Goal: Answer question/provide support: Share knowledge or assist other users

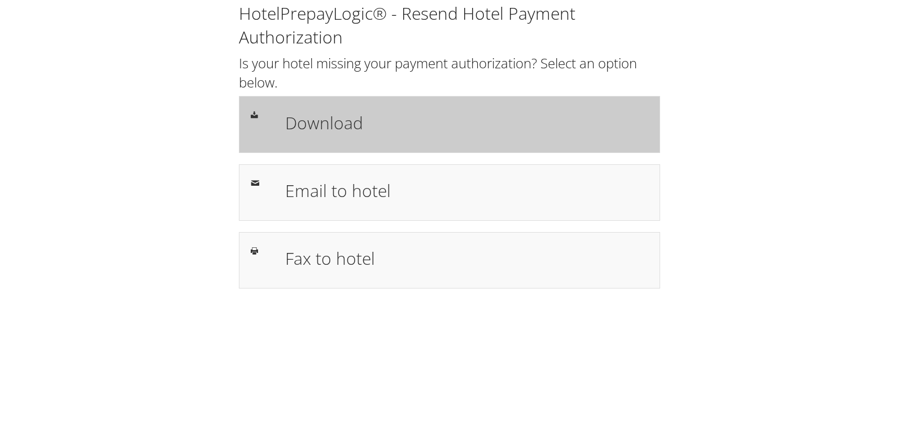
click at [347, 128] on h1 "Download" at bounding box center [466, 122] width 363 height 25
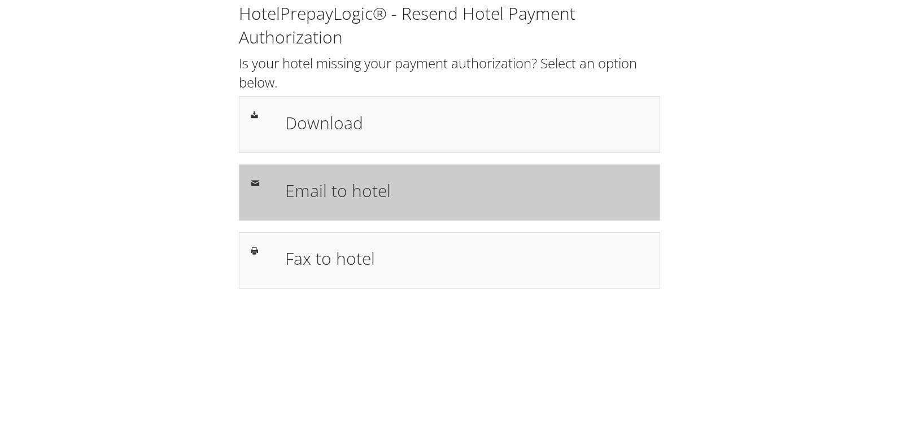
click at [352, 113] on h1 "Download" at bounding box center [466, 122] width 363 height 25
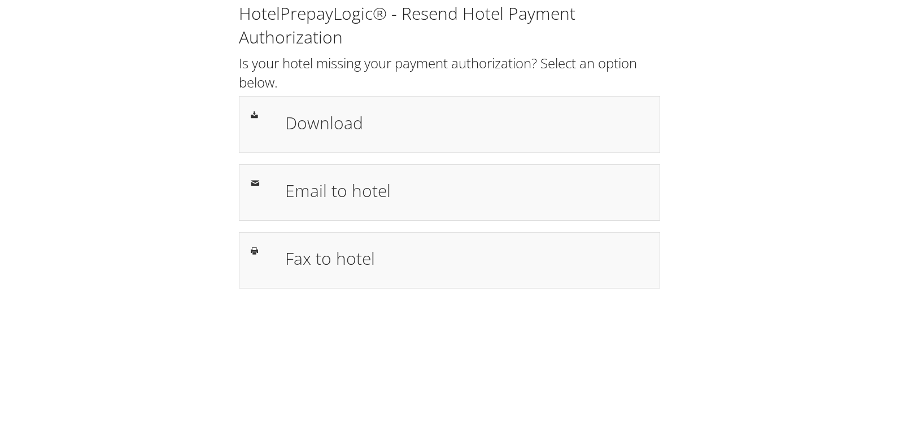
click at [321, 225] on div "HotelPrepayLogic® - Resend Hotel Payment Authorization Is your hotel missing yo…" at bounding box center [449, 145] width 438 height 287
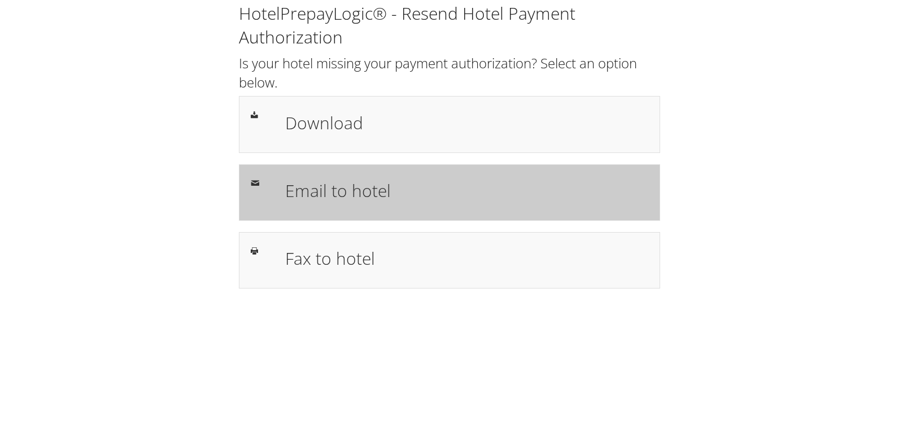
click at [313, 198] on h1 "Email to hotel" at bounding box center [466, 190] width 363 height 25
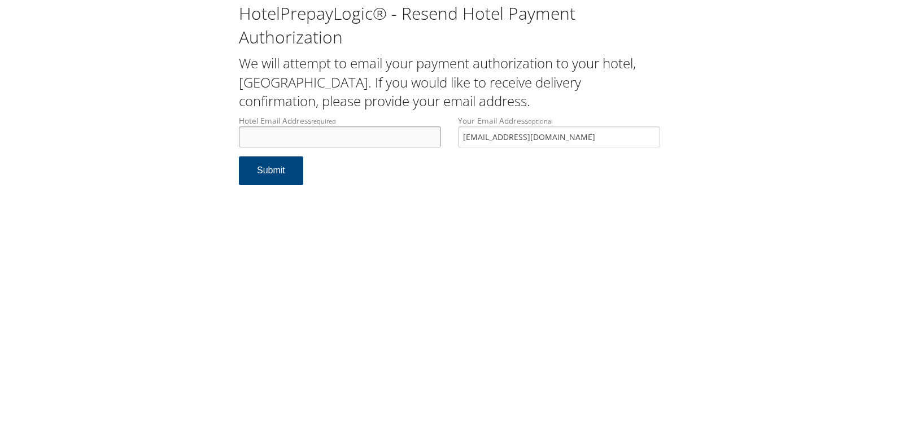
click at [268, 137] on input "Hotel Email Address required" at bounding box center [340, 136] width 202 height 21
paste input "sbn_guestservices@hilton.com"
click at [261, 142] on input "sbn_guestservices@hilton.com" at bounding box center [340, 136] width 202 height 21
click at [255, 145] on input "sbn_guestservices@hilton.com" at bounding box center [340, 136] width 202 height 21
click at [255, 141] on input "sbn_guestservices@hilton.com" at bounding box center [340, 136] width 202 height 21
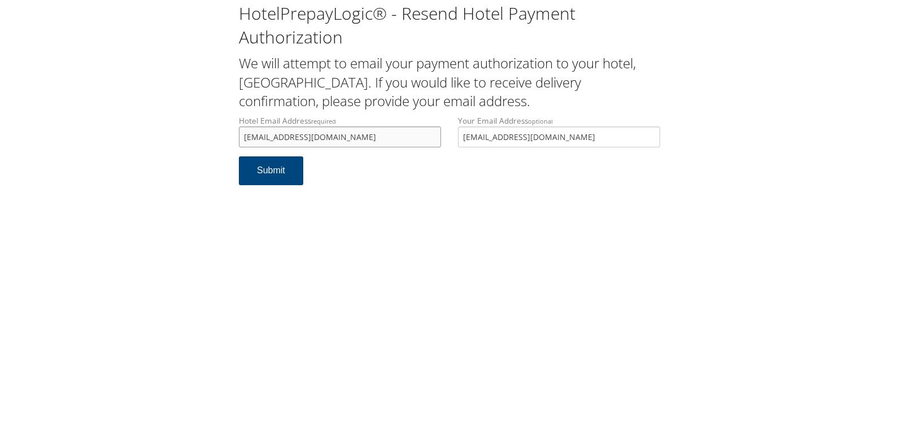
drag, startPoint x: 377, startPoint y: 138, endPoint x: 187, endPoint y: 137, distance: 189.1
click at [187, 137] on div "HotelPrepayLogic® - Resend Hotel Payment Authorization We will attempt to email…" at bounding box center [449, 98] width 876 height 196
type input "sbnsb_guestservices@hilton.com"
click at [273, 166] on button "Submit" at bounding box center [271, 170] width 64 height 29
click at [267, 137] on input "sbnsb_guestservices@hilton.com" at bounding box center [340, 136] width 202 height 21
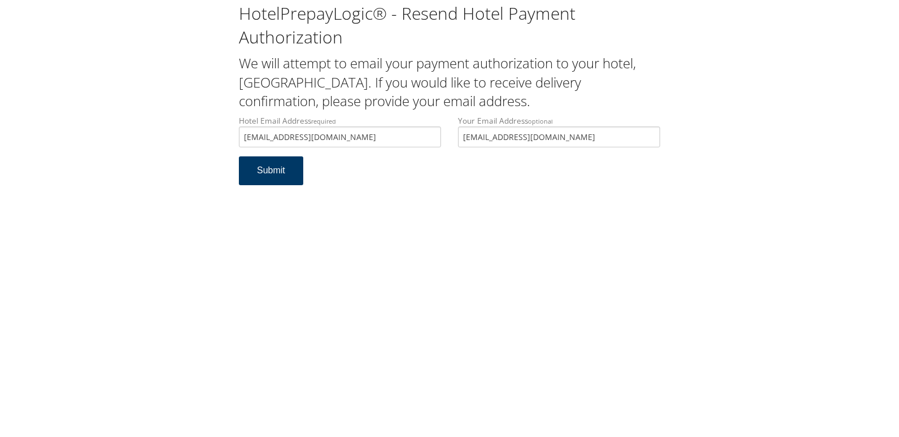
click at [276, 173] on button "Submit" at bounding box center [271, 170] width 64 height 29
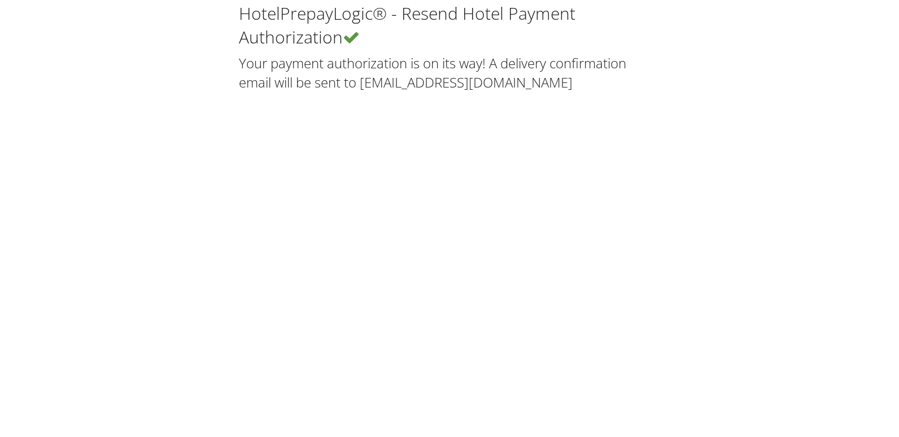
click at [356, 150] on div "HotelPrepayLogic® - Resend Hotel Payment Authorization Your payment authorizati…" at bounding box center [449, 218] width 899 height 437
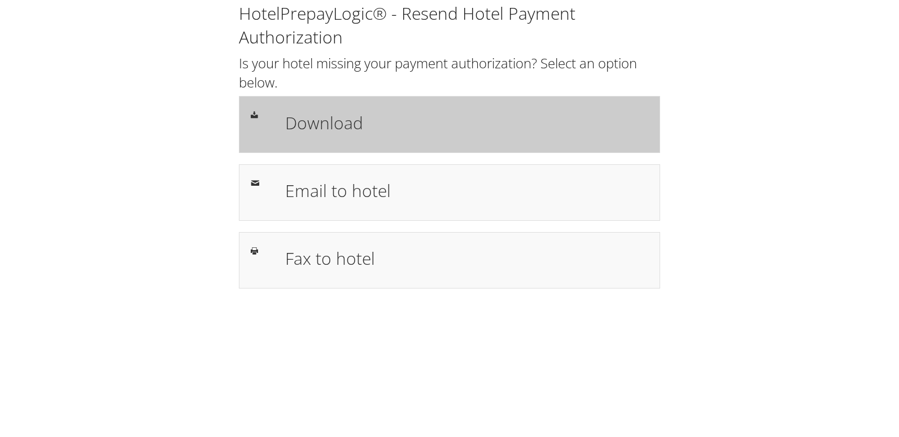
click at [391, 119] on h1 "Download" at bounding box center [466, 122] width 363 height 25
click at [374, 152] on div "Download" at bounding box center [449, 124] width 421 height 56
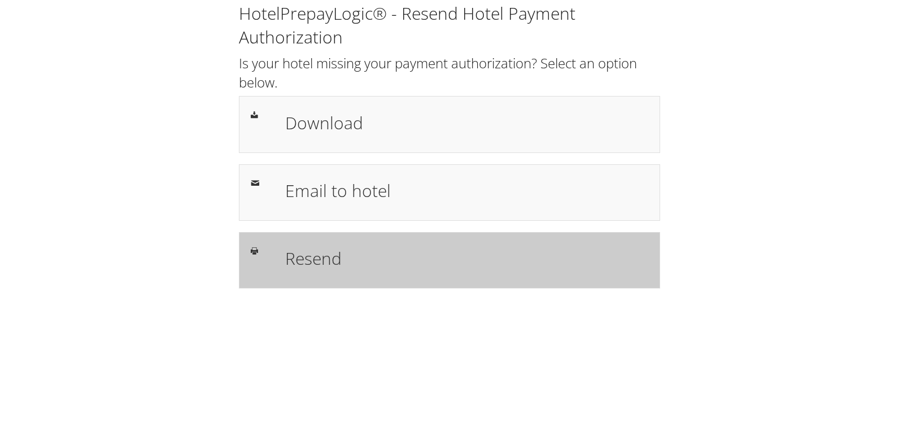
click at [290, 234] on div "Resend" at bounding box center [449, 260] width 421 height 56
click at [303, 257] on h1 "Fax to hotel" at bounding box center [466, 258] width 363 height 25
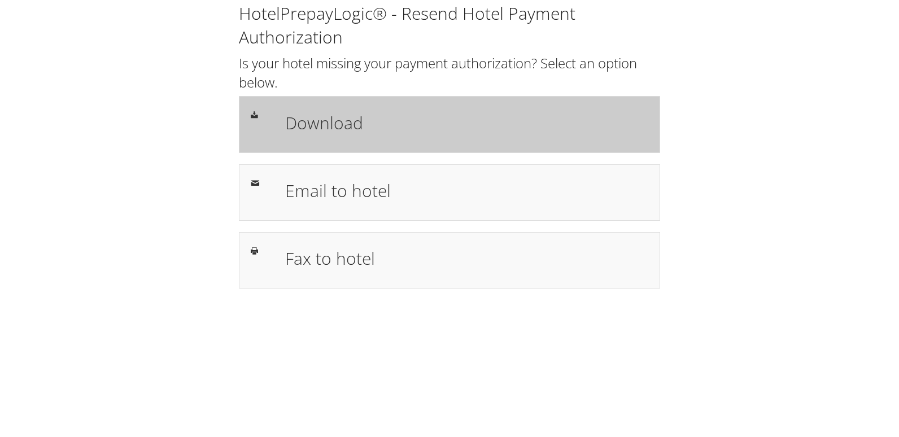
click at [467, 113] on h1 "Download" at bounding box center [466, 122] width 363 height 25
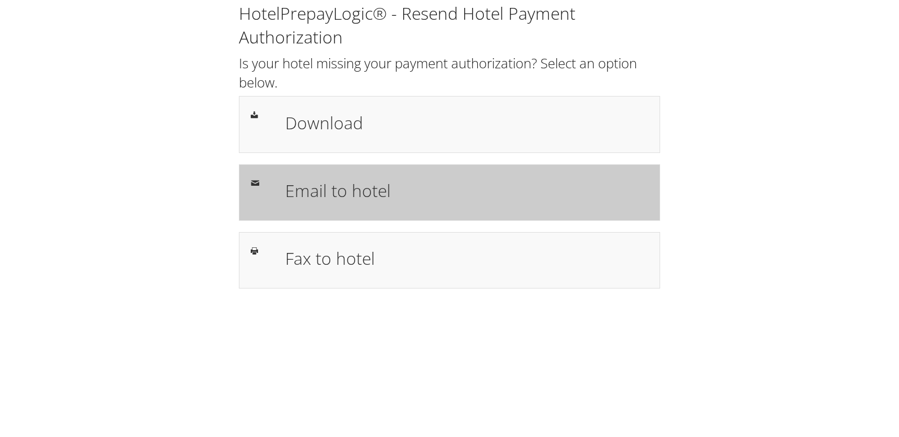
click at [367, 183] on h1 "Email to hotel" at bounding box center [466, 190] width 363 height 25
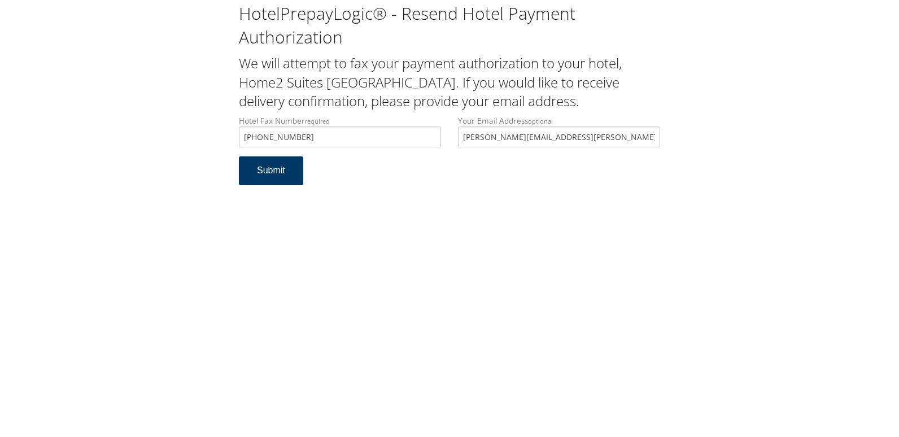
click at [283, 170] on button "Submit" at bounding box center [271, 170] width 64 height 29
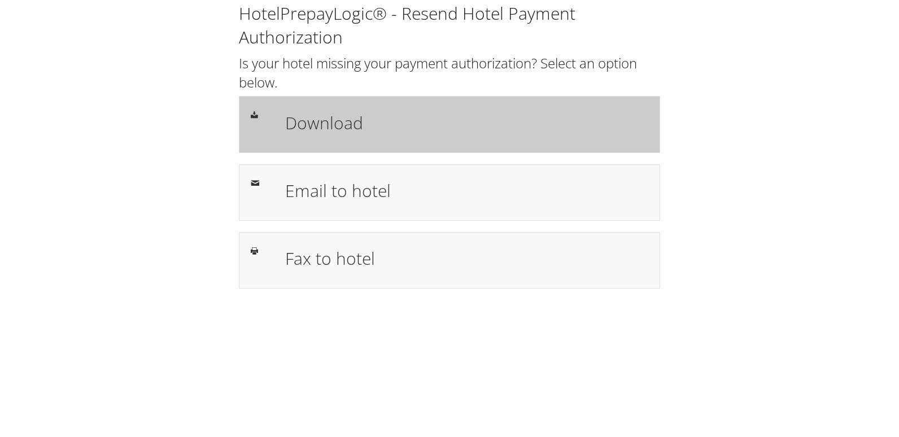
click at [348, 124] on h1 "Download" at bounding box center [466, 122] width 363 height 25
click at [460, 128] on h1 "Download" at bounding box center [466, 122] width 363 height 25
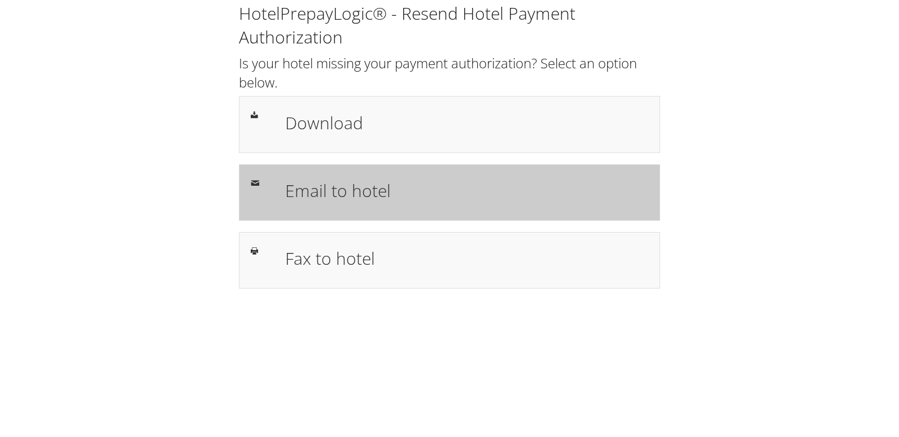
click at [371, 175] on div "Email to hotel" at bounding box center [449, 192] width 421 height 56
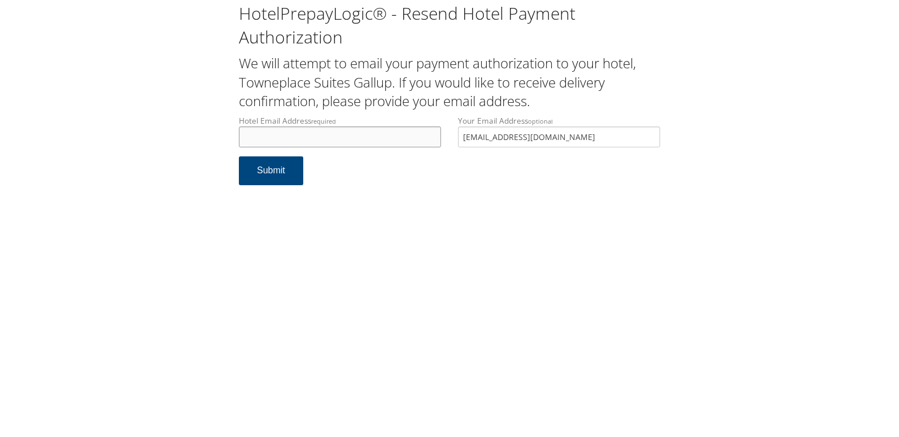
click at [343, 144] on input "Hotel Email Address required" at bounding box center [340, 136] width 202 height 21
paste input "[EMAIL_ADDRESS][DOMAIN_NAME]"
type input "Tpsgallupfrontdesk@gmail.com"
click at [251, 168] on button "Submit" at bounding box center [271, 170] width 64 height 29
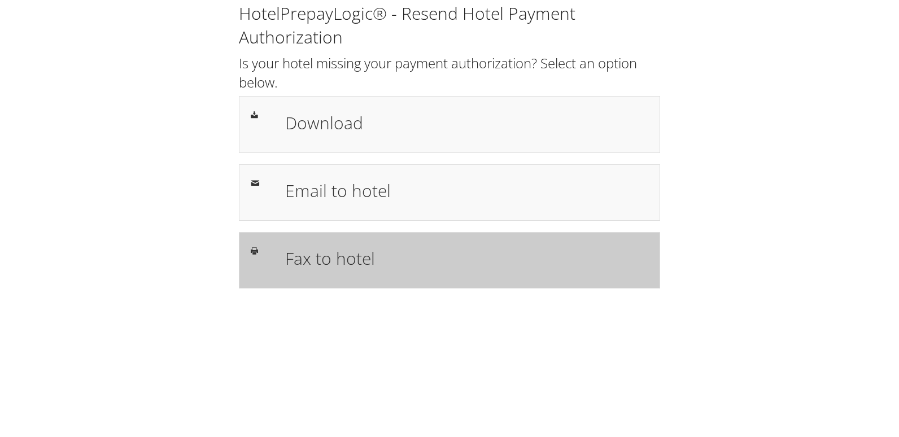
drag, startPoint x: 374, startPoint y: 249, endPoint x: 379, endPoint y: 265, distance: 16.6
click at [374, 249] on h1 "Fax to hotel" at bounding box center [466, 258] width 363 height 25
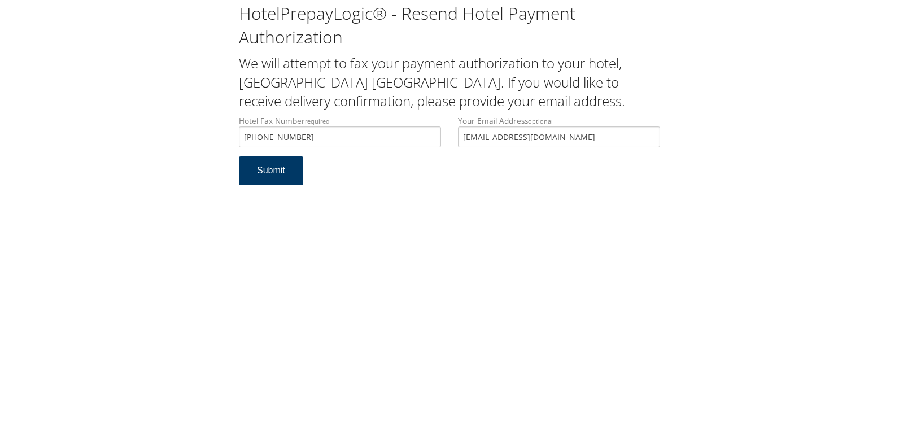
click at [279, 161] on button "Submit" at bounding box center [271, 170] width 64 height 29
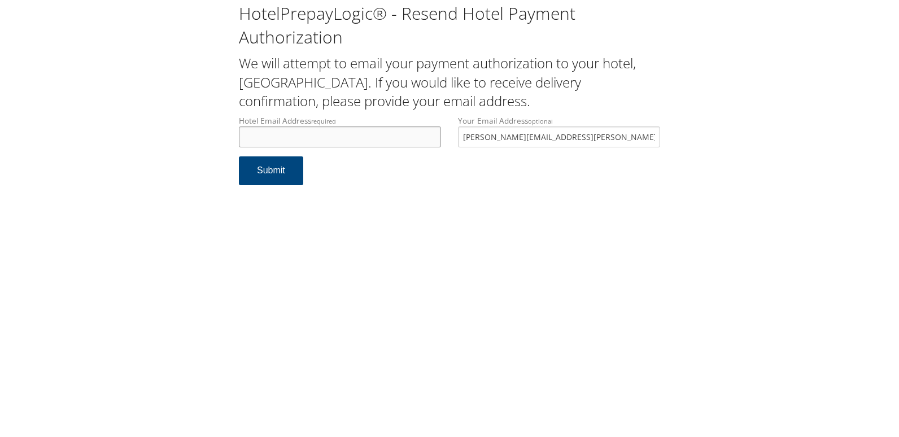
drag, startPoint x: 298, startPoint y: 133, endPoint x: 319, endPoint y: 143, distance: 23.0
click at [298, 133] on input "Hotel Email Address required" at bounding box center [340, 136] width 202 height 21
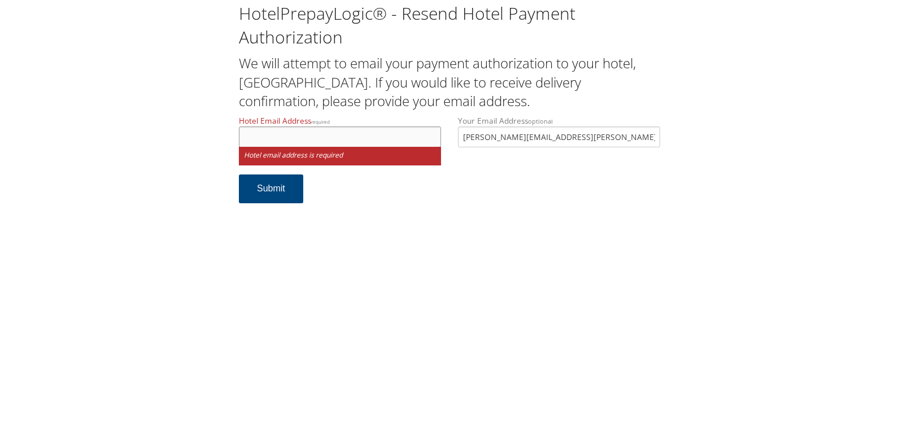
click at [303, 138] on input "Hotel Email Address required" at bounding box center [340, 136] width 202 height 21
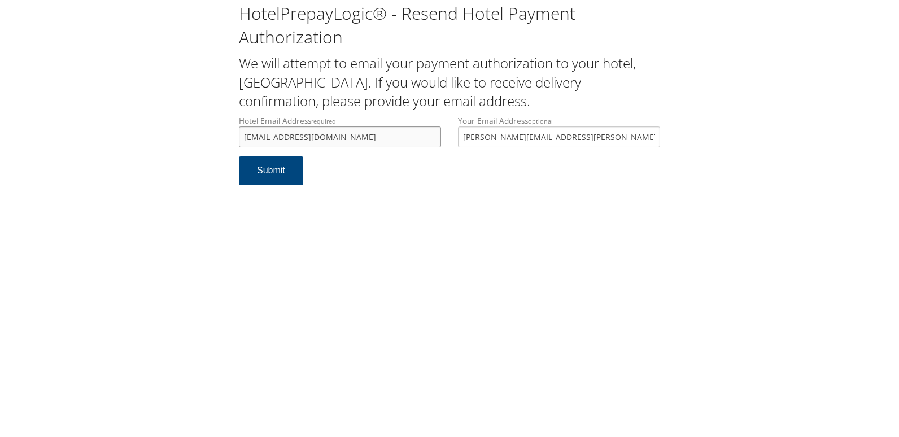
click at [322, 139] on input "[EMAIL_ADDRESS][DOMAIN_NAME]" at bounding box center [340, 136] width 202 height 21
drag, startPoint x: 357, startPoint y: 140, endPoint x: 203, endPoint y: 165, distance: 156.1
click at [203, 165] on div "HotelPrepayLogic® - Resend Hotel Payment Authorization We will attempt to email…" at bounding box center [449, 98] width 876 height 196
type input "h2bfd@mhghotelsllc.com"
click at [247, 181] on button "Submit" at bounding box center [271, 170] width 64 height 29
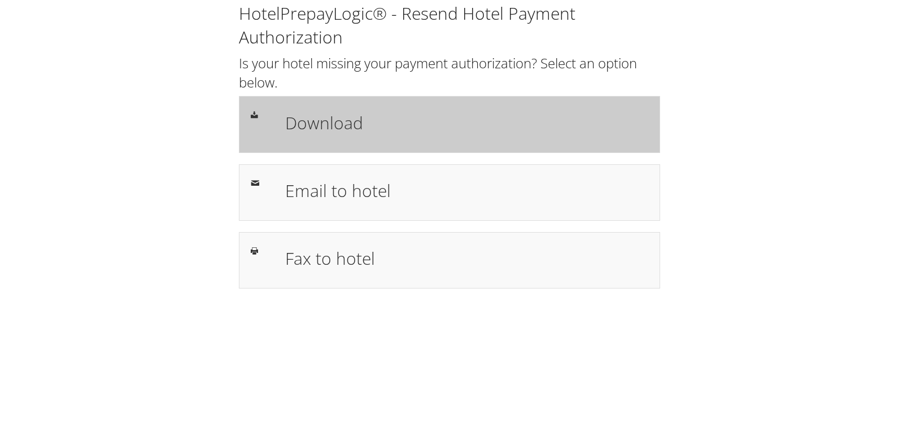
drag, startPoint x: 0, startPoint y: 0, endPoint x: 323, endPoint y: 133, distance: 349.3
click at [353, 129] on h1 "Download" at bounding box center [466, 122] width 363 height 25
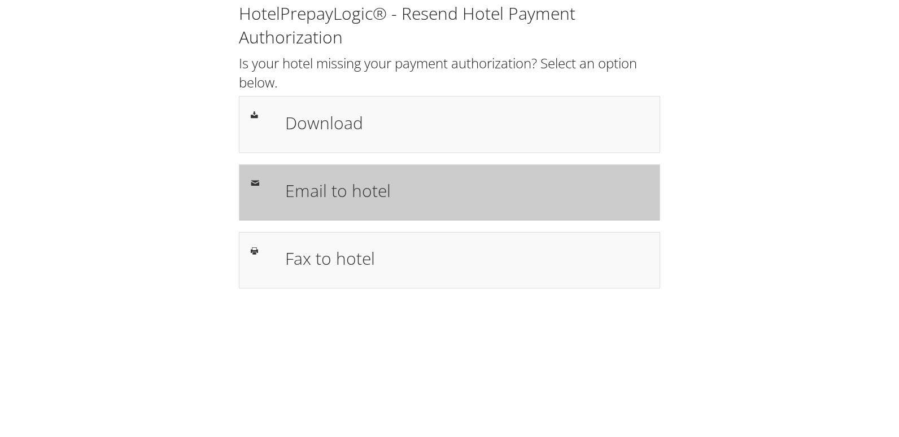
click at [288, 191] on h1 "Email to hotel" at bounding box center [466, 190] width 363 height 25
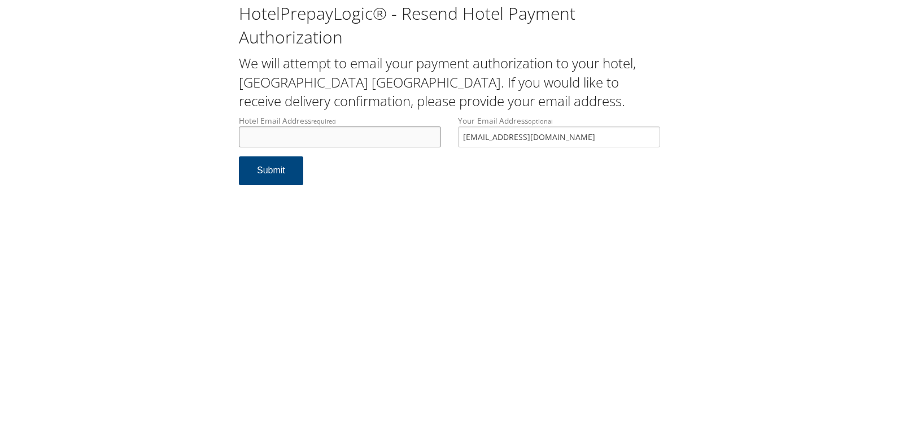
click at [304, 135] on input "Hotel Email Address required" at bounding box center [340, 136] width 202 height 21
drag, startPoint x: 359, startPoint y: 130, endPoint x: 175, endPoint y: 133, distance: 184.1
click at [175, 133] on div "HotelPrepayLogic® - Resend Hotel Payment Authorization We will attempt to email…" at bounding box center [449, 98] width 876 height 196
type input "nojofrontdesk00287@gmail.com"
click at [281, 173] on button "Submit" at bounding box center [271, 170] width 64 height 29
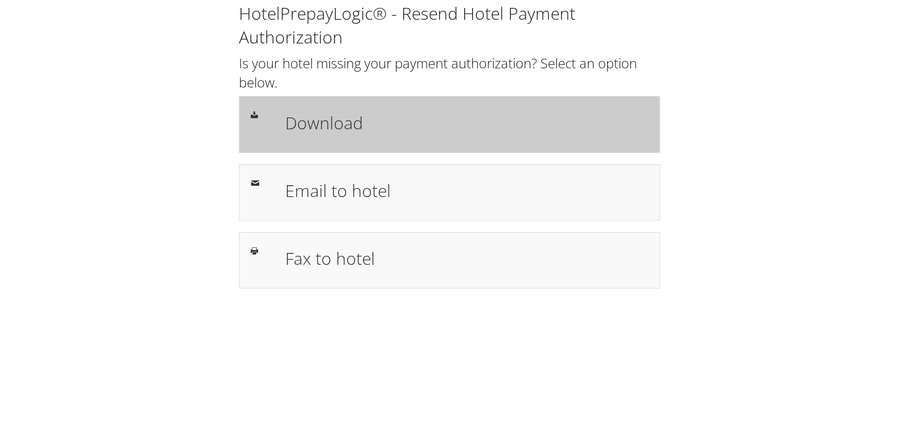
click at [307, 128] on h1 "Download" at bounding box center [466, 122] width 363 height 25
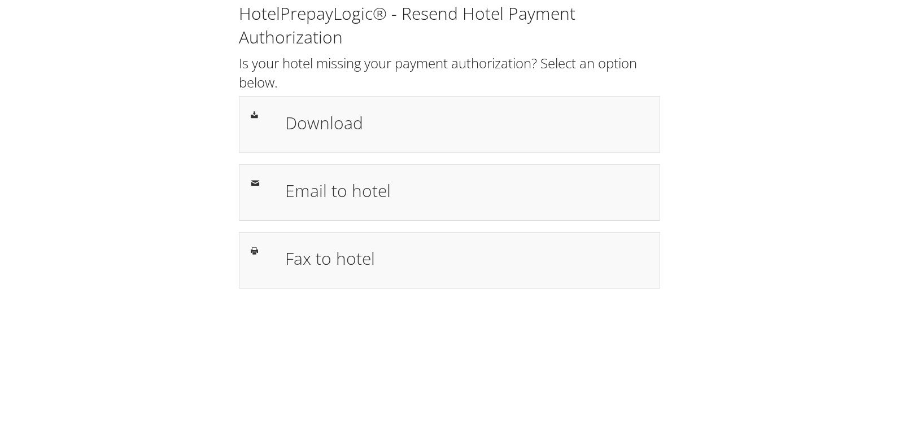
drag, startPoint x: 304, startPoint y: 180, endPoint x: 478, endPoint y: 11, distance: 241.9
click at [305, 180] on h1 "Email to hotel" at bounding box center [466, 190] width 363 height 25
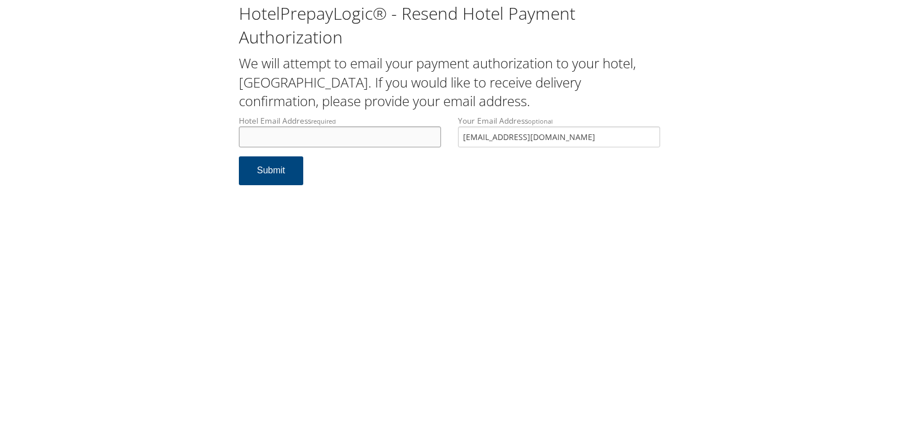
click at [259, 134] on input "Hotel Email Address required" at bounding box center [340, 136] width 202 height 21
drag, startPoint x: 352, startPoint y: 138, endPoint x: 243, endPoint y: 138, distance: 109.0
click at [243, 138] on input "[EMAIL_ADDRESS][DOMAIN_NAME]" at bounding box center [340, 136] width 202 height 21
click at [350, 137] on input "[EMAIL_ADDRESS][DOMAIN_NAME]" at bounding box center [340, 136] width 202 height 21
click at [285, 137] on input "victoria.neace2@hilton.com" at bounding box center [340, 136] width 202 height 21
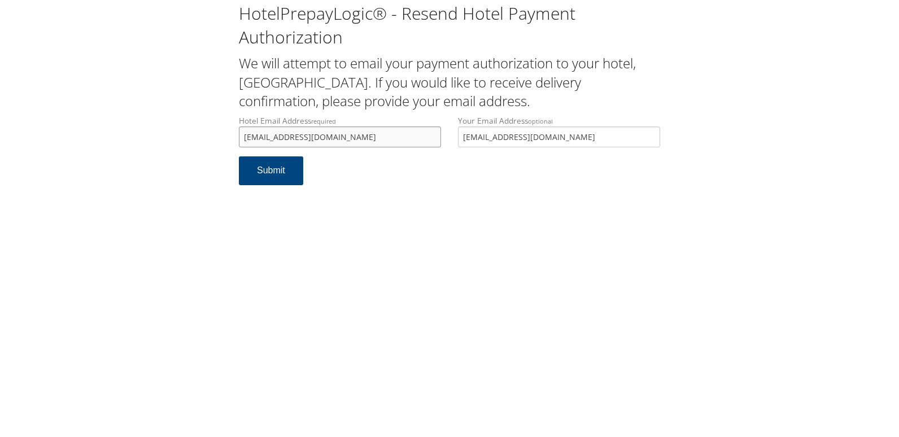
click at [280, 138] on input "victoria.neace2@hilton.com" at bounding box center [340, 136] width 202 height 21
drag, startPoint x: 352, startPoint y: 137, endPoint x: 178, endPoint y: 155, distance: 175.3
click at [178, 155] on div "HotelPrepayLogic® - Resend Hotel Payment Authorization We will attempt to email…" at bounding box center [449, 98] width 876 height 196
type input "[EMAIL_ADDRESS][PERSON_NAME][PERSON_NAME][DOMAIN_NAME]"
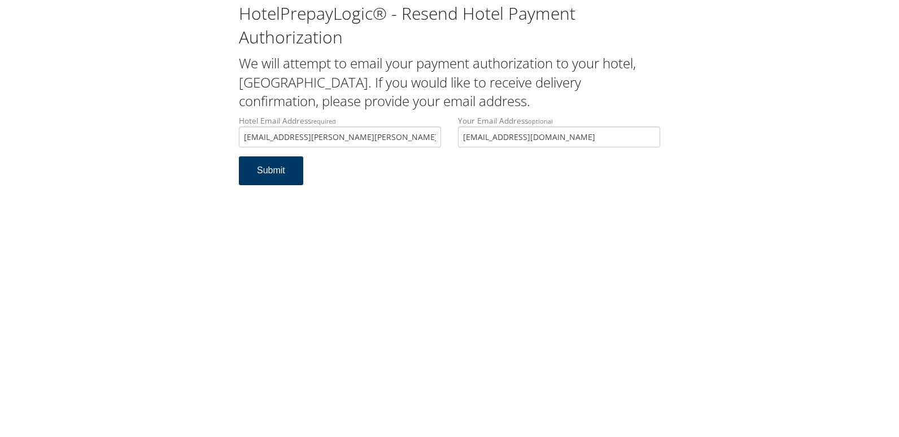
click at [255, 172] on button "Submit" at bounding box center [271, 170] width 64 height 29
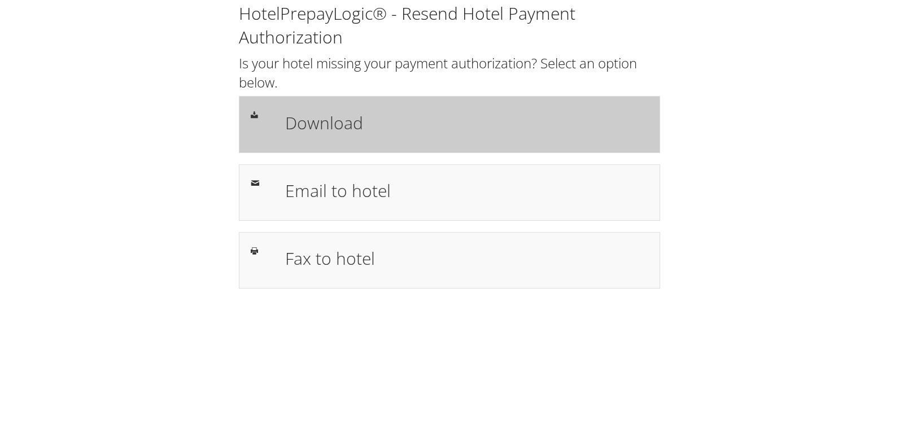
click at [378, 126] on h1 "Download" at bounding box center [466, 122] width 363 height 25
click at [342, 127] on h1 "Download" at bounding box center [466, 122] width 363 height 25
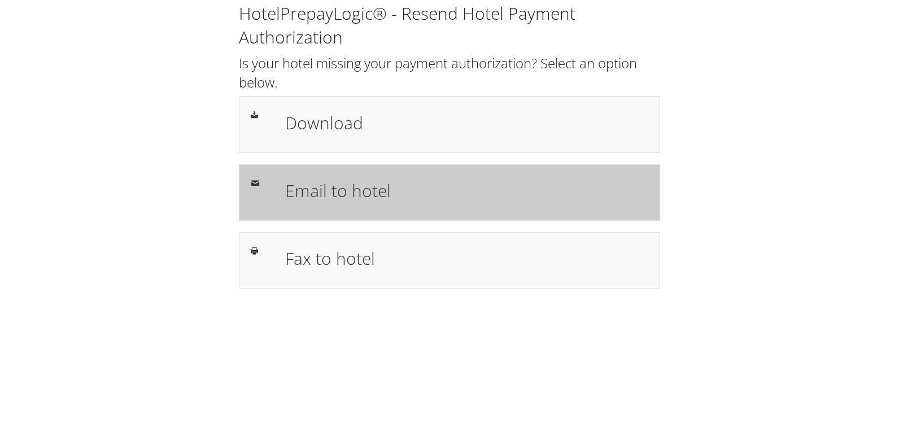
drag, startPoint x: 388, startPoint y: 178, endPoint x: 397, endPoint y: 177, distance: 8.5
click at [388, 178] on h1 "Email to hotel" at bounding box center [466, 190] width 363 height 25
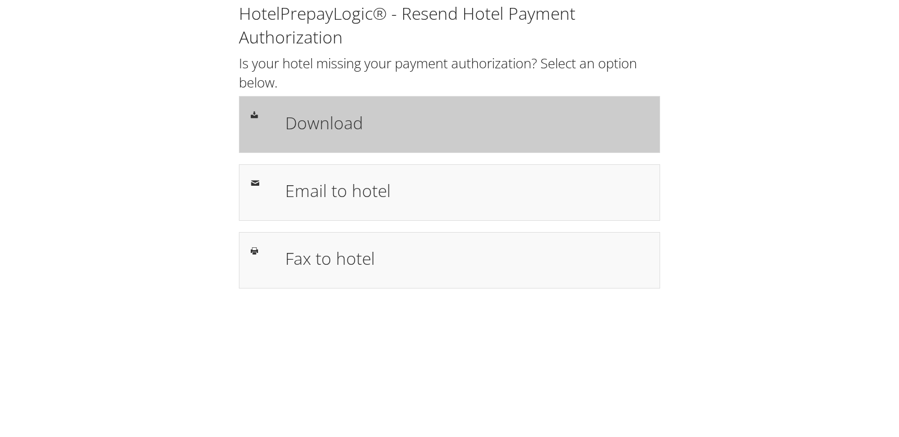
drag, startPoint x: 314, startPoint y: 128, endPoint x: 305, endPoint y: 112, distance: 18.0
click at [314, 128] on h1 "Download" at bounding box center [466, 122] width 363 height 25
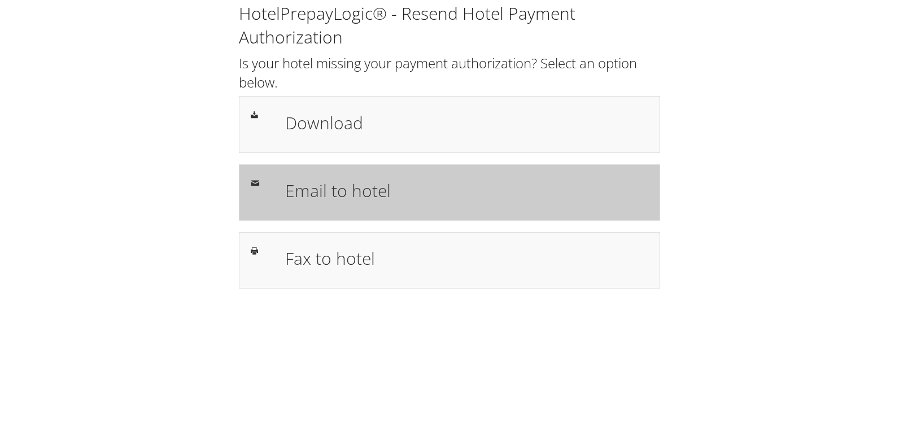
click at [316, 187] on h1 "Email to hotel" at bounding box center [466, 190] width 363 height 25
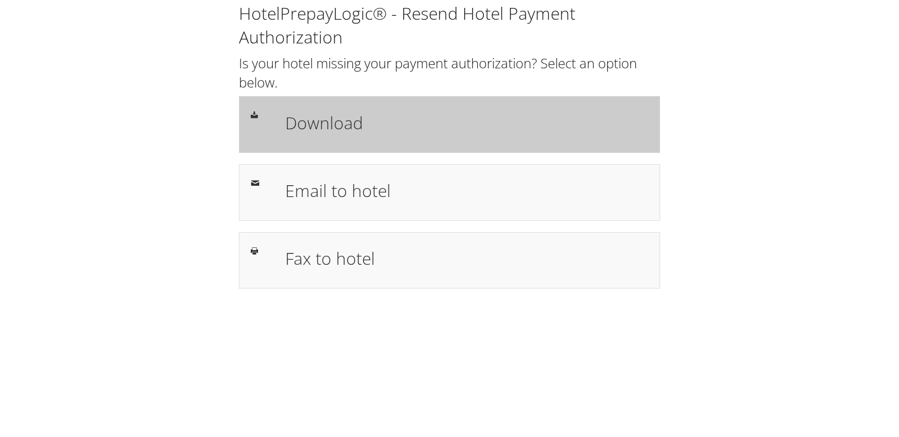
click at [369, 133] on h1 "Download" at bounding box center [466, 122] width 363 height 25
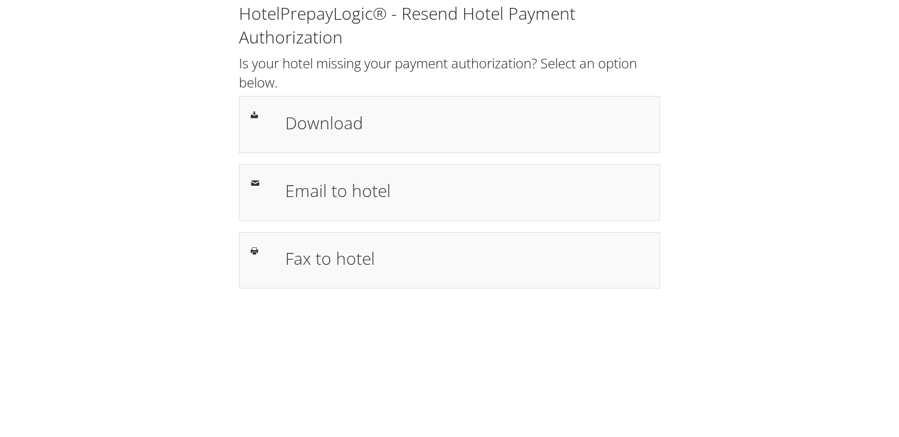
drag, startPoint x: 300, startPoint y: 136, endPoint x: 241, endPoint y: 7, distance: 142.5
click at [300, 136] on div "Download" at bounding box center [467, 124] width 380 height 33
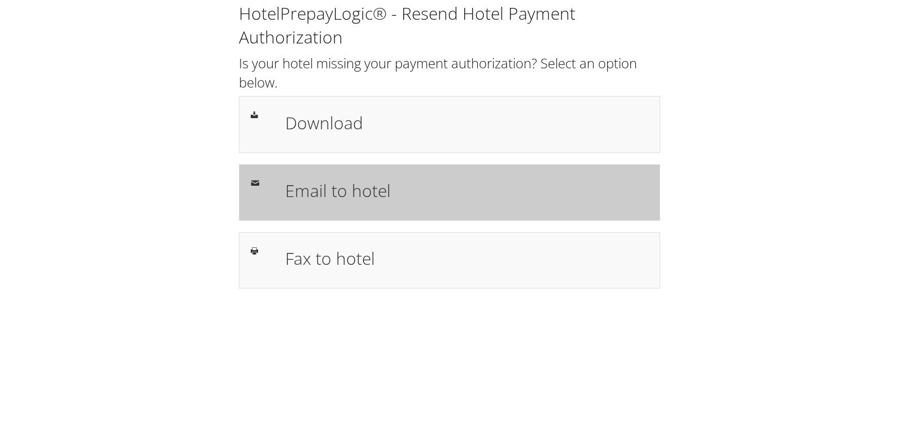
drag, startPoint x: 317, startPoint y: 172, endPoint x: 273, endPoint y: 181, distance: 45.1
click at [317, 172] on div "Email to hotel" at bounding box center [449, 192] width 421 height 56
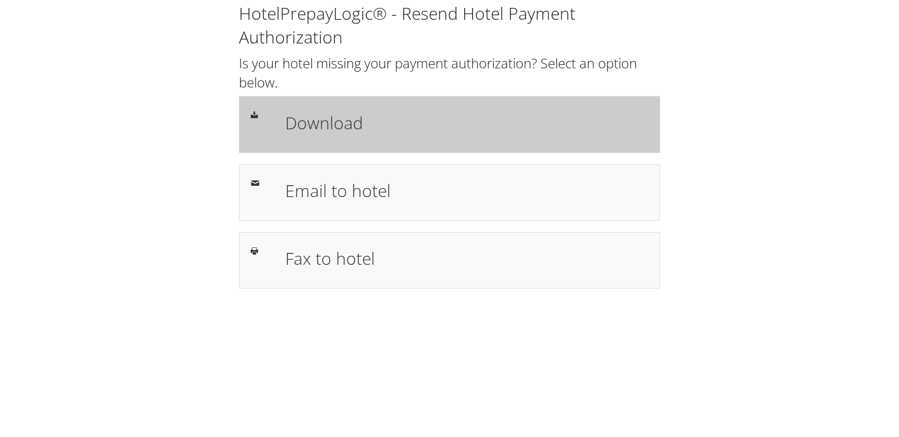
click at [362, 98] on div "Download" at bounding box center [449, 124] width 421 height 56
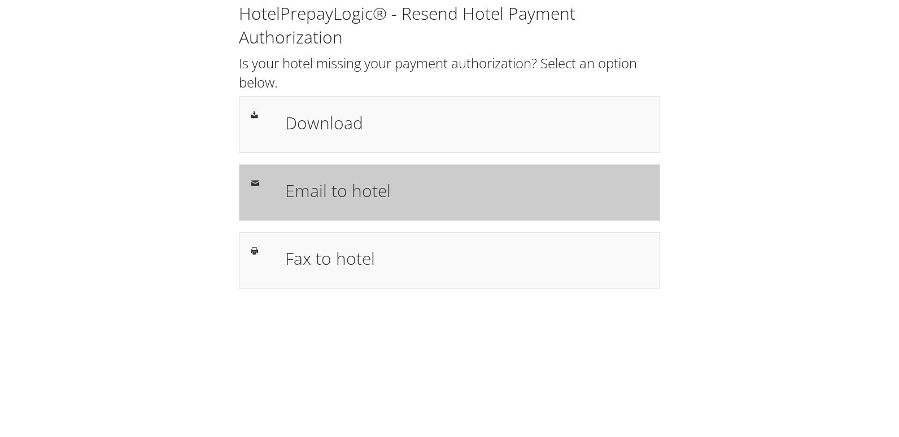
click at [396, 185] on h1 "Email to hotel" at bounding box center [466, 190] width 363 height 25
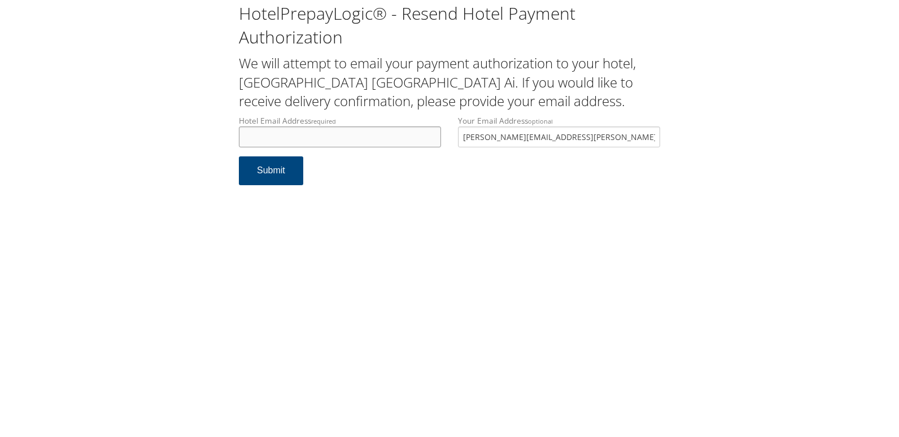
click at [274, 137] on input "Hotel Email Address required" at bounding box center [340, 136] width 202 height 21
drag, startPoint x: 344, startPoint y: 139, endPoint x: 126, endPoint y: 147, distance: 218.1
click at [126, 147] on div "HotelPrepayLogic® - Resend Hotel Payment Authorization We will attempt to email…" at bounding box center [449, 98] width 876 height 196
type input "hgidsmfd@hoari.com"
click at [264, 170] on button "Submit" at bounding box center [271, 170] width 64 height 29
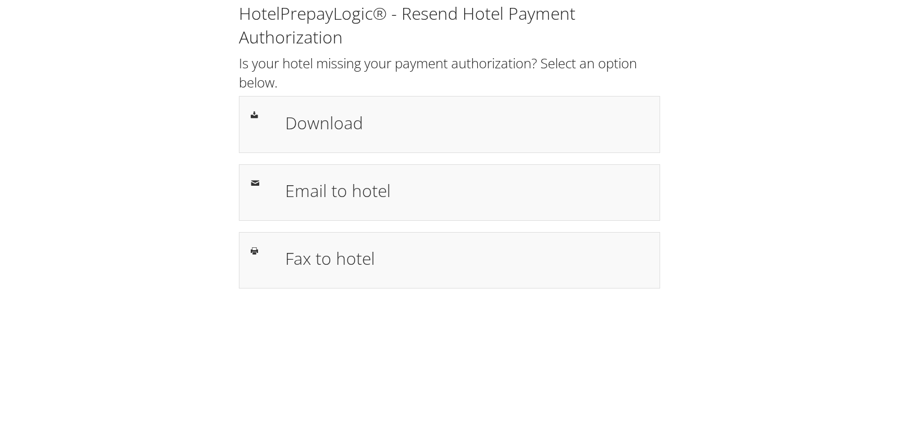
click at [397, 231] on div "HotelPrepayLogic® - Resend Hotel Payment Authorization Is your hotel missing yo…" at bounding box center [449, 145] width 438 height 287
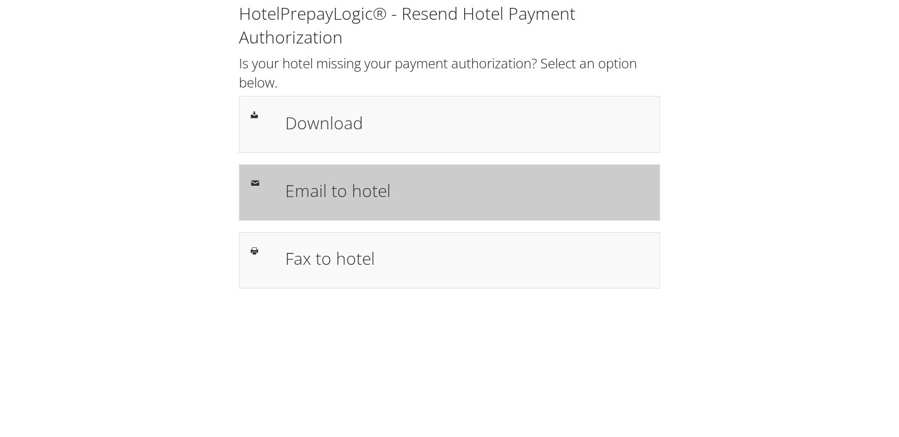
click at [338, 191] on h1 "Email to hotel" at bounding box center [466, 190] width 363 height 25
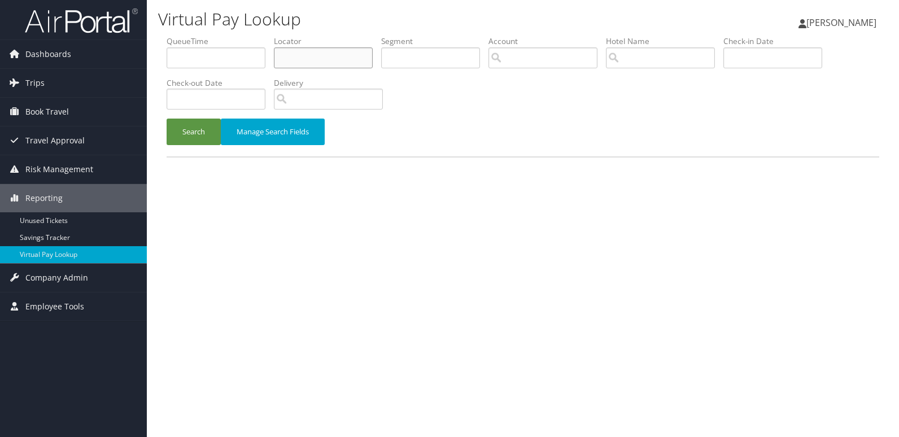
click at [314, 55] on input "text" at bounding box center [323, 57] width 99 height 21
paste input "CCLYAJ"
type input "CCLYAJ"
click at [167, 119] on button "Search" at bounding box center [194, 132] width 54 height 27
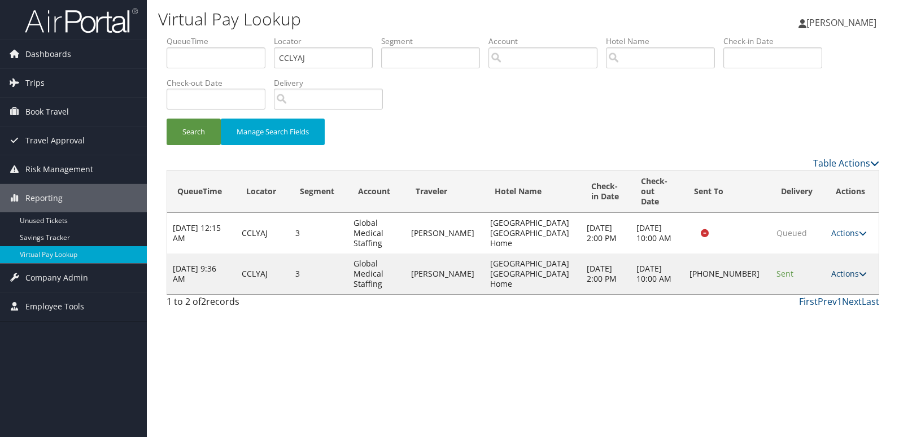
click at [860, 270] on icon at bounding box center [863, 274] width 8 height 8
click at [807, 302] on link "Logs" at bounding box center [809, 299] width 97 height 19
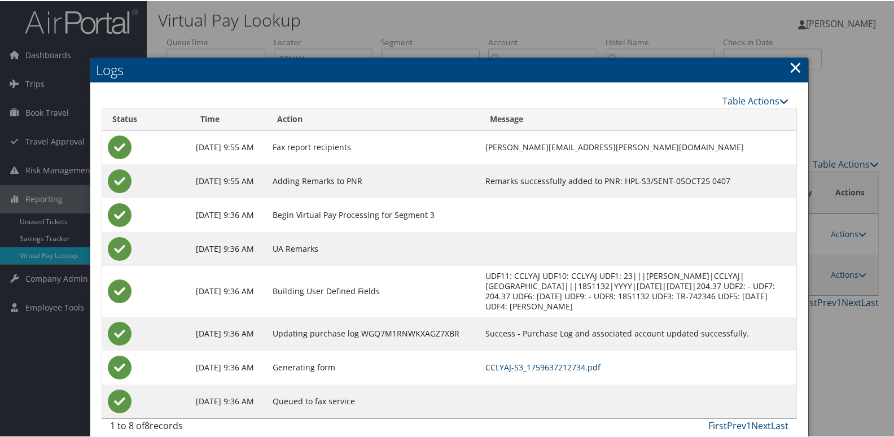
click at [536, 371] on link "CCLYAJ-S3_1759637212734.pdf" at bounding box center [543, 366] width 115 height 11
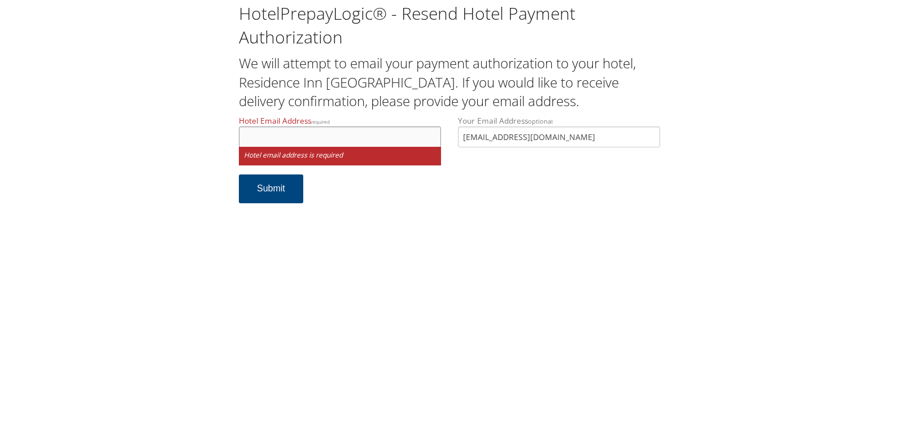
click at [303, 141] on input "Hotel Email Address required" at bounding box center [340, 136] width 202 height 21
type input "r"
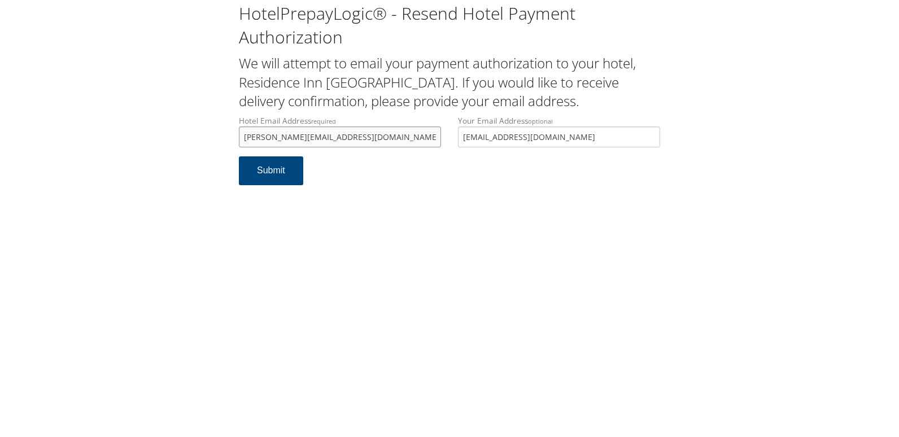
drag, startPoint x: 353, startPoint y: 132, endPoint x: 232, endPoint y: 143, distance: 121.3
click at [232, 143] on div "Hotel Email Address required amjad.zidan@marriott.com Hotel email address is re…" at bounding box center [339, 135] width 219 height 41
type input "amjad.zidan@marriott.com"
click at [259, 166] on button "Submit" at bounding box center [271, 170] width 64 height 29
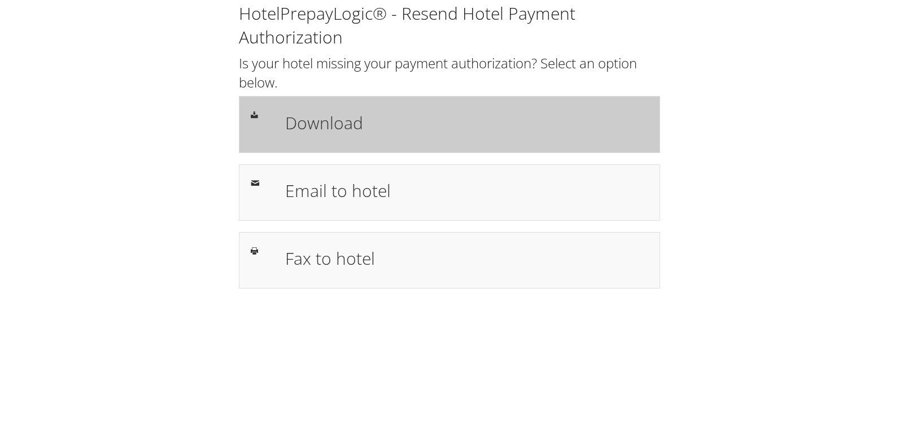
click at [386, 131] on h1 "Download" at bounding box center [466, 122] width 363 height 25
click at [341, 123] on h1 "Download" at bounding box center [466, 122] width 363 height 25
click at [356, 113] on h1 "Download" at bounding box center [466, 122] width 363 height 25
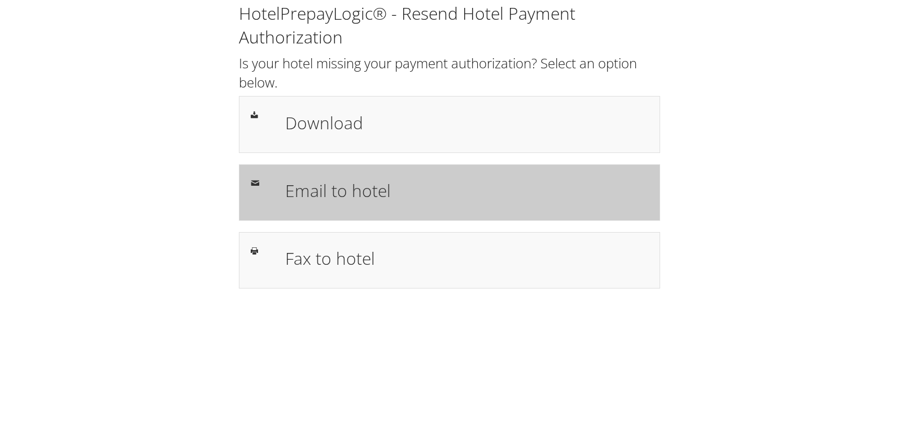
click at [326, 190] on h1 "Email to hotel" at bounding box center [466, 190] width 363 height 25
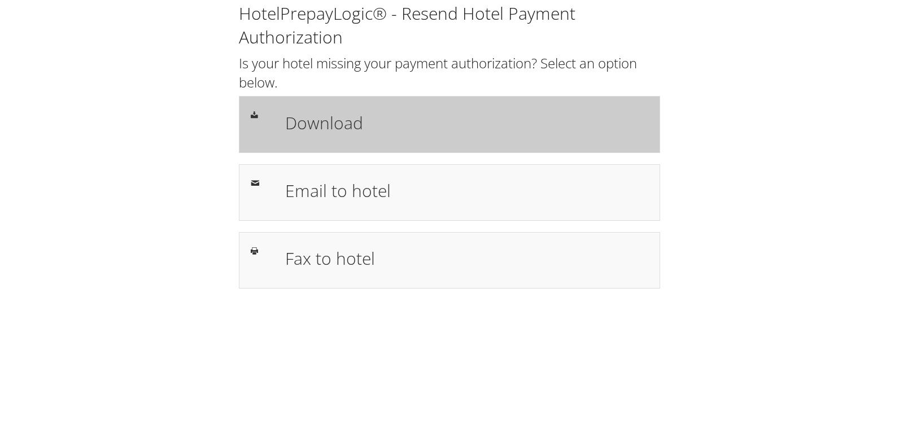
click at [485, 118] on h1 "Download" at bounding box center [466, 122] width 363 height 25
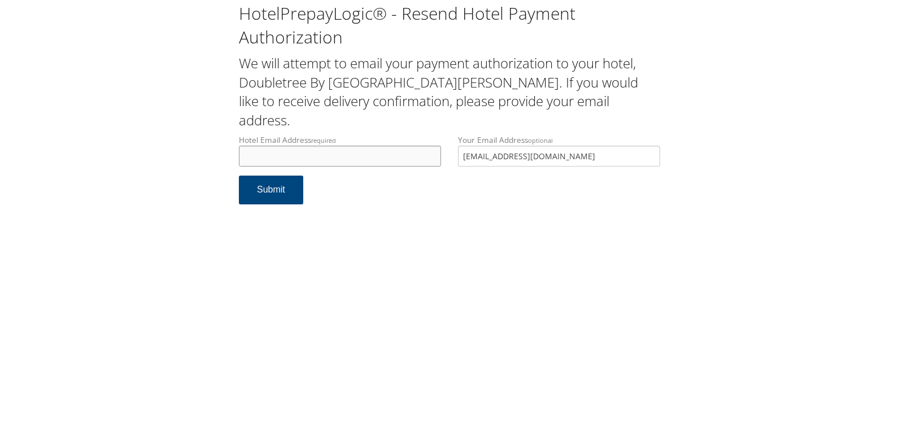
click at [314, 146] on input "Hotel Email Address required" at bounding box center [340, 156] width 202 height 21
type input "d"
drag, startPoint x: 354, startPoint y: 133, endPoint x: 200, endPoint y: 124, distance: 153.9
click at [200, 124] on div "HotelPrepayLogic® - Resend Hotel Payment Authorization We will attempt to email…" at bounding box center [449, 108] width 876 height 216
type input "[EMAIL_ADDRESS][DOMAIN_NAME]"
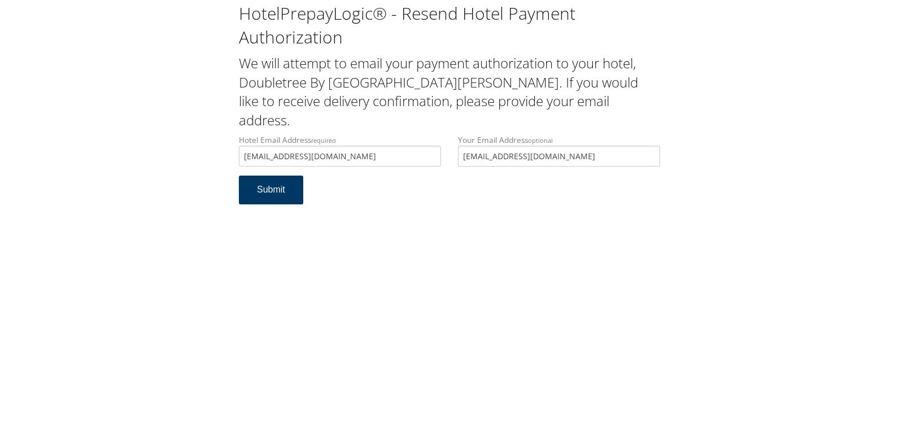
click at [284, 176] on button "Submit" at bounding box center [271, 190] width 64 height 29
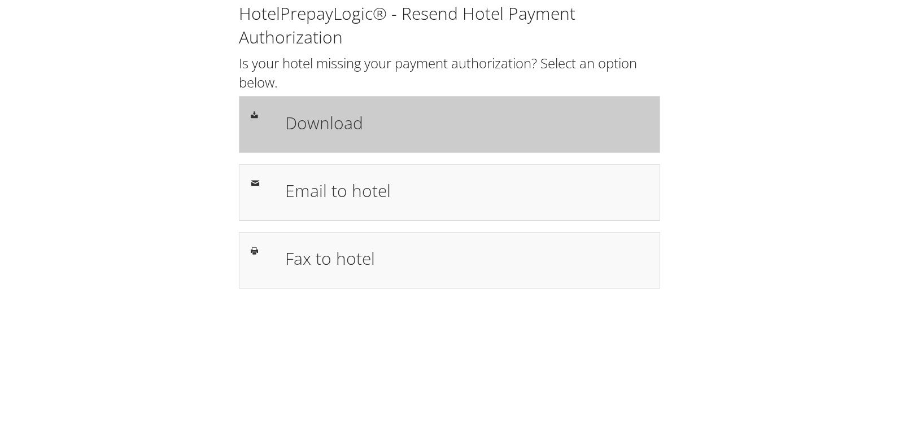
drag, startPoint x: 400, startPoint y: 114, endPoint x: 394, endPoint y: 116, distance: 6.1
click at [399, 115] on h1 "Download" at bounding box center [466, 122] width 363 height 25
click at [440, 135] on h1 "Download" at bounding box center [466, 122] width 363 height 25
click at [409, 113] on h1 "Download" at bounding box center [466, 122] width 363 height 25
click at [417, 113] on h1 "Download" at bounding box center [466, 122] width 363 height 25
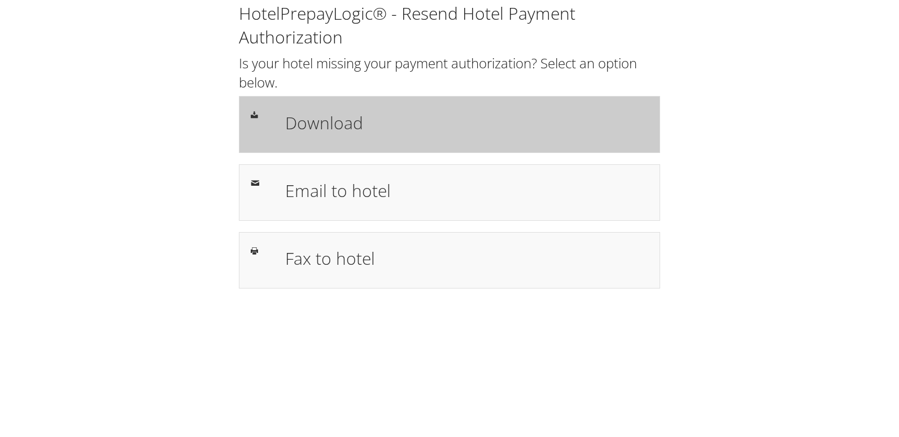
click at [365, 99] on div "Download" at bounding box center [449, 124] width 421 height 56
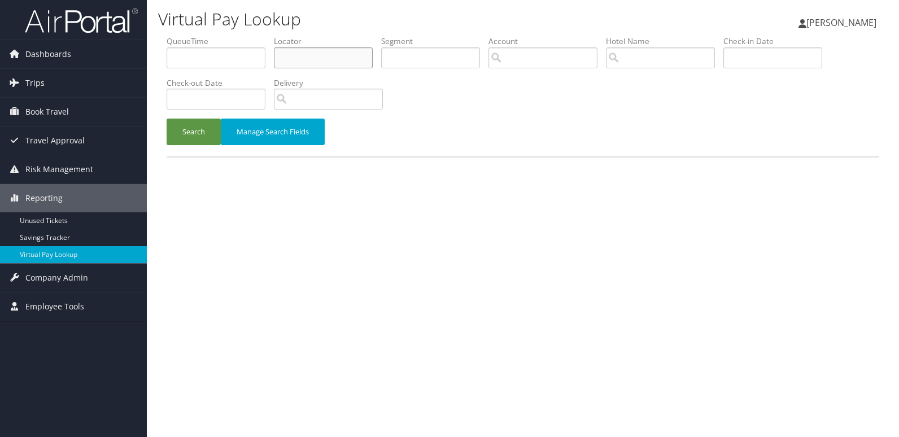
click at [281, 47] on input "text" at bounding box center [323, 57] width 99 height 21
paste input "JRHXDW"
type input "JRHXDW"
click at [199, 138] on button "Search" at bounding box center [194, 132] width 54 height 27
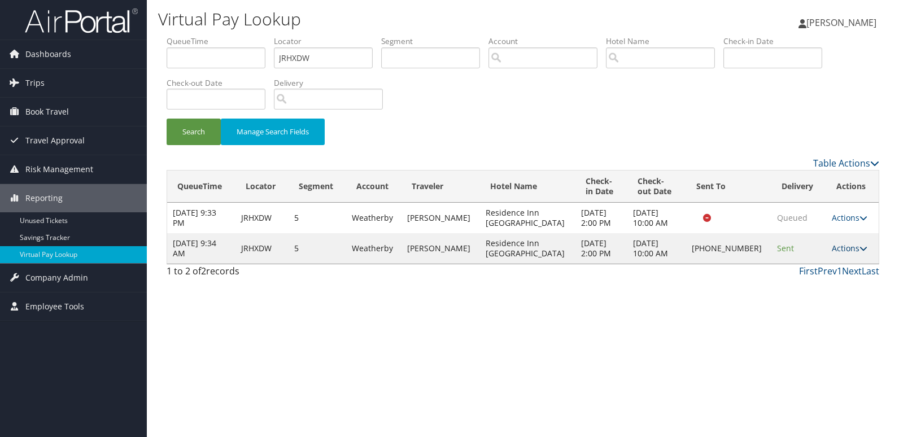
click at [859, 246] on icon at bounding box center [863, 248] width 8 height 8
click at [812, 265] on link "Resend" at bounding box center [810, 264] width 97 height 19
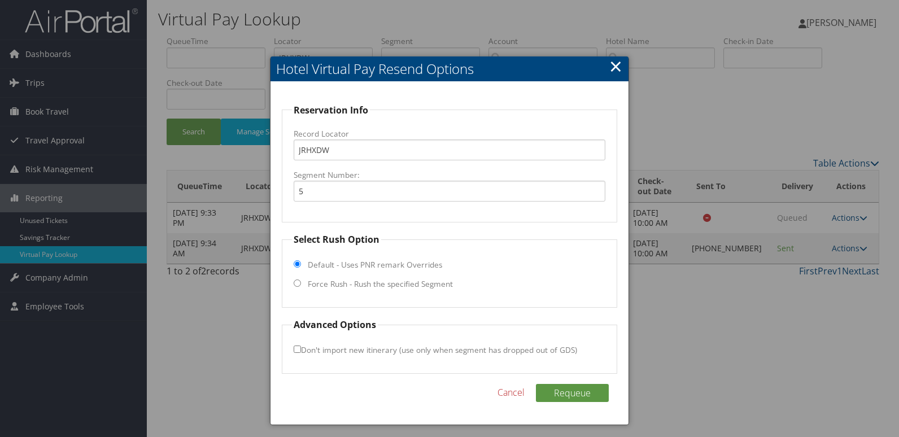
click at [364, 283] on label "Force Rush - Rush the specified Segment" at bounding box center [380, 283] width 145 height 11
click at [301, 283] on input "Force Rush - Rush the specified Segment" at bounding box center [297, 282] width 7 height 7
radio input "true"
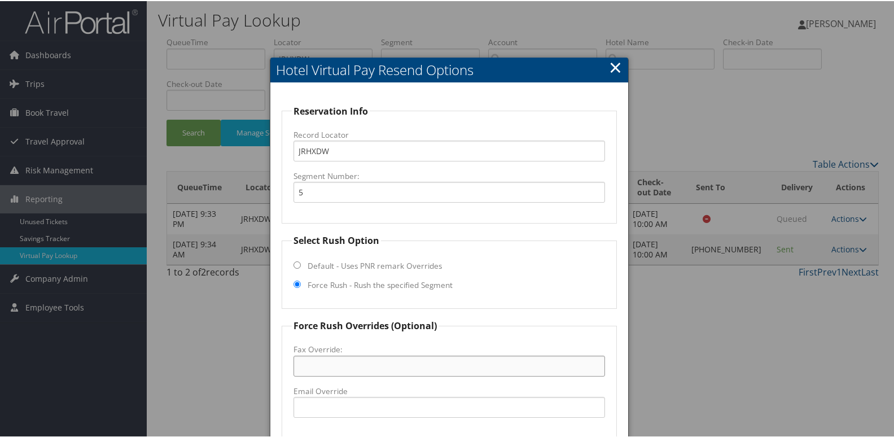
drag, startPoint x: 311, startPoint y: 368, endPoint x: 119, endPoint y: 347, distance: 193.6
click at [311, 367] on input "Fax Override:" at bounding box center [450, 365] width 312 height 21
drag, startPoint x: 352, startPoint y: 410, endPoint x: 23, endPoint y: 294, distance: 349.1
click at [349, 411] on input "Email Override" at bounding box center [450, 406] width 312 height 21
click at [376, 404] on input "Email Override" at bounding box center [450, 406] width 312 height 21
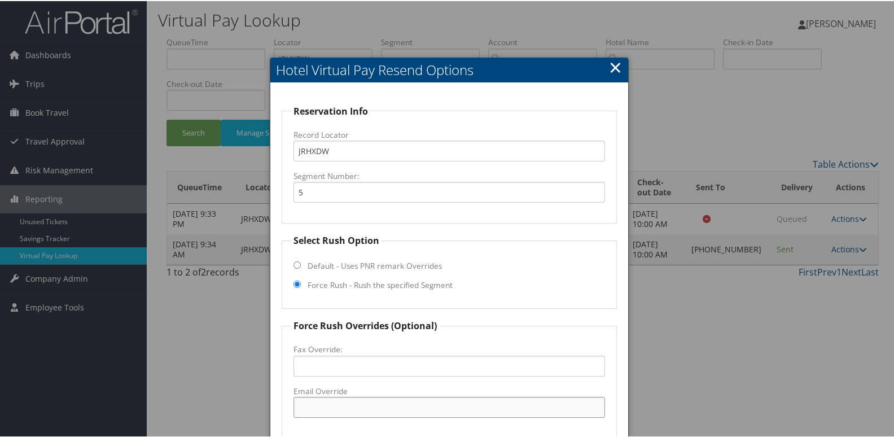
paste input "duluthresidenceinn@tkohotels.com"
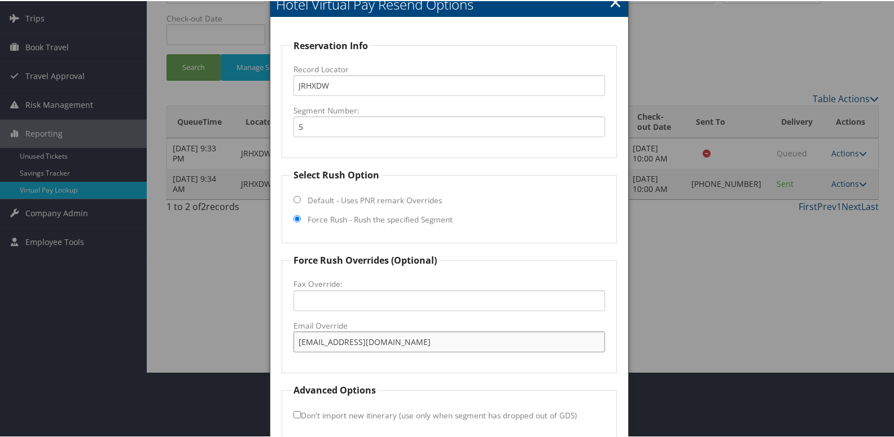
scroll to position [118, 0]
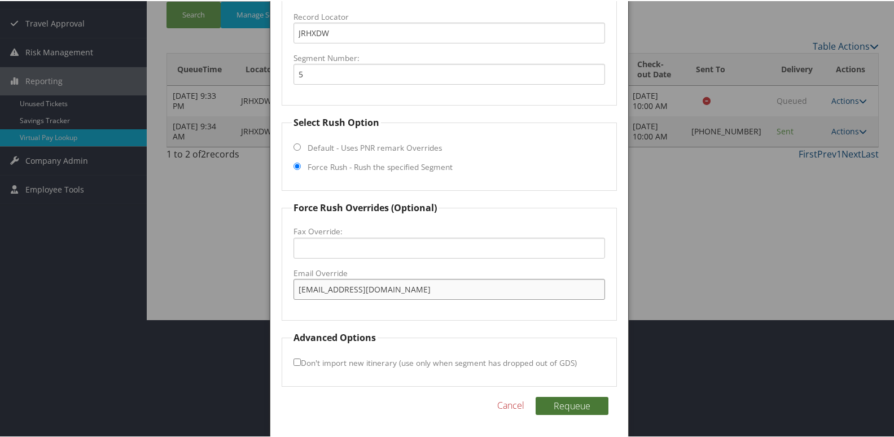
type input "duluthresidenceinn@tkohotels.com"
click at [551, 404] on button "Requeue" at bounding box center [572, 405] width 73 height 18
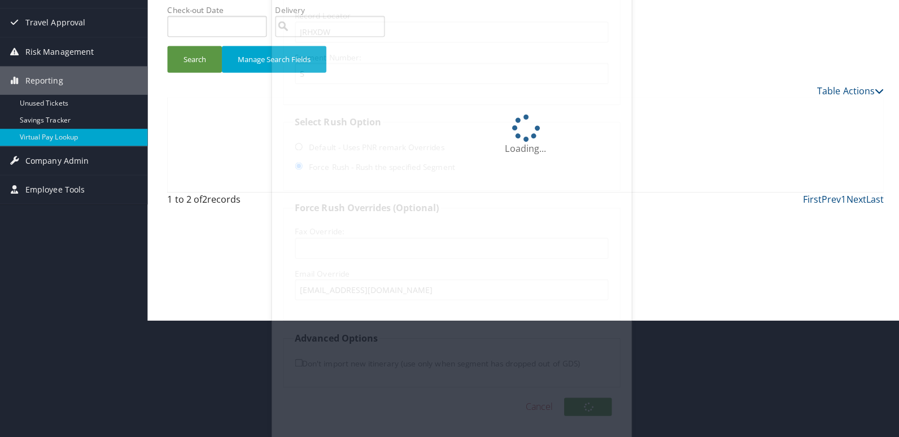
scroll to position [0, 0]
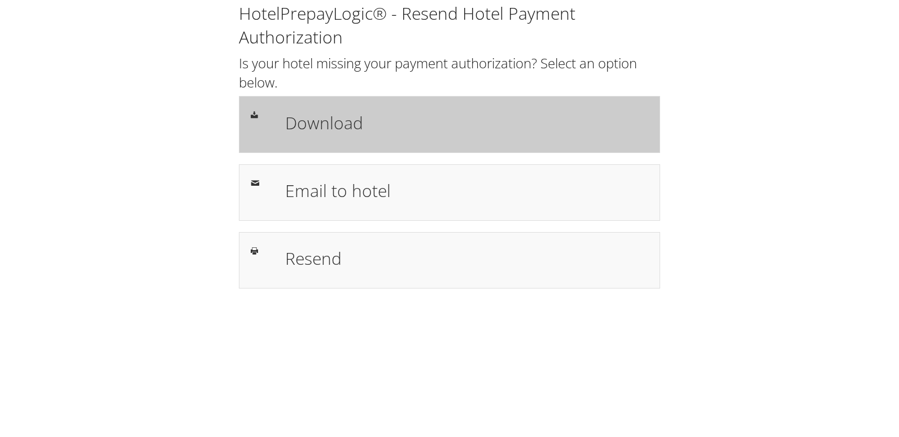
click at [335, 121] on h1 "Download" at bounding box center [466, 122] width 363 height 25
click at [384, 132] on h1 "Download" at bounding box center [466, 122] width 363 height 25
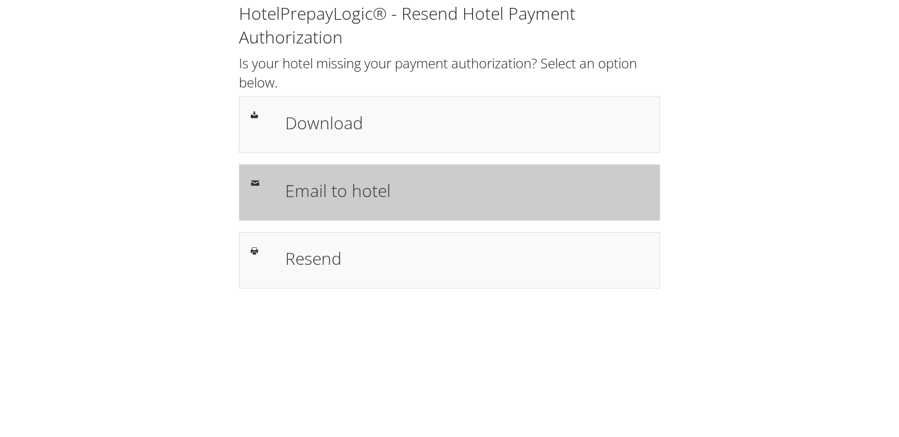
drag, startPoint x: 333, startPoint y: 167, endPoint x: 331, endPoint y: 195, distance: 28.9
click at [333, 167] on div "Email to hotel" at bounding box center [449, 192] width 421 height 56
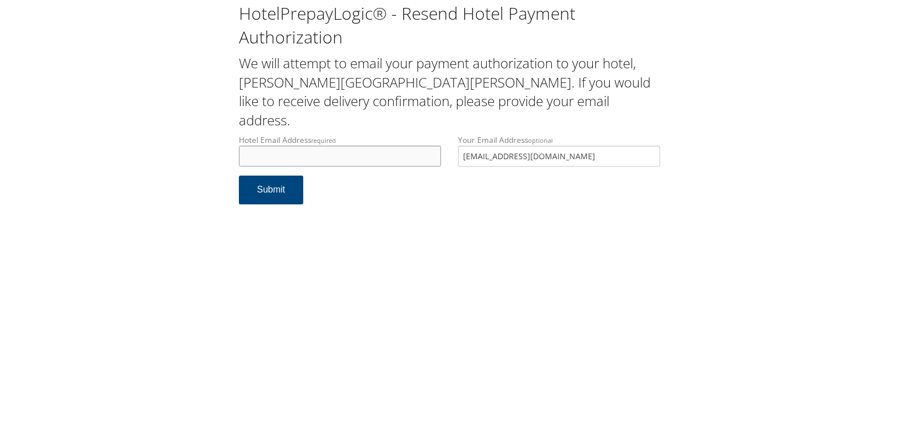
click at [272, 146] on input "Hotel Email Address required" at bounding box center [340, 156] width 202 height 21
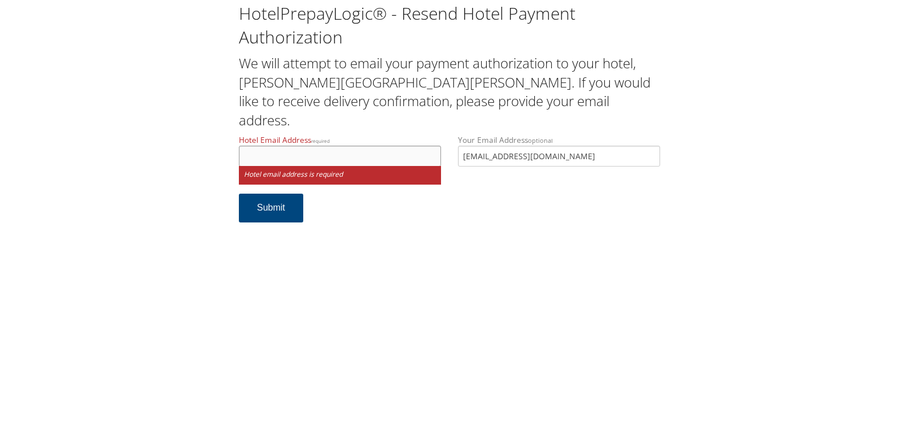
click at [293, 146] on input "Hotel Email Address required" at bounding box center [340, 156] width 202 height 21
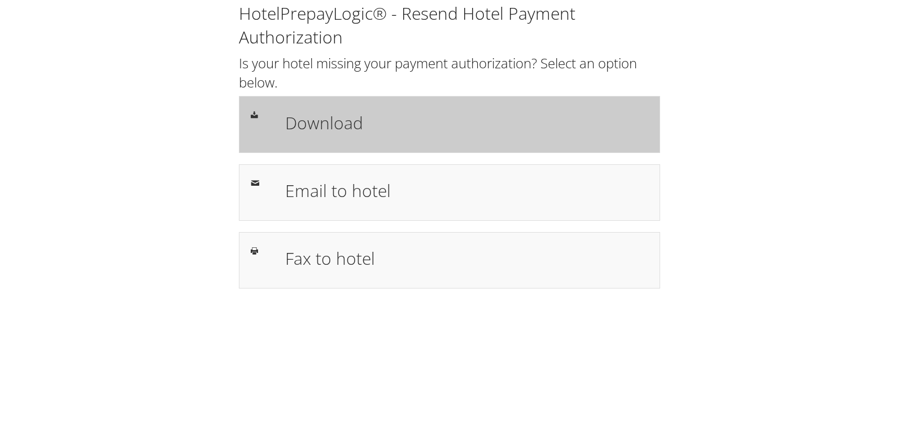
click at [389, 124] on h1 "Download" at bounding box center [466, 122] width 363 height 25
click at [322, 108] on div "Download" at bounding box center [467, 124] width 380 height 33
click at [422, 134] on h1 "Download" at bounding box center [466, 122] width 363 height 25
click at [419, 114] on h1 "Download" at bounding box center [466, 122] width 363 height 25
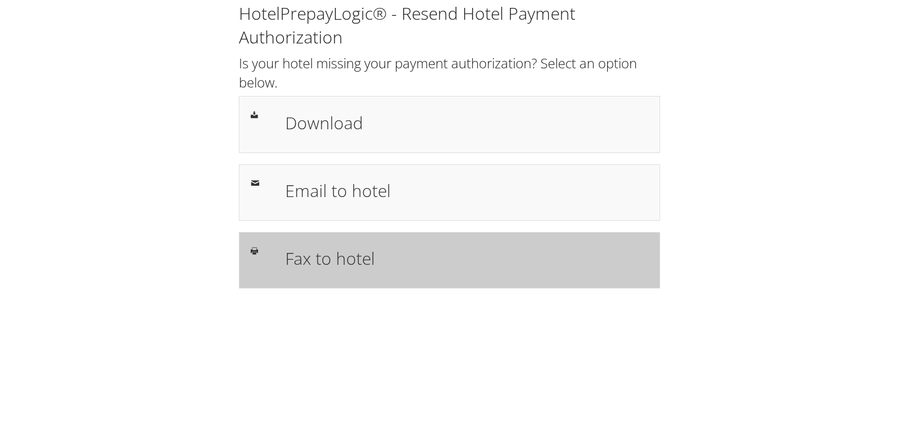
drag, startPoint x: 353, startPoint y: 208, endPoint x: 360, endPoint y: 259, distance: 50.6
click at [353, 208] on div "Email to hotel" at bounding box center [467, 192] width 380 height 33
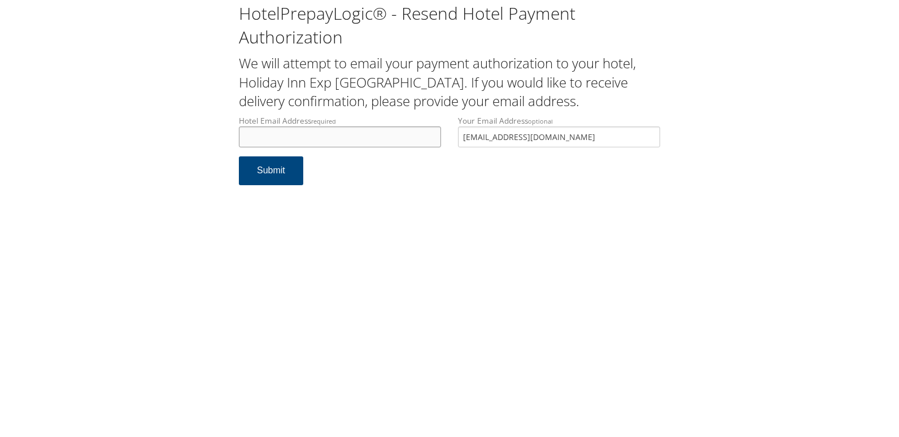
click at [318, 143] on input "Hotel Email Address required" at bounding box center [340, 136] width 202 height 21
drag, startPoint x: 393, startPoint y: 138, endPoint x: 38, endPoint y: 139, distance: 354.5
click at [38, 139] on div "HotelPrepayLogic® - Resend Hotel Payment Authorization We will attempt to email…" at bounding box center [449, 98] width 876 height 196
type input "lexib.hieuniontown@gmail.com"
click at [252, 174] on button "Submit" at bounding box center [271, 170] width 64 height 29
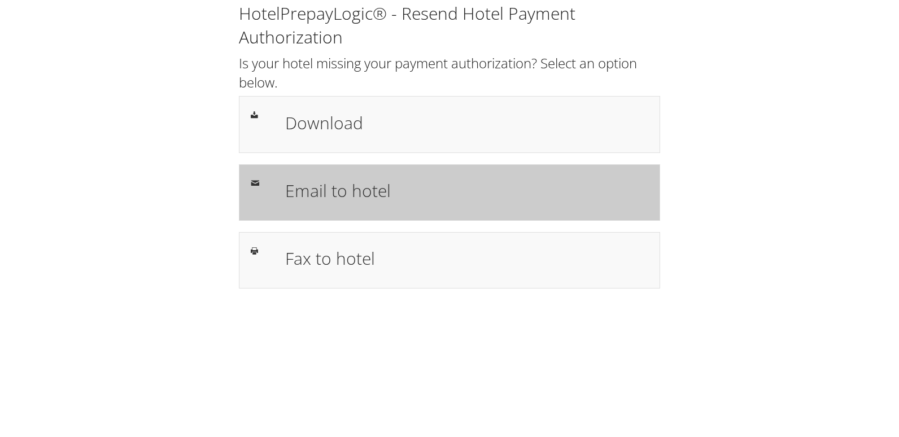
click at [359, 180] on h1 "Email to hotel" at bounding box center [466, 190] width 363 height 25
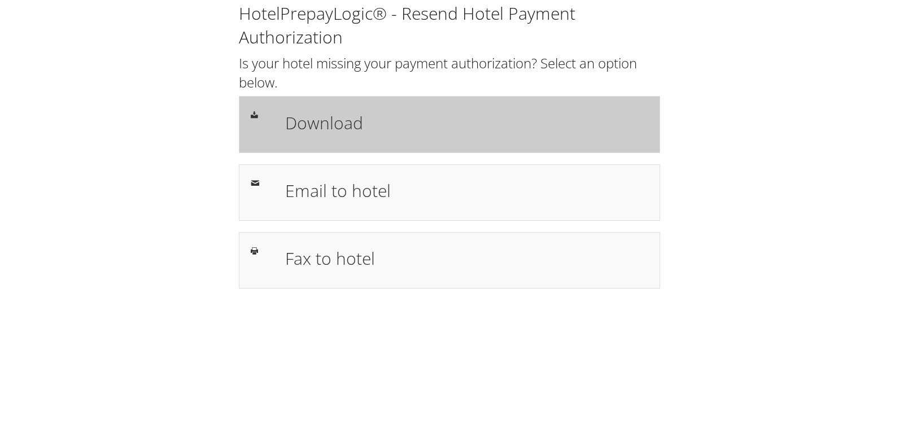
click at [471, 118] on h1 "Download" at bounding box center [466, 122] width 363 height 25
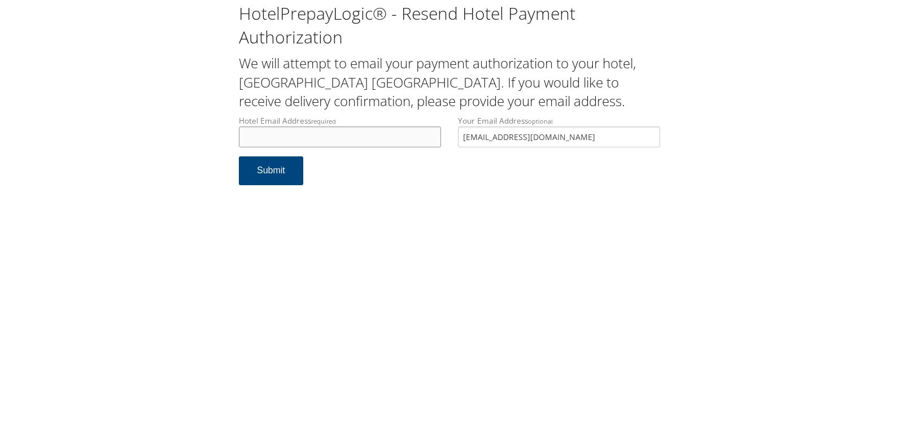
click at [353, 143] on input "Hotel Email Address required" at bounding box center [340, 136] width 202 height 21
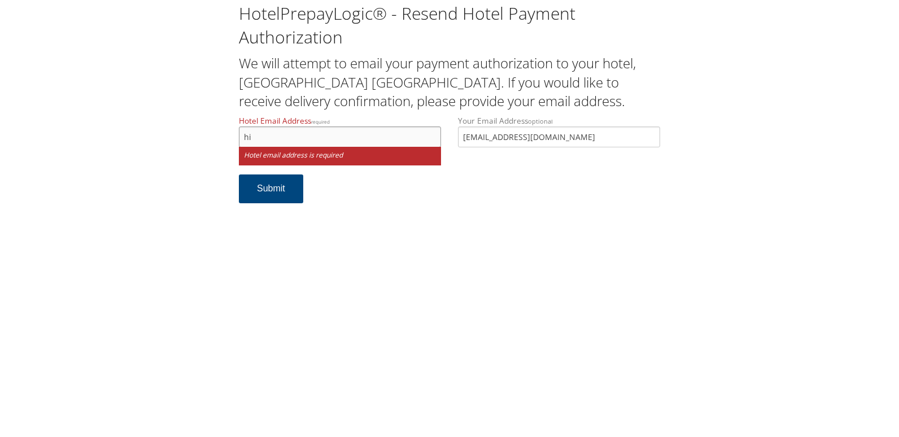
type input "h"
click at [286, 141] on input "Hotel Email Address required" at bounding box center [340, 136] width 202 height 21
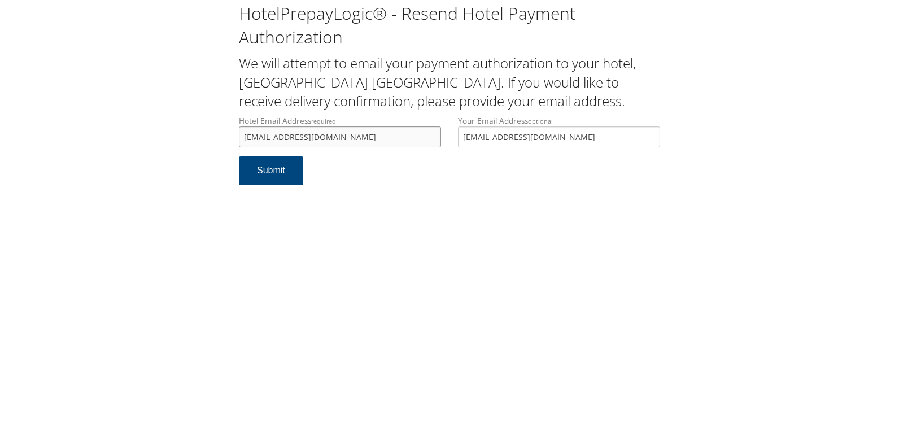
drag, startPoint x: 373, startPoint y: 135, endPoint x: 231, endPoint y: 141, distance: 141.8
click at [231, 141] on div "Hotel Email Address required febricksburgdesk@ih-corp.com Hotel email address i…" at bounding box center [339, 135] width 219 height 41
type input "[EMAIL_ADDRESS][DOMAIN_NAME]"
click at [287, 172] on button "Submit" at bounding box center [271, 170] width 64 height 29
click at [257, 139] on input "[EMAIL_ADDRESS][DOMAIN_NAME]" at bounding box center [340, 136] width 202 height 21
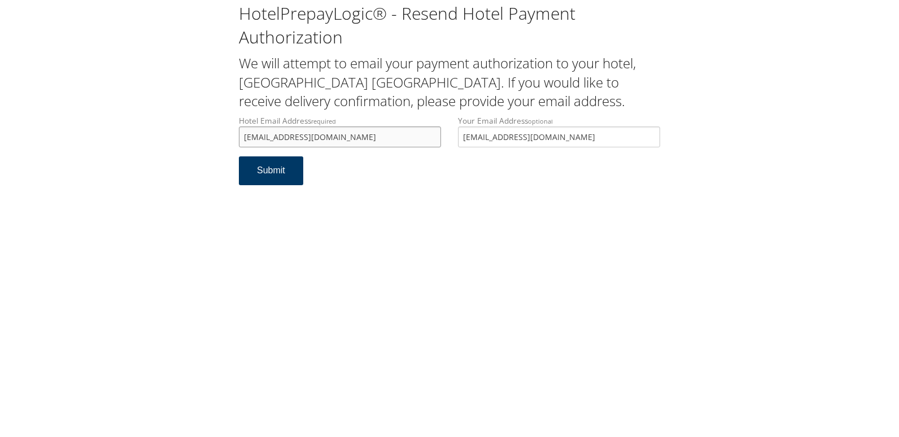
type input "[EMAIL_ADDRESS][DOMAIN_NAME]"
click at [270, 172] on button "Submit" at bounding box center [271, 170] width 64 height 29
drag, startPoint x: 368, startPoint y: 139, endPoint x: 235, endPoint y: 139, distance: 132.7
click at [235, 139] on div "Hotel Email Address required [EMAIL_ADDRESS][DOMAIN_NAME] Hotel email address i…" at bounding box center [339, 135] width 219 height 41
click at [252, 139] on input "[EMAIL_ADDRESS][DOMAIN_NAME]" at bounding box center [340, 136] width 202 height 21
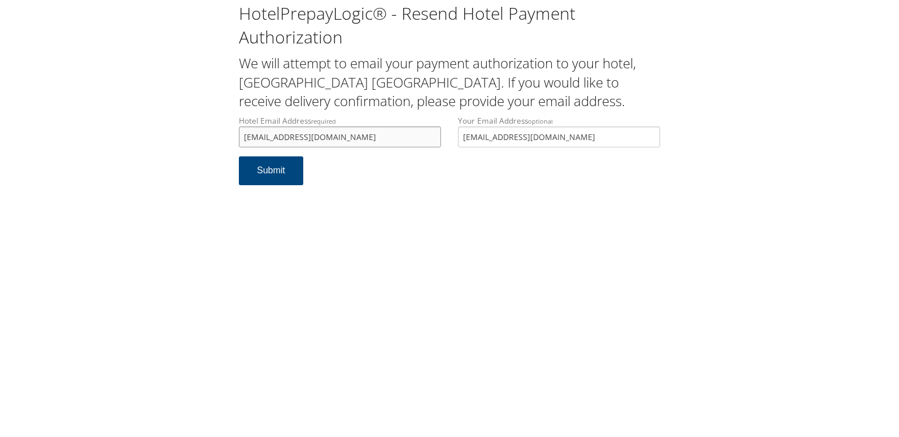
drag, startPoint x: 365, startPoint y: 138, endPoint x: 156, endPoint y: 141, distance: 208.3
click at [156, 141] on div "HotelPrepayLogic® - Resend Hotel Payment Authorization We will attempt to email…" at bounding box center [449, 98] width 876 height 196
type input "fredericksburgdesk@ih-corp.com"
click at [262, 181] on button "Submit" at bounding box center [271, 170] width 64 height 29
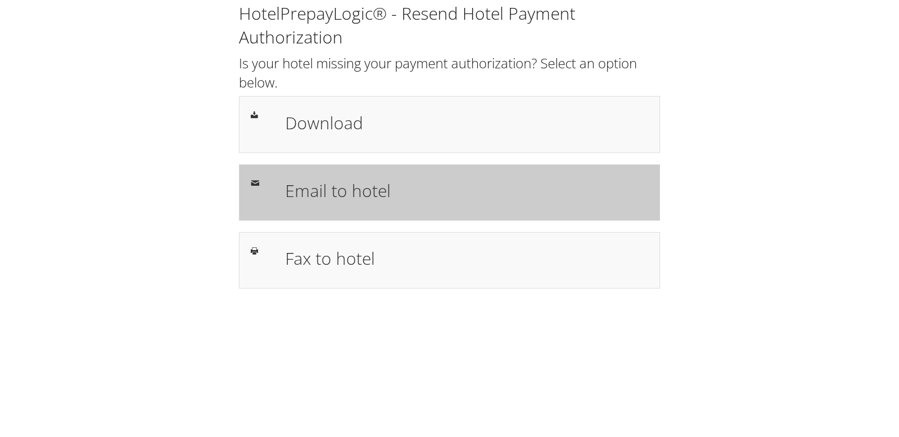
click at [267, 188] on div at bounding box center [259, 183] width 34 height 14
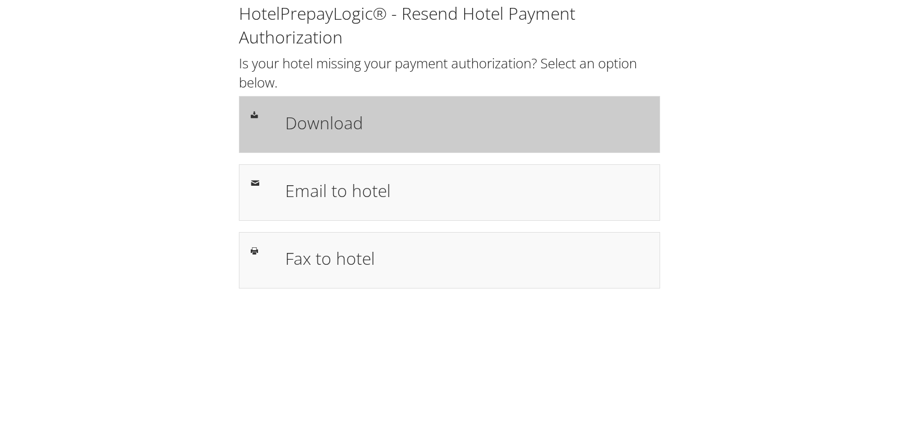
click at [390, 134] on h1 "Download" at bounding box center [466, 122] width 363 height 25
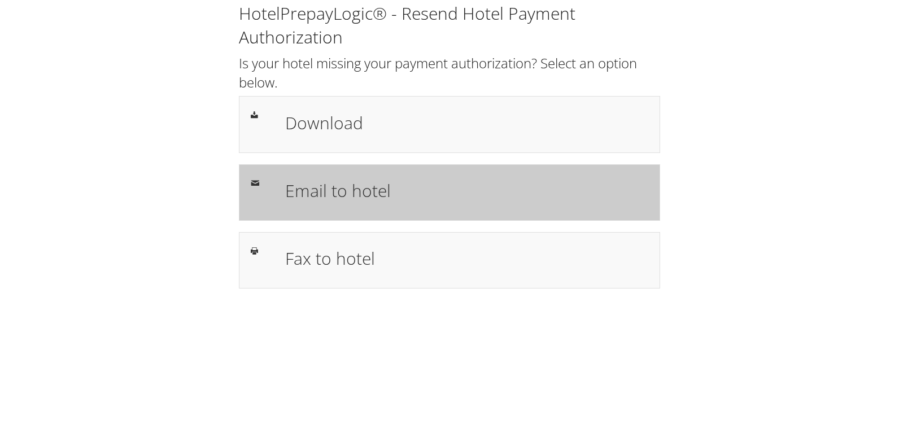
click at [323, 198] on h1 "Email to hotel" at bounding box center [466, 190] width 363 height 25
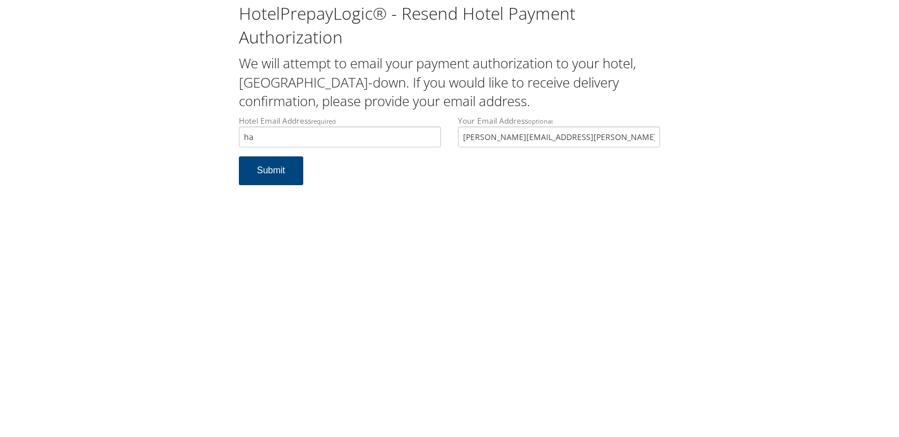
type input "h"
drag, startPoint x: 352, startPoint y: 142, endPoint x: 197, endPoint y: 142, distance: 155.3
click at [197, 142] on div "HotelPrepayLogic® - Resend Hotel Payment Authorization We will attempt to email…" at bounding box center [449, 98] width 876 height 196
type input "walsh@raymondteam.com"
click at [261, 183] on button "Submit" at bounding box center [271, 170] width 64 height 29
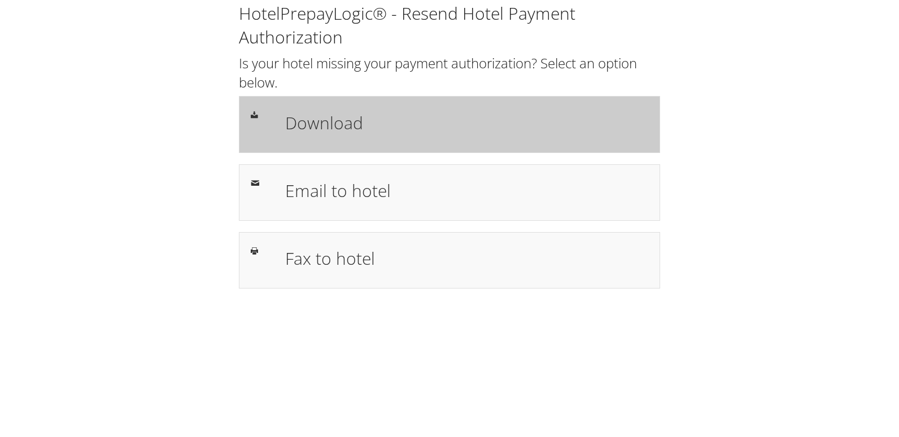
click at [353, 106] on div "Download" at bounding box center [449, 124] width 421 height 56
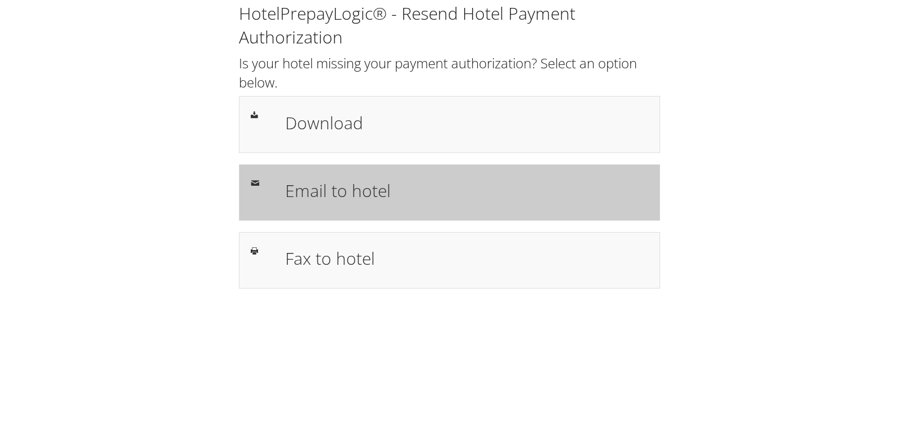
click at [348, 180] on h1 "Email to hotel" at bounding box center [466, 190] width 363 height 25
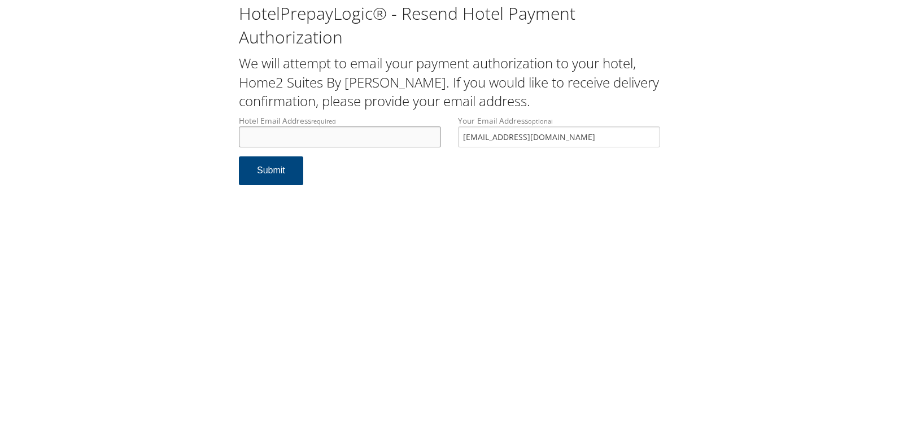
click at [356, 142] on input "Hotel Email Address required" at bounding box center [340, 136] width 202 height 21
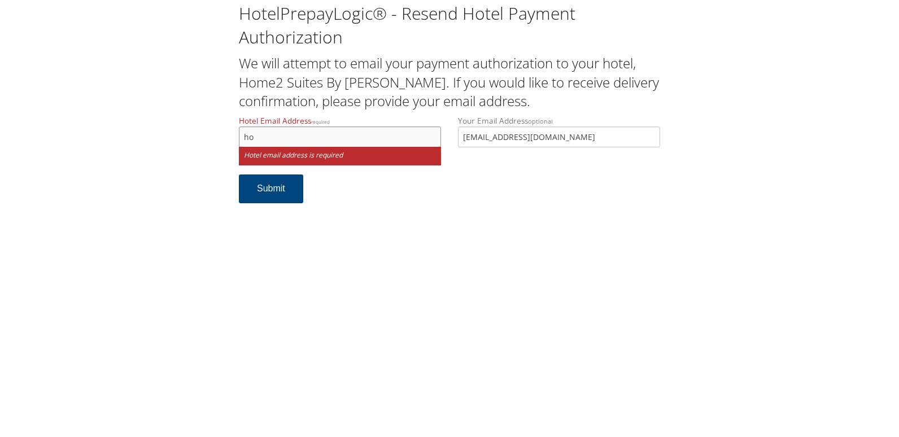
type input "h"
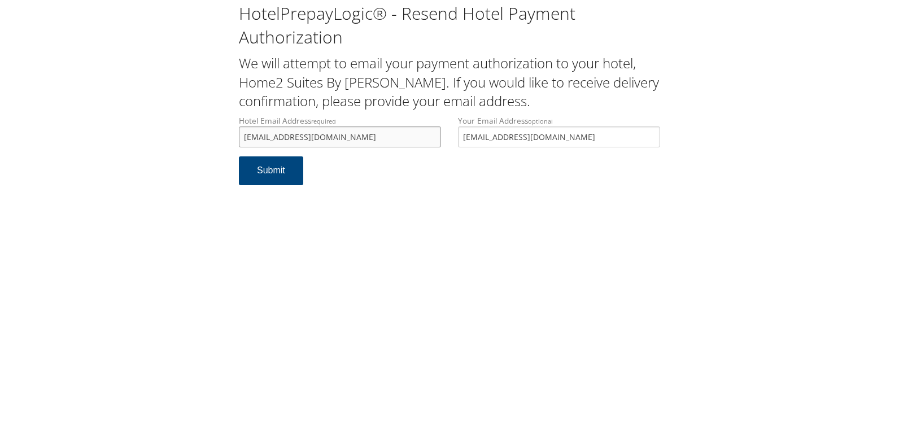
click at [322, 137] on input "[EMAIL_ADDRESS][DOMAIN_NAME]" at bounding box center [340, 136] width 202 height 21
drag, startPoint x: 393, startPoint y: 134, endPoint x: 388, endPoint y: 137, distance: 5.8
click at [250, 139] on input "[EMAIL_ADDRESS][DOMAIN_NAME]" at bounding box center [340, 136] width 202 height 21
click at [404, 141] on input "[EMAIL_ADDRESS][DOMAIN_NAME]" at bounding box center [340, 136] width 202 height 21
click at [404, 135] on input "[EMAIL_ADDRESS][DOMAIN_NAME]" at bounding box center [340, 136] width 202 height 21
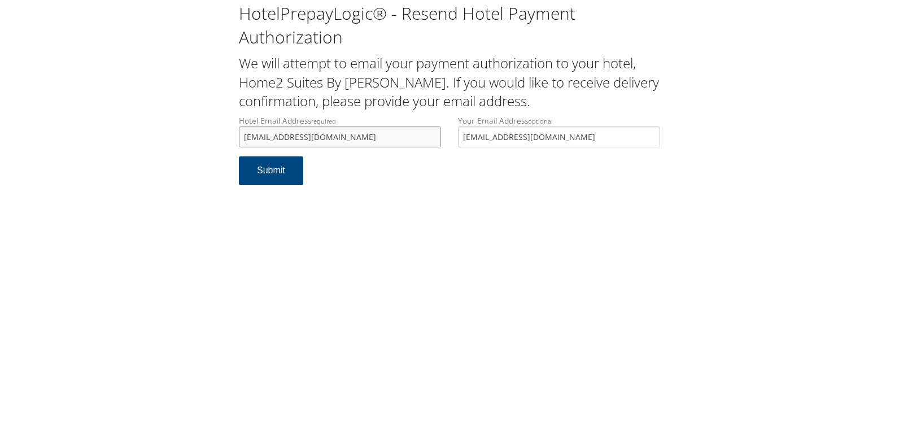
drag, startPoint x: 388, startPoint y: 137, endPoint x: 229, endPoint y: 138, distance: 159.8
click at [229, 138] on div "HotelPrepayLogic® - Resend Hotel Payment Authorization We will attempt to email…" at bounding box center [449, 98] width 876 height 196
type input "[EMAIL_ADDRESS][DOMAIN_NAME]"
click at [260, 168] on button "Submit" at bounding box center [271, 170] width 64 height 29
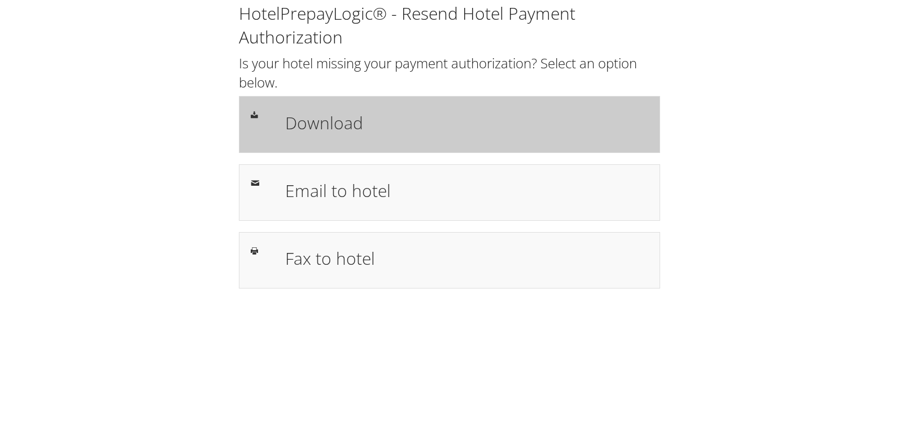
click at [437, 142] on div "Download" at bounding box center [449, 124] width 421 height 56
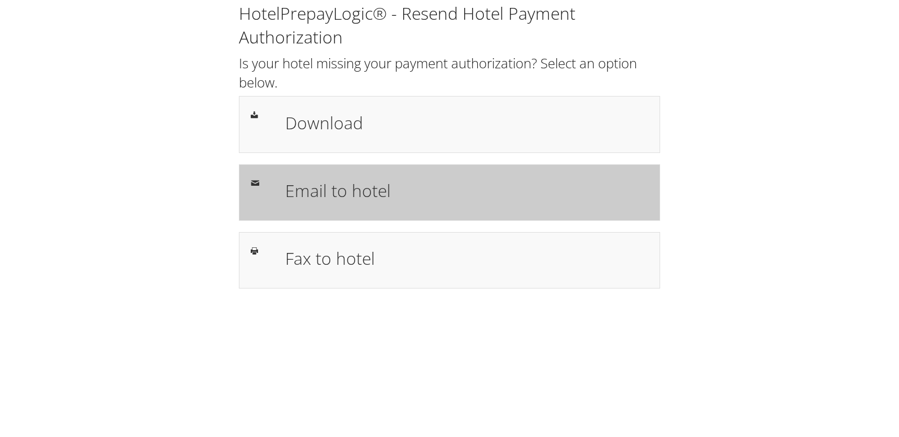
click at [294, 185] on h1 "Email to hotel" at bounding box center [466, 190] width 363 height 25
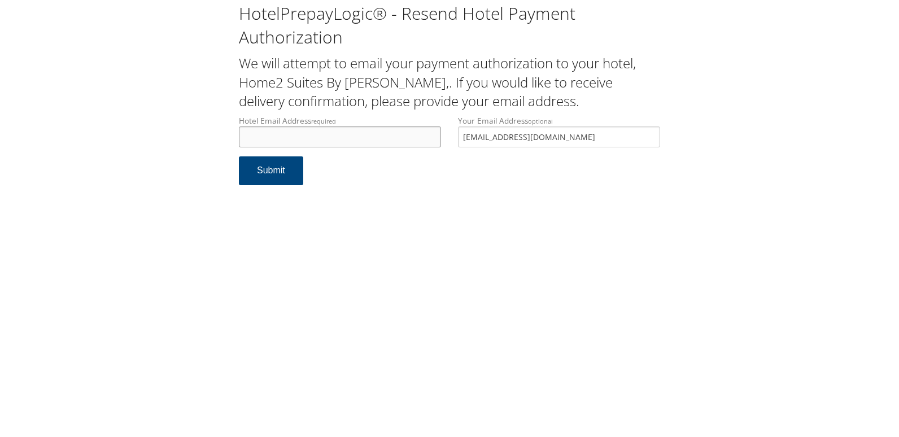
click at [296, 135] on input "Hotel Email Address required" at bounding box center [340, 136] width 202 height 21
drag, startPoint x: 368, startPoint y: 135, endPoint x: 156, endPoint y: 129, distance: 211.8
click at [156, 129] on div "HotelPrepayLogic® - Resend Hotel Payment Authorization We will attempt to email…" at bounding box center [449, 98] width 876 height 196
type input "ecare@chghealthcare.com"
click at [279, 176] on button "Submit" at bounding box center [271, 170] width 64 height 29
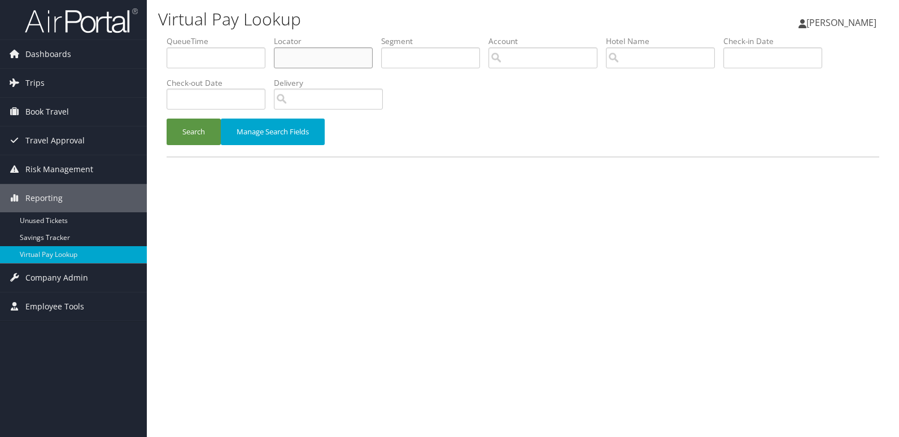
click at [314, 64] on input "text" at bounding box center [323, 57] width 99 height 21
paste input "HOOJPX"
type input "HOOJPX"
click at [185, 137] on button "Search" at bounding box center [194, 132] width 54 height 27
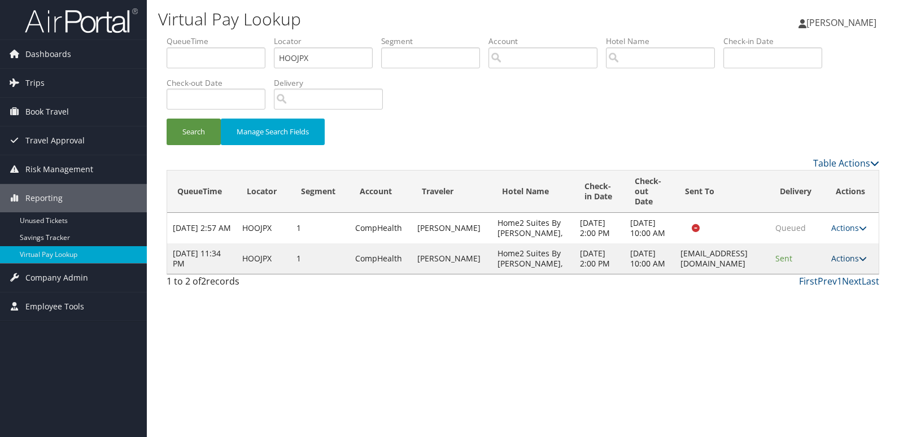
click at [864, 263] on icon at bounding box center [863, 259] width 8 height 8
click at [810, 314] on link "Logs" at bounding box center [827, 309] width 71 height 19
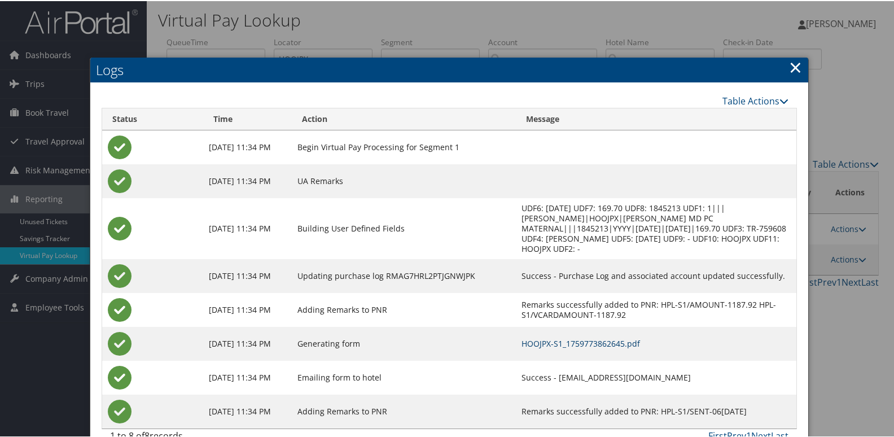
click at [557, 337] on link "HOOJPX-S1_1759773862645.pdf" at bounding box center [581, 342] width 119 height 11
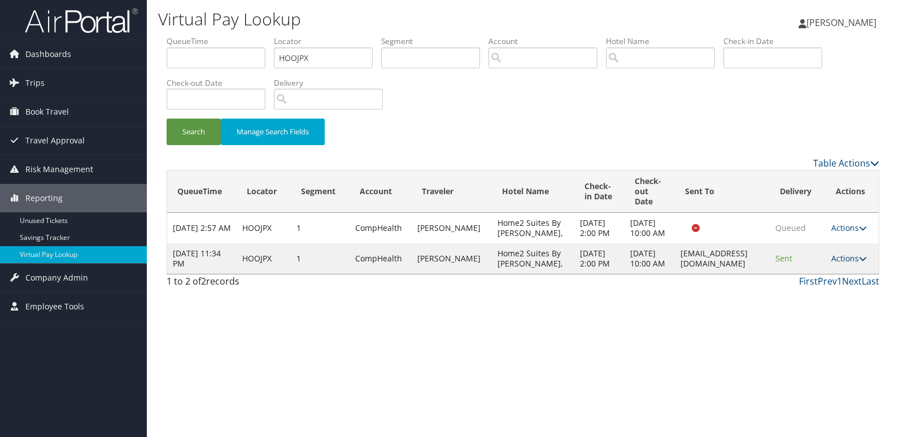
click at [859, 263] on icon at bounding box center [863, 259] width 8 height 8
click at [809, 293] on link "Resend" at bounding box center [827, 290] width 71 height 19
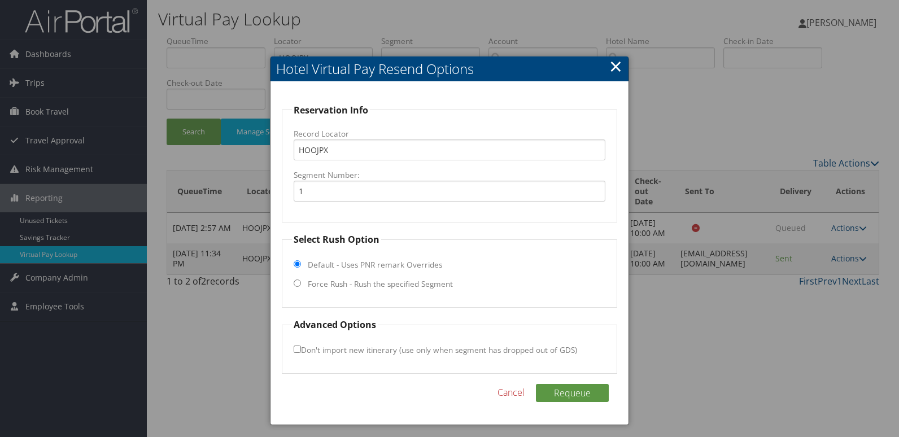
click at [377, 283] on label "Force Rush - Rush the specified Segment" at bounding box center [380, 283] width 145 height 11
click at [301, 283] on input "Force Rush - Rush the specified Segment" at bounding box center [297, 282] width 7 height 7
radio input "true"
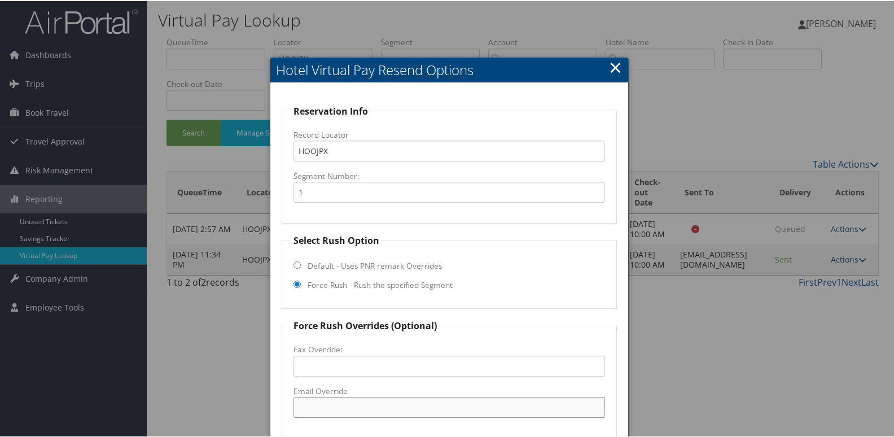
click at [306, 403] on input "Email Override" at bounding box center [450, 406] width 312 height 21
type input "desk.home2suitesaugusta@gmail.com"
drag, startPoint x: 388, startPoint y: 404, endPoint x: 283, endPoint y: 404, distance: 104.4
click at [283, 404] on fieldset "Force Rush Overrides (Optional) Fax Override: Email Override desk.home2suitesau…" at bounding box center [450, 378] width 336 height 120
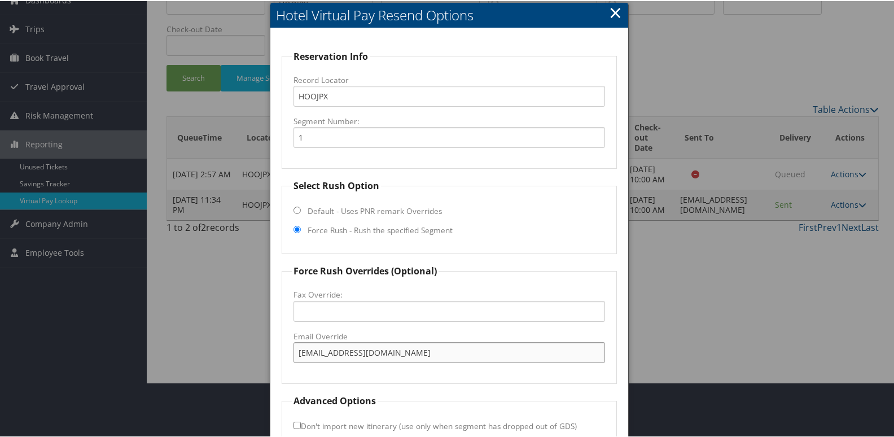
scroll to position [118, 0]
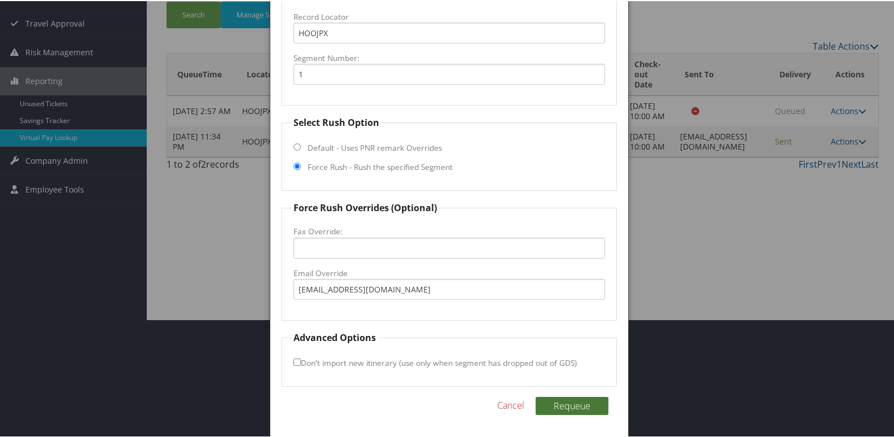
click at [557, 400] on button "Requeue" at bounding box center [572, 405] width 73 height 18
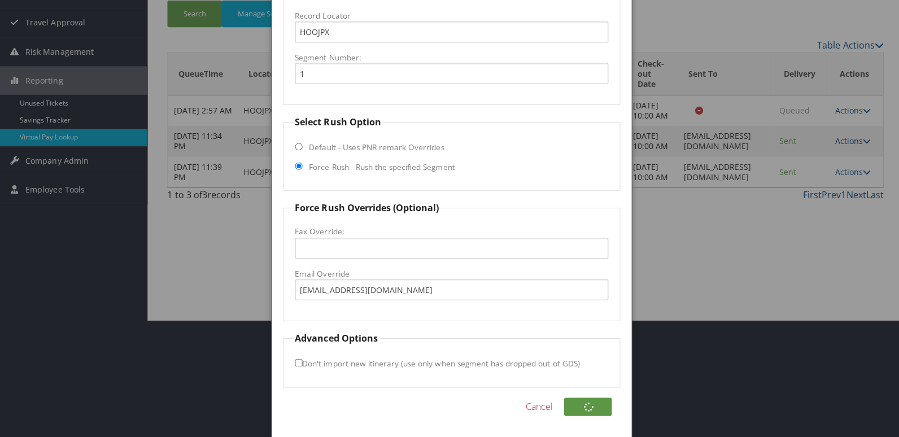
scroll to position [0, 0]
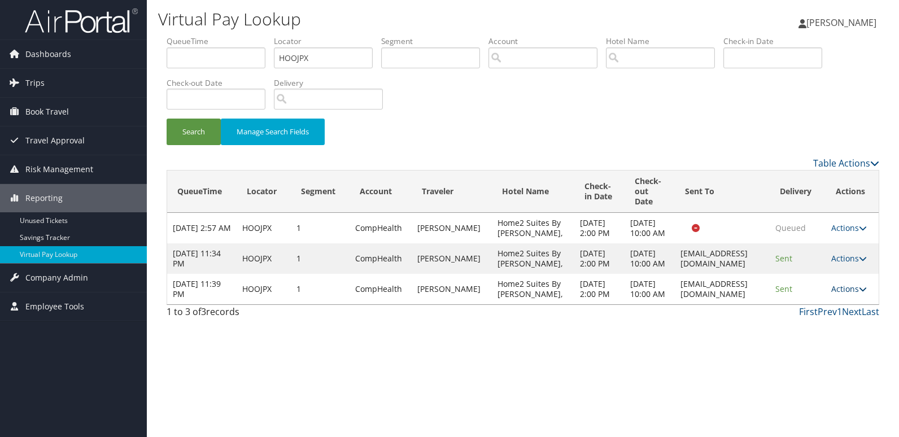
click at [862, 293] on icon at bounding box center [863, 289] width 8 height 8
click at [824, 366] on link "Logs" at bounding box center [830, 375] width 71 height 19
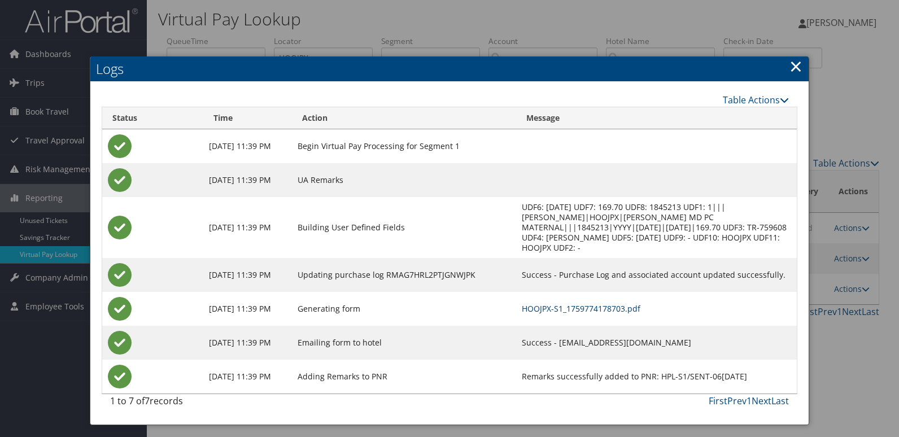
click at [583, 303] on link "HOOJPX-S1_1759774178703.pdf" at bounding box center [581, 308] width 119 height 11
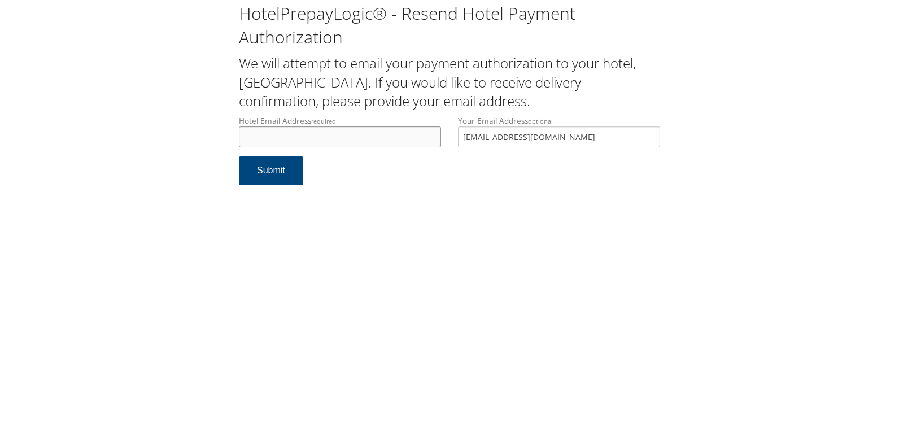
click at [261, 147] on input "Hotel Email Address required" at bounding box center [340, 136] width 202 height 21
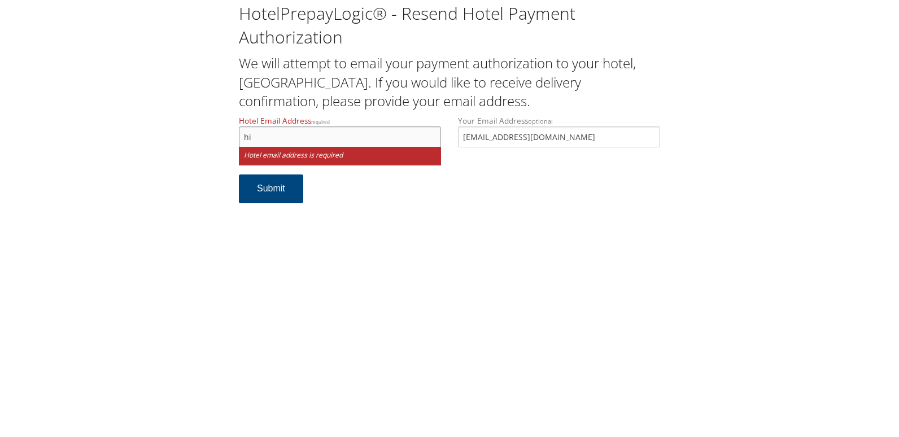
type input "h"
click at [354, 130] on input "Hotel Email Address required" at bounding box center [340, 136] width 202 height 21
type input "h"
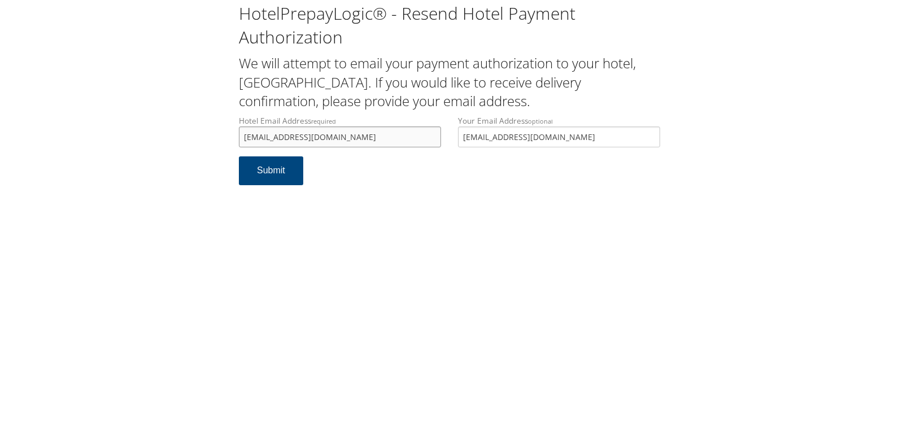
drag, startPoint x: 373, startPoint y: 135, endPoint x: 230, endPoint y: 135, distance: 142.8
click at [230, 135] on div "HotelPrepayLogic® - Resend Hotel Payment Authorization We will attempt to email…" at bounding box center [449, 98] width 876 height 196
type input "[EMAIL_ADDRESS][DOMAIN_NAME]"
click at [257, 171] on button "Submit" at bounding box center [271, 170] width 64 height 29
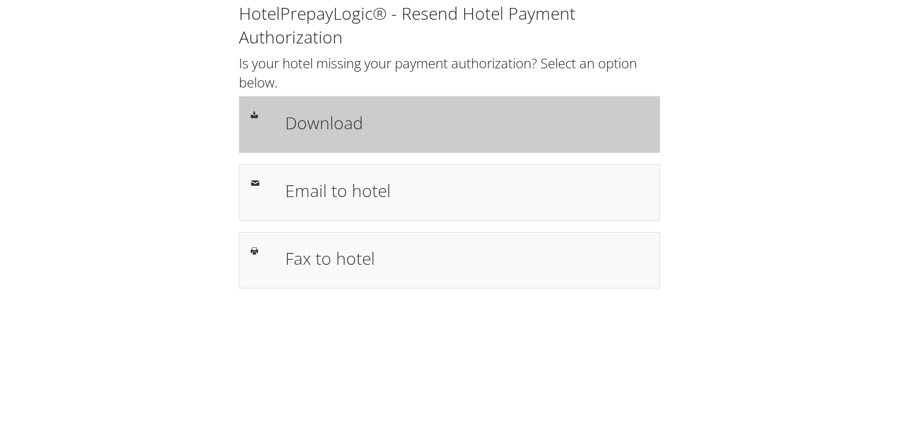
click at [334, 128] on h1 "Download" at bounding box center [466, 122] width 363 height 25
click at [346, 122] on h1 "Download" at bounding box center [466, 122] width 363 height 25
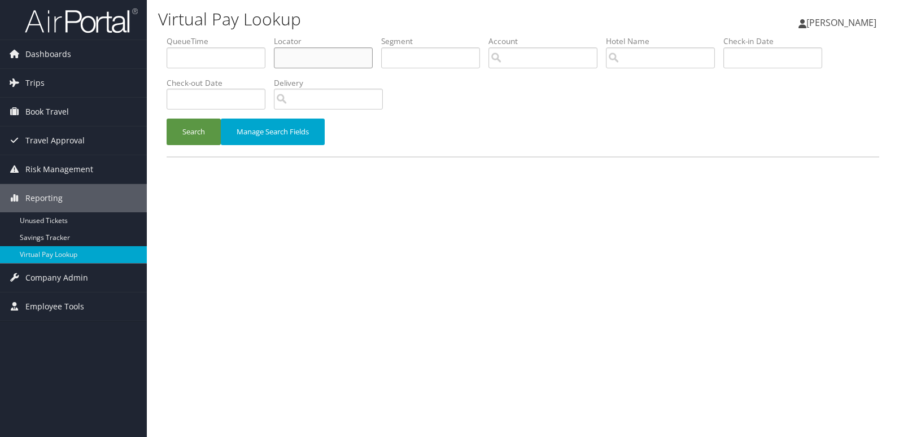
click at [310, 67] on input "text" at bounding box center [323, 57] width 99 height 21
paste input "IJQLNM"
type input "IJQLNM"
click at [183, 125] on button "Search" at bounding box center [194, 132] width 54 height 27
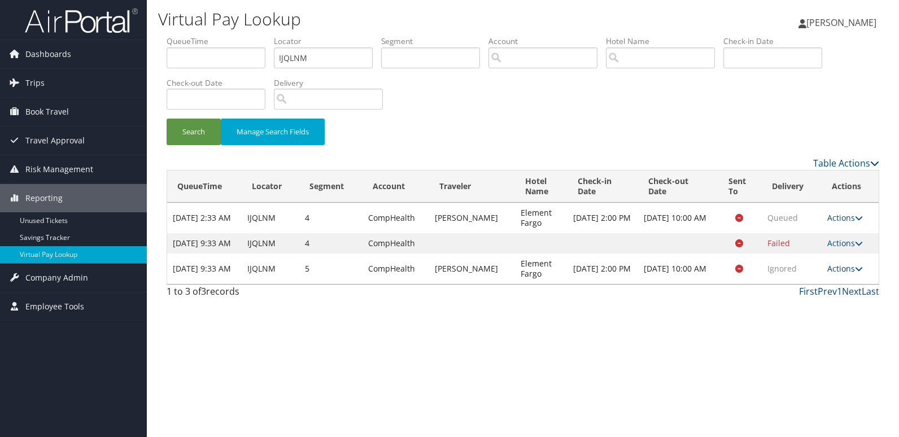
click at [860, 273] on icon at bounding box center [859, 269] width 8 height 8
click at [820, 311] on link "Logs" at bounding box center [823, 314] width 71 height 19
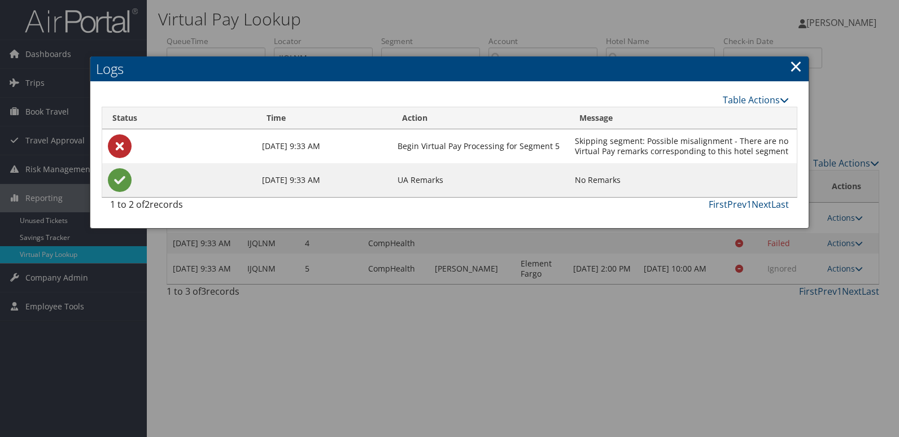
click at [792, 69] on link "×" at bounding box center [795, 66] width 13 height 23
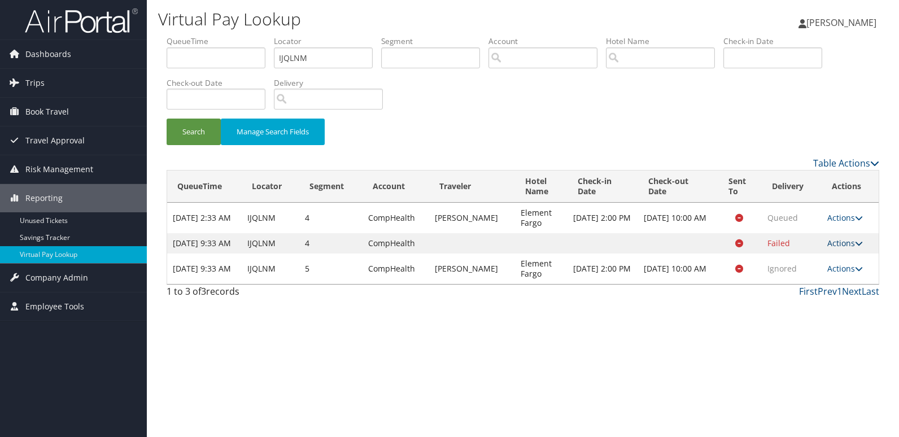
click at [859, 244] on icon at bounding box center [859, 243] width 8 height 8
click at [827, 281] on link "Logs" at bounding box center [823, 283] width 71 height 19
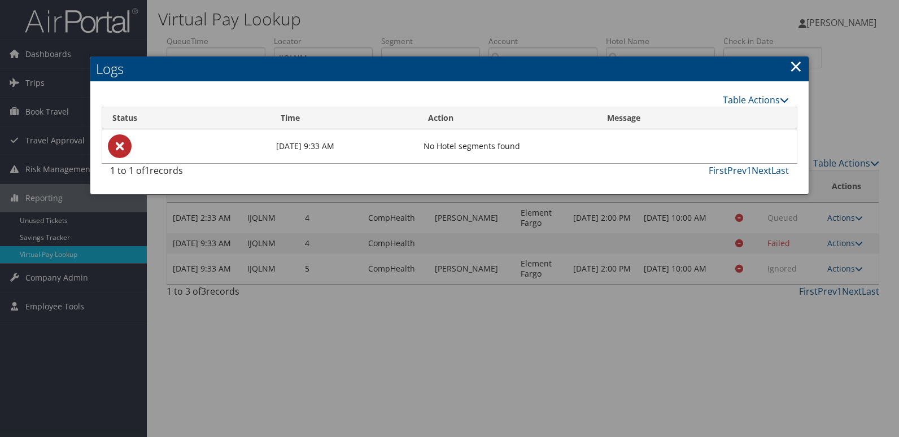
drag, startPoint x: 795, startPoint y: 70, endPoint x: 782, endPoint y: 70, distance: 12.4
click at [795, 70] on link "×" at bounding box center [795, 66] width 13 height 23
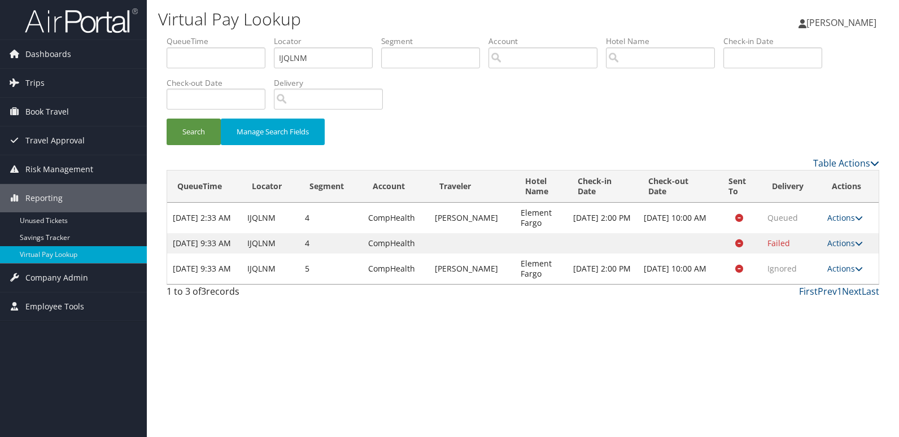
click at [865, 217] on td "Actions Resend Logs View Itinerary" at bounding box center [849, 218] width 57 height 30
click at [862, 247] on icon at bounding box center [859, 243] width 8 height 8
click at [864, 215] on td "Actions Resend Logs View Itinerary" at bounding box center [849, 218] width 57 height 30
click at [857, 217] on icon at bounding box center [859, 218] width 8 height 8
click at [825, 256] on link "Logs" at bounding box center [823, 253] width 71 height 19
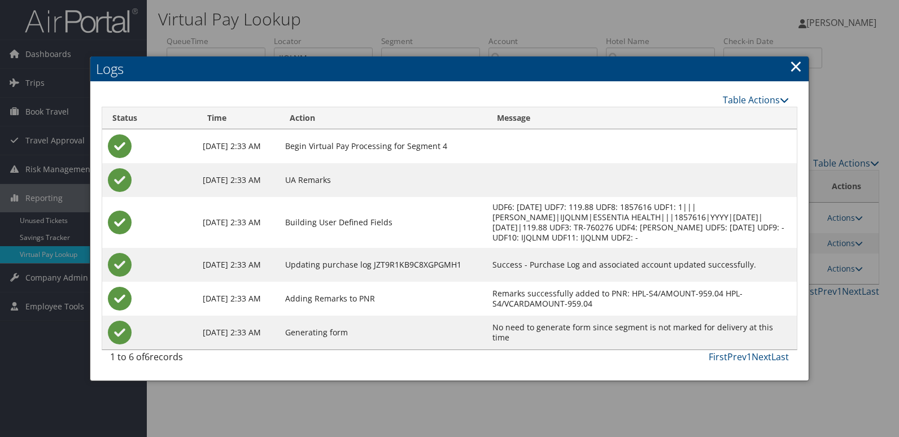
click at [786, 59] on h2 "Logs" at bounding box center [449, 68] width 718 height 25
click at [799, 65] on link "×" at bounding box center [795, 66] width 13 height 23
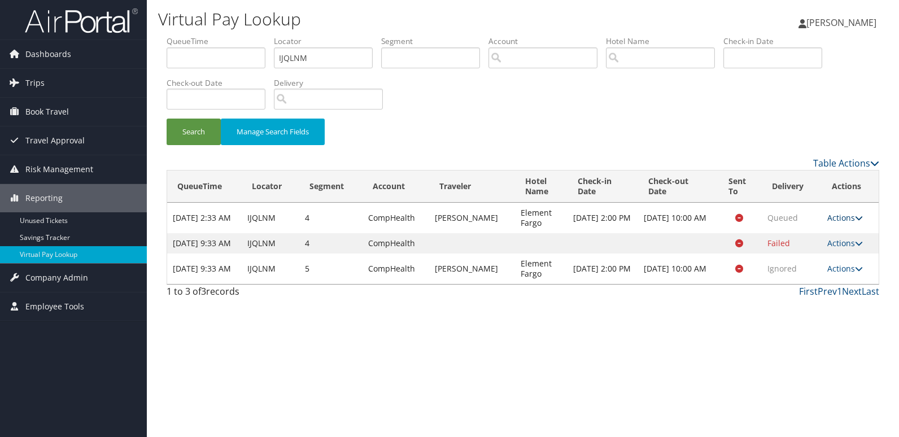
click at [859, 217] on icon at bounding box center [859, 218] width 8 height 8
click at [811, 236] on link "Resend" at bounding box center [823, 234] width 71 height 19
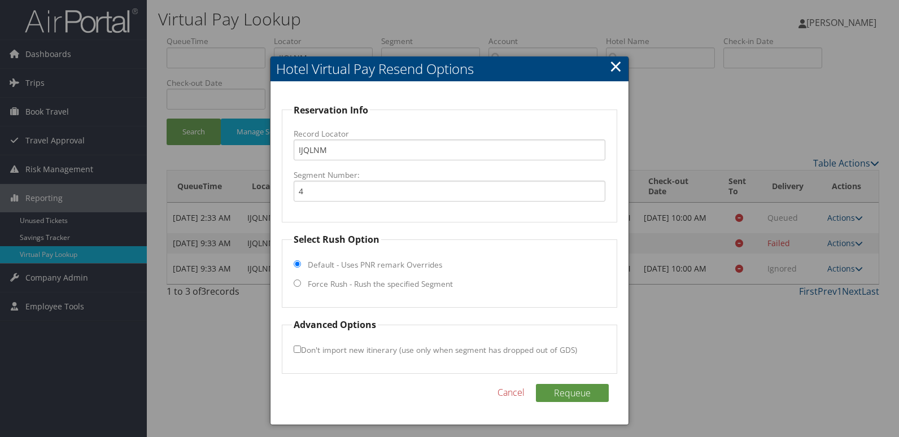
click at [303, 281] on fieldset "Select Rush Option Default - Uses PNR remark Overrides Force Rush - Rush the sp…" at bounding box center [450, 270] width 336 height 75
click at [293, 279] on fieldset "Select Rush Option Default - Uses PNR remark Overrides Force Rush - Rush the sp…" at bounding box center [450, 270] width 336 height 75
click at [295, 285] on input "Force Rush - Rush the specified Segment" at bounding box center [297, 282] width 7 height 7
radio input "true"
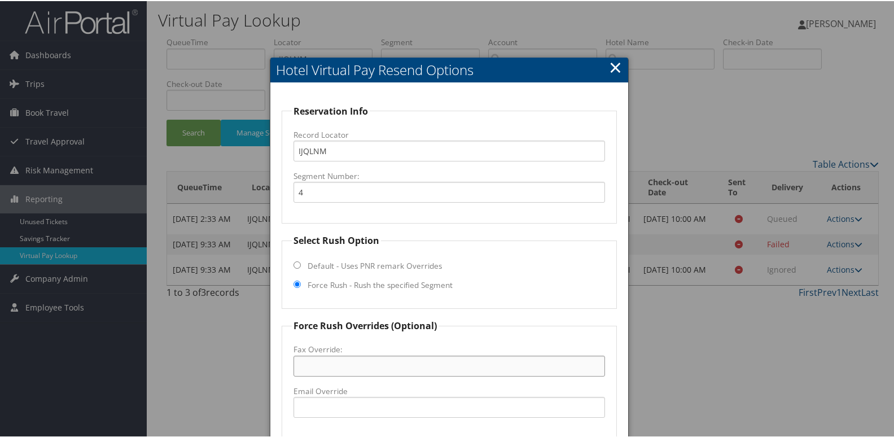
click at [310, 372] on input "Fax Override:" at bounding box center [450, 365] width 312 height 21
drag, startPoint x: 305, startPoint y: 397, endPoint x: 317, endPoint y: 403, distance: 12.9
click at [305, 397] on input "Email Override" at bounding box center [450, 406] width 312 height 21
type input "ecare@chghealthcare.com"
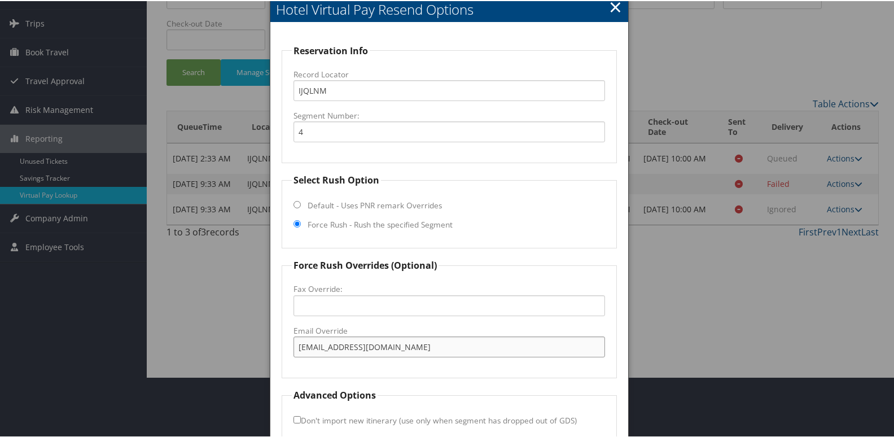
scroll to position [118, 0]
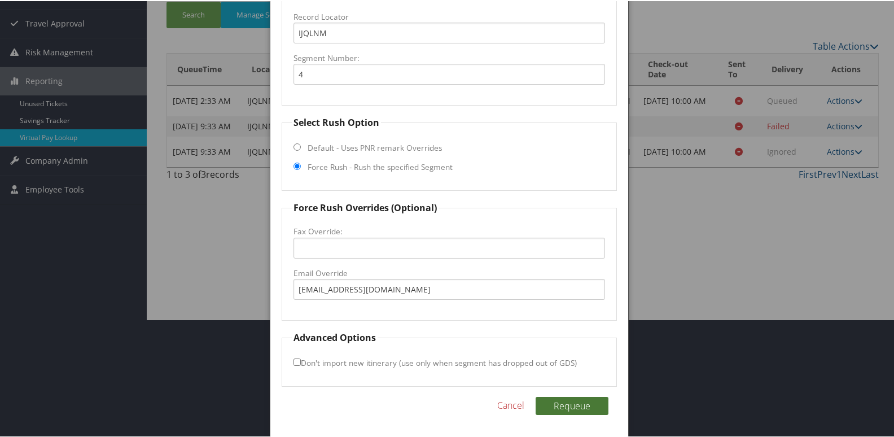
click at [544, 397] on button "Requeue" at bounding box center [572, 405] width 73 height 18
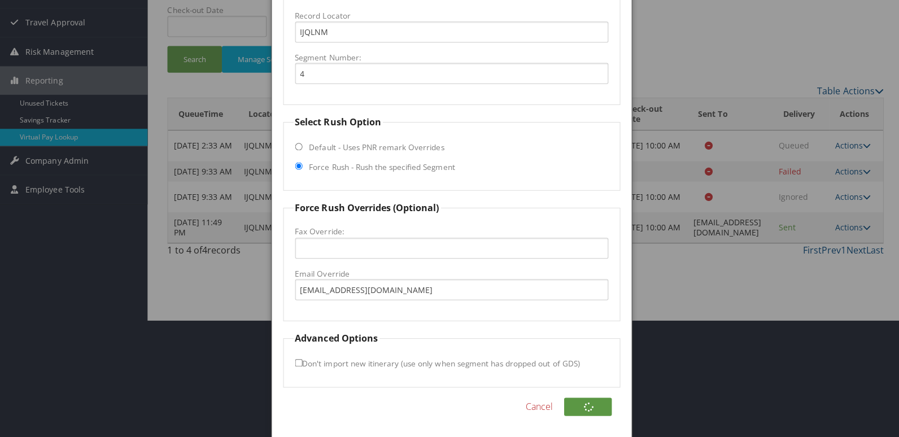
scroll to position [0, 0]
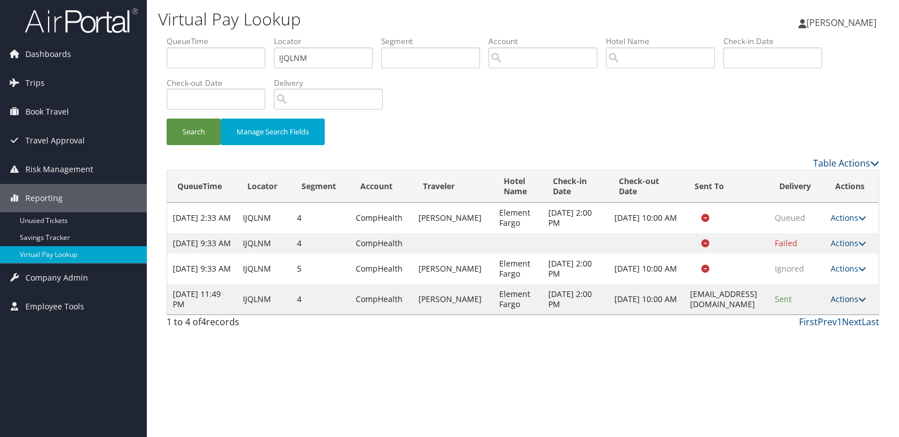
click at [860, 303] on icon at bounding box center [862, 299] width 8 height 8
click at [823, 342] on link "Logs" at bounding box center [829, 344] width 71 height 19
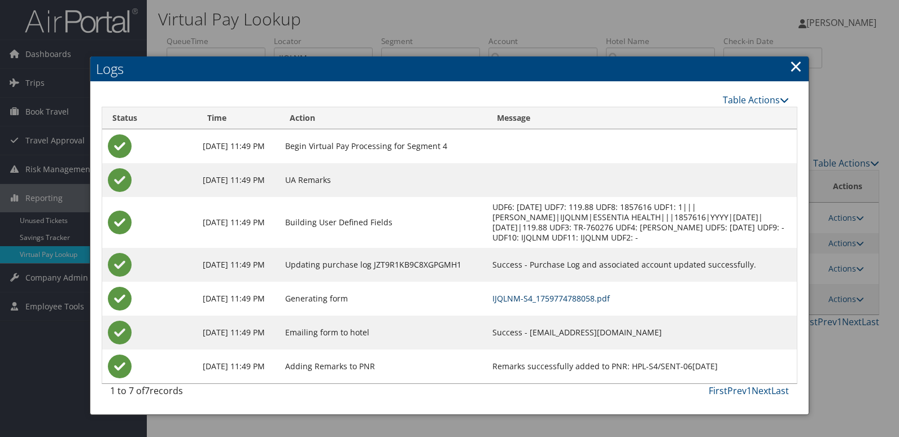
click at [558, 299] on link "IJQLNM-S4_1759774788058.pdf" at bounding box center [550, 298] width 117 height 11
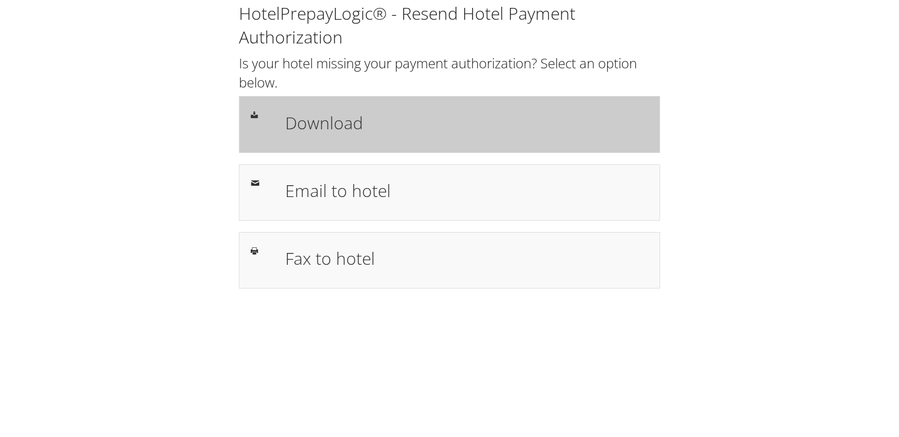
click at [309, 133] on h1 "Download" at bounding box center [466, 122] width 363 height 25
click at [447, 152] on div "Download" at bounding box center [449, 124] width 421 height 56
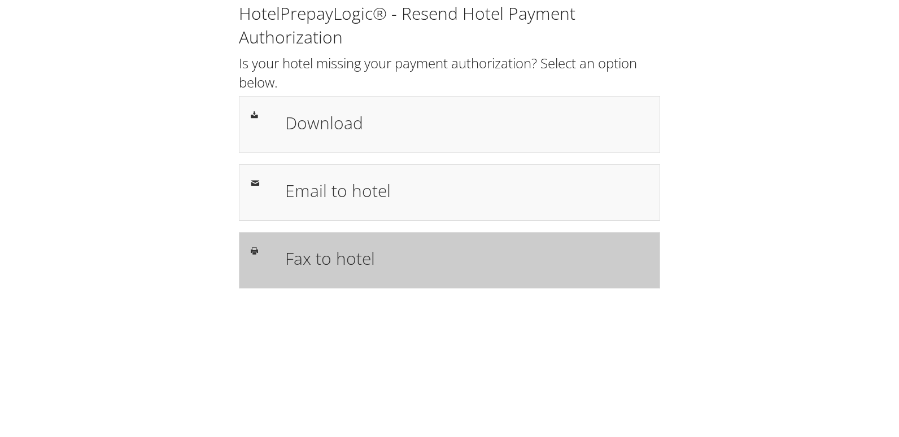
click at [367, 252] on h1 "Fax to hotel" at bounding box center [466, 258] width 363 height 25
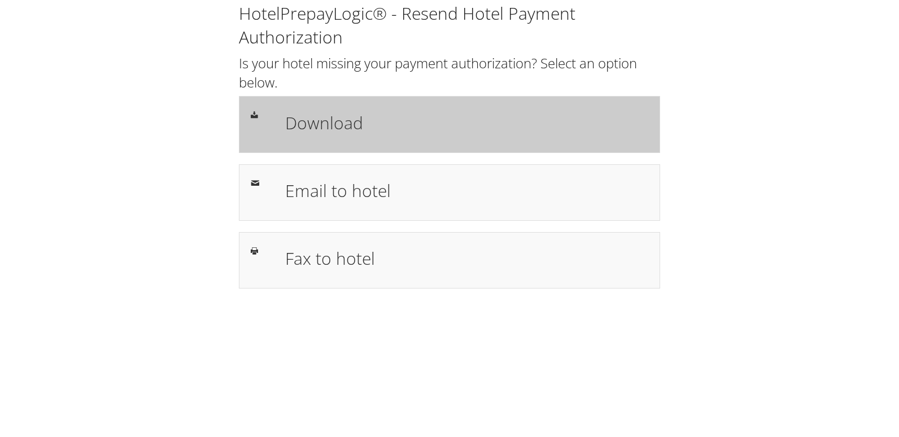
click at [430, 113] on h1 "Download" at bounding box center [466, 122] width 363 height 25
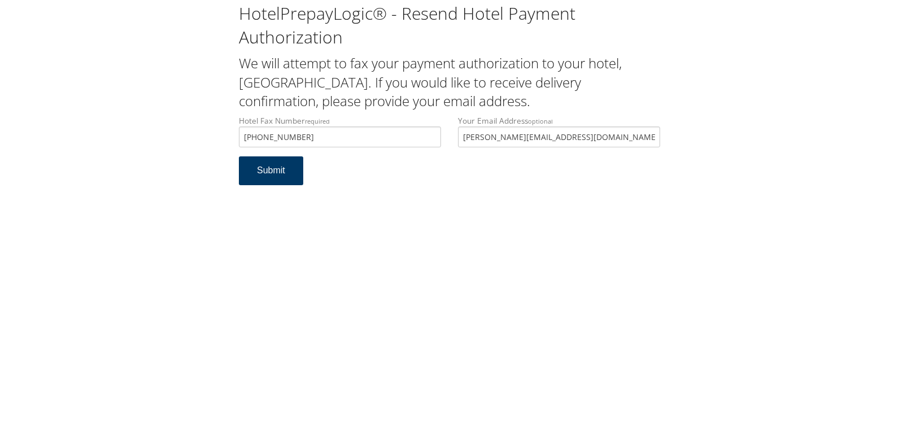
click at [274, 169] on button "Submit" at bounding box center [271, 170] width 64 height 29
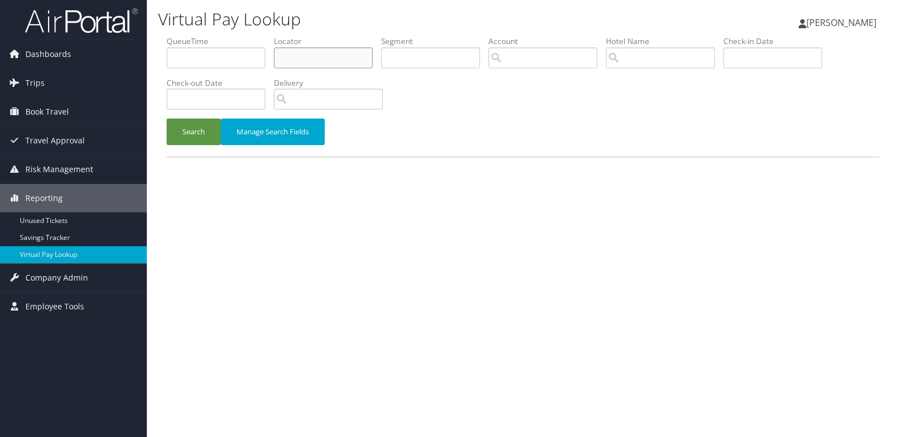
click at [329, 54] on input "text" at bounding box center [323, 57] width 99 height 21
paste input "QMSOMK"
type input "QMSOMK"
click at [209, 128] on button "Search" at bounding box center [194, 132] width 54 height 27
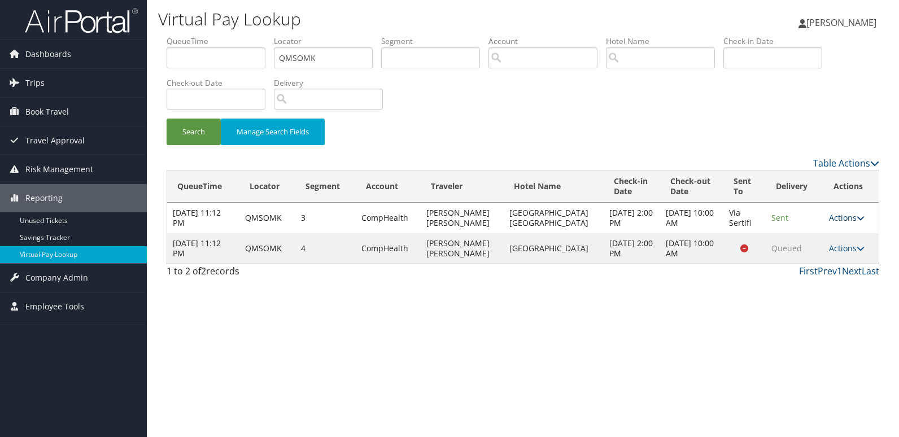
click at [852, 216] on link "Actions" at bounding box center [847, 217] width 36 height 11
click at [813, 249] on link "Logs" at bounding box center [823, 253] width 71 height 19
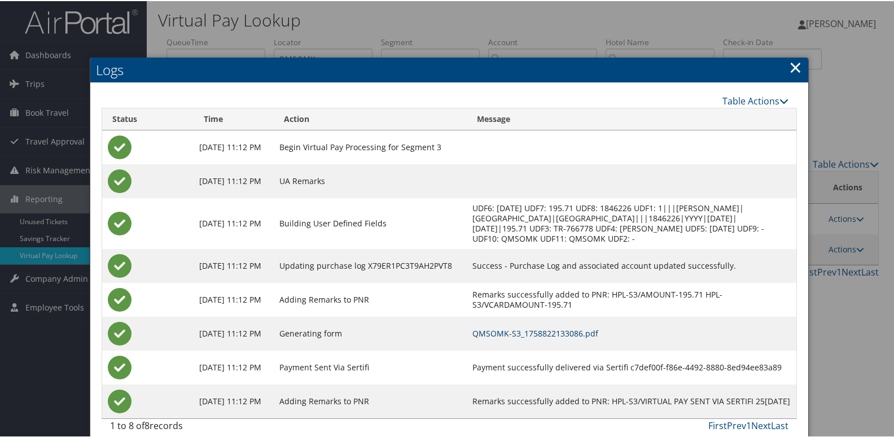
click at [544, 331] on link "QMSOMK-S3_1758822133086.pdf" at bounding box center [536, 332] width 126 height 11
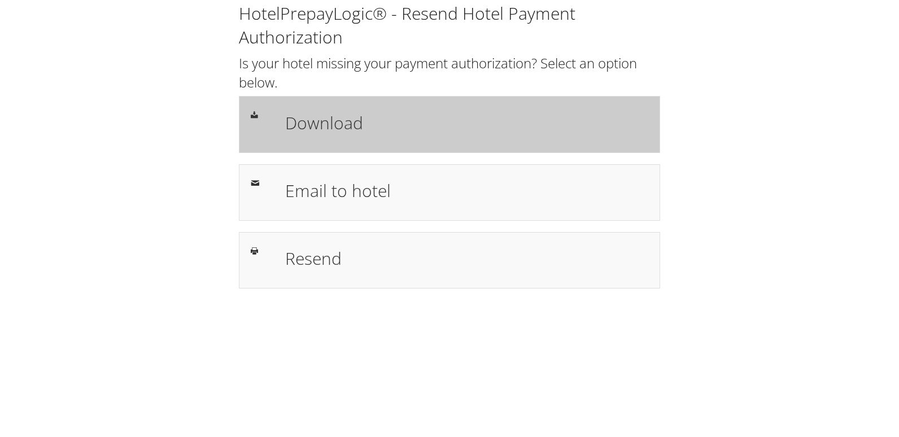
click at [348, 126] on h1 "Download" at bounding box center [466, 122] width 363 height 25
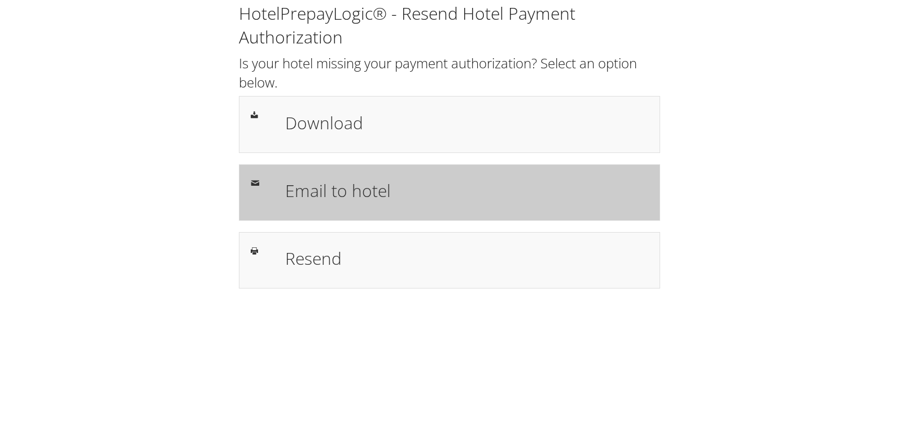
drag, startPoint x: 349, startPoint y: 180, endPoint x: 338, endPoint y: 181, distance: 10.8
click at [349, 180] on h1 "Email to hotel" at bounding box center [466, 190] width 363 height 25
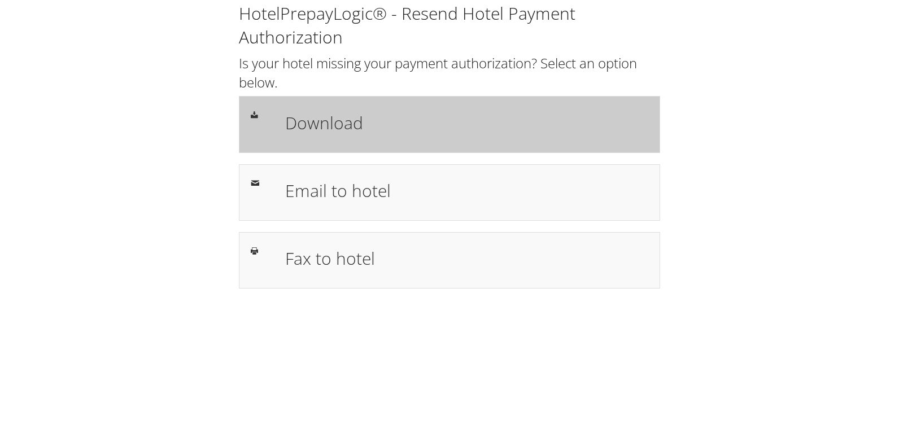
click at [427, 117] on h1 "Download" at bounding box center [466, 122] width 363 height 25
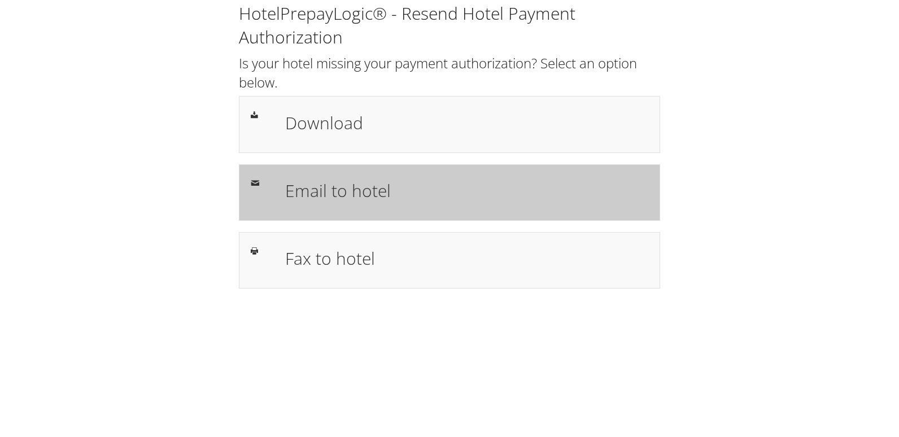
click at [324, 191] on h1 "Email to hotel" at bounding box center [466, 190] width 363 height 25
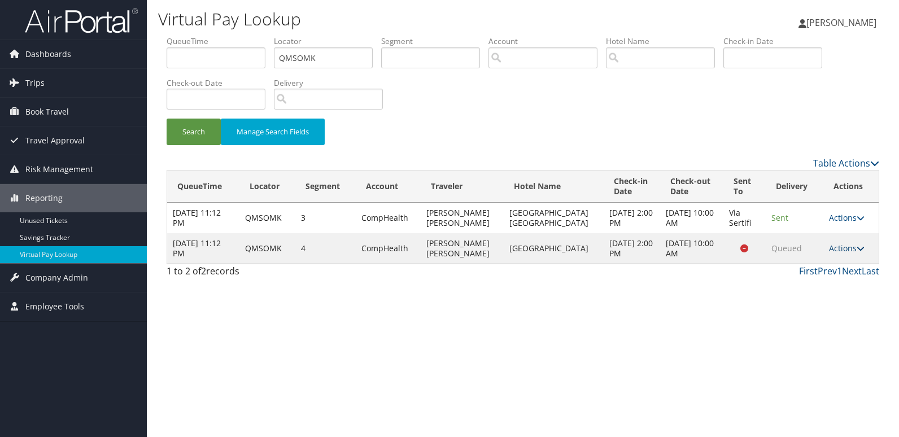
click at [859, 251] on icon at bounding box center [860, 248] width 8 height 8
click at [819, 265] on link "Resend" at bounding box center [823, 264] width 71 height 19
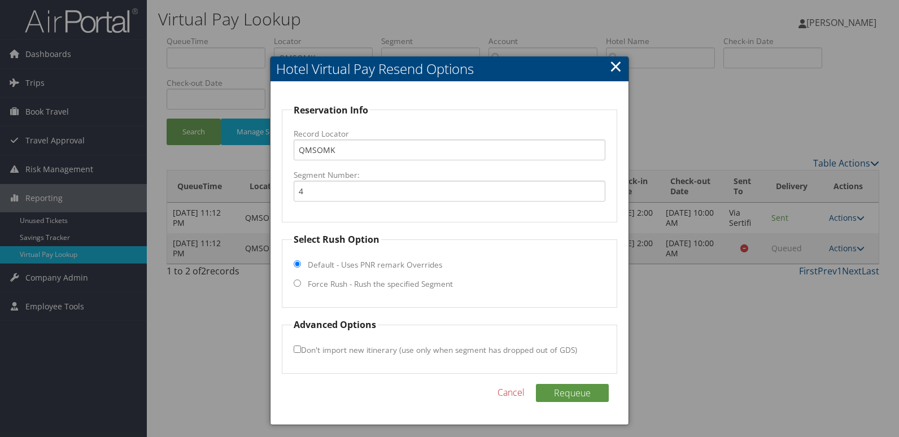
click at [324, 285] on label "Force Rush - Rush the specified Segment" at bounding box center [380, 283] width 145 height 11
click at [301, 285] on input "Force Rush - Rush the specified Segment" at bounding box center [297, 282] width 7 height 7
radio input "true"
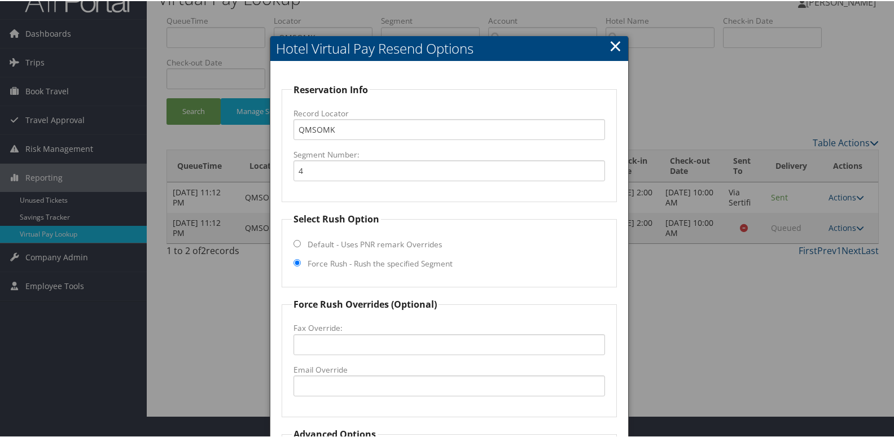
scroll to position [56, 0]
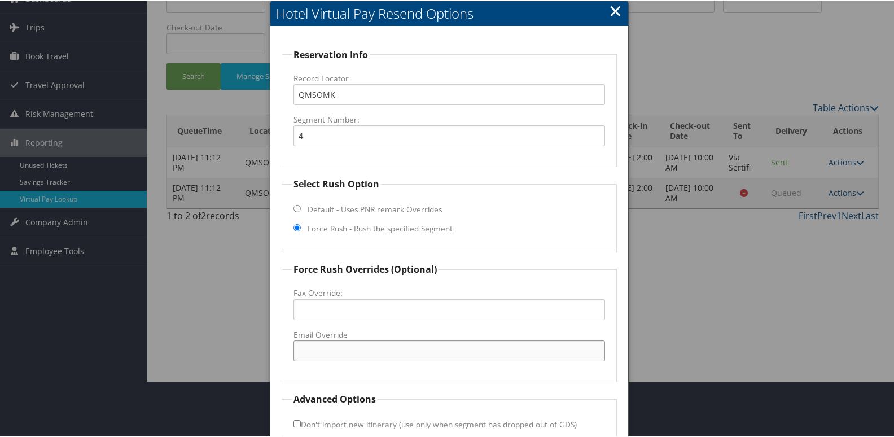
click at [340, 347] on input "Email Override" at bounding box center [450, 349] width 312 height 21
drag, startPoint x: 396, startPoint y: 350, endPoint x: 291, endPoint y: 339, distance: 106.1
click at [291, 339] on fieldset "Force Rush Overrides (Optional) Fax Override: Email Override effishotel@gmail.c…" at bounding box center [450, 321] width 336 height 120
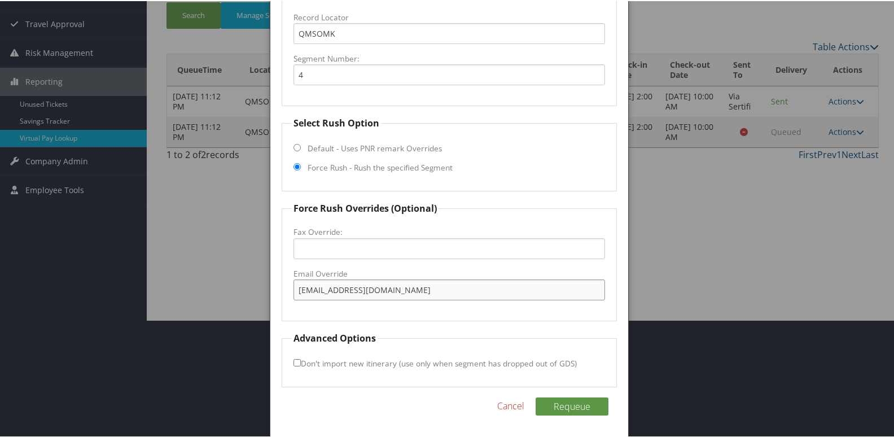
scroll to position [118, 0]
type input "[EMAIL_ADDRESS][DOMAIN_NAME]"
click at [559, 411] on button "Requeue" at bounding box center [572, 405] width 73 height 18
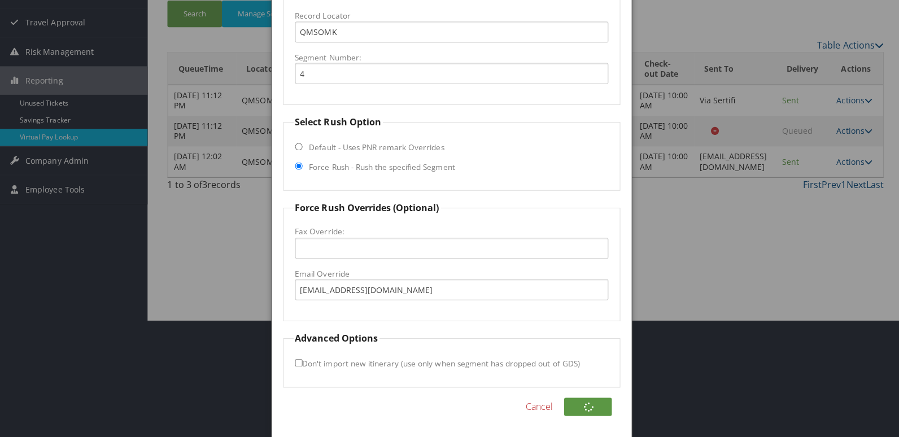
scroll to position [0, 0]
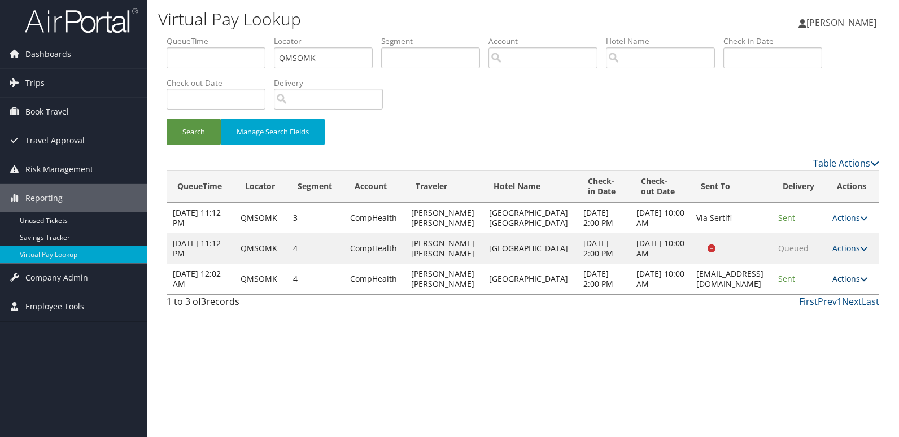
click at [855, 284] on link "Actions" at bounding box center [850, 278] width 36 height 11
click at [811, 338] on link "Logs" at bounding box center [828, 339] width 71 height 19
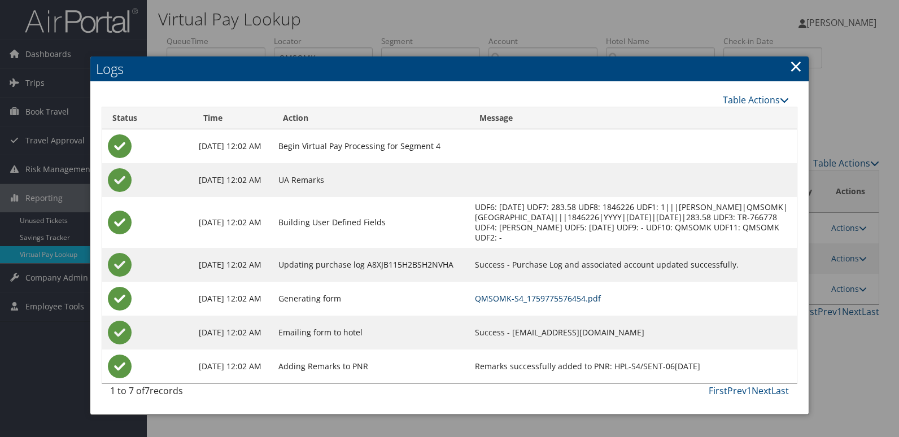
click at [553, 300] on link "QMSOMK-S4_1759775576454.pdf" at bounding box center [538, 298] width 126 height 11
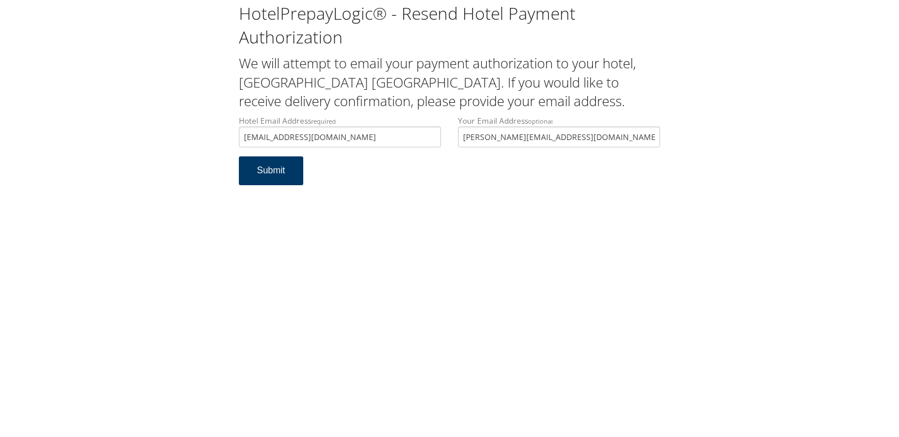
type input "[EMAIL_ADDRESS][DOMAIN_NAME]"
click at [260, 175] on button "Submit" at bounding box center [271, 170] width 64 height 29
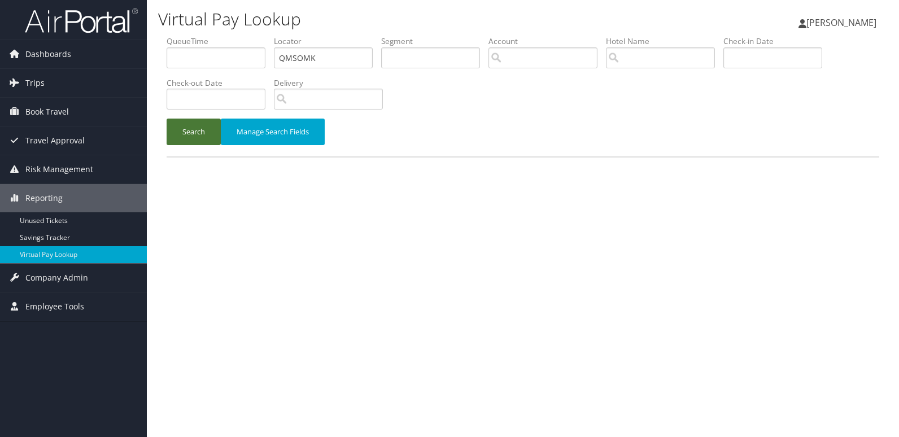
click at [193, 128] on button "Search" at bounding box center [194, 132] width 54 height 27
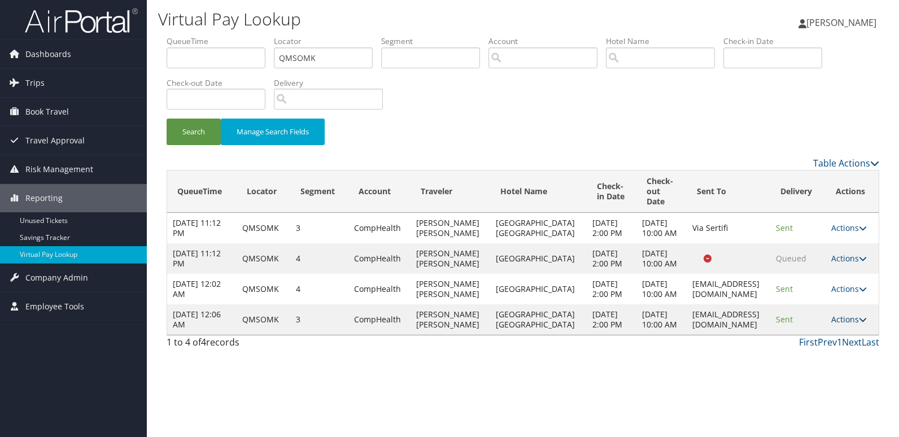
click at [859, 323] on icon at bounding box center [863, 320] width 8 height 8
click at [830, 387] on link "Logs" at bounding box center [824, 390] width 71 height 19
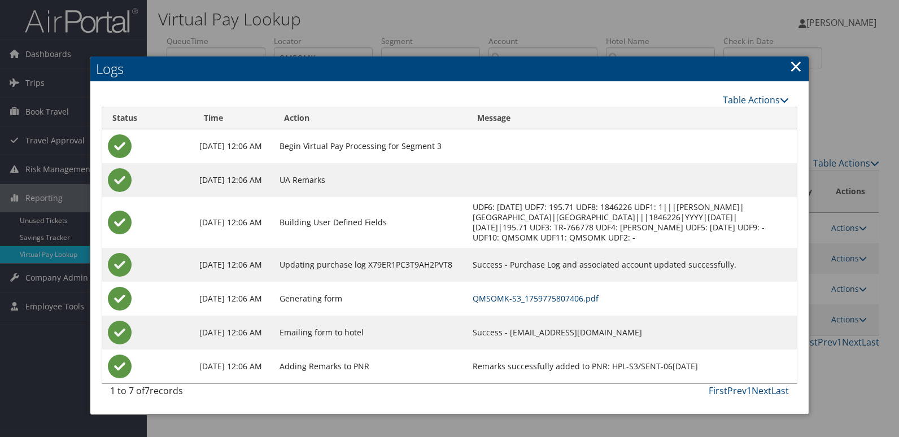
click at [552, 301] on link "QMSOMK-S3_1759775807406.pdf" at bounding box center [536, 298] width 126 height 11
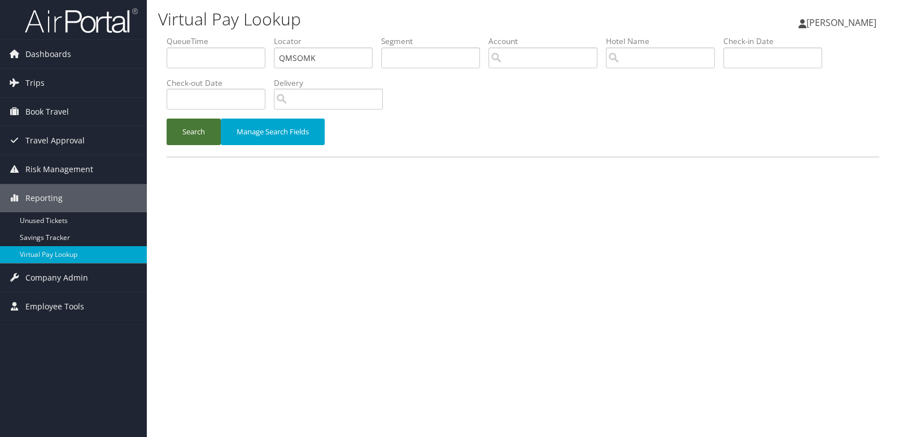
click at [213, 124] on button "Search" at bounding box center [194, 132] width 54 height 27
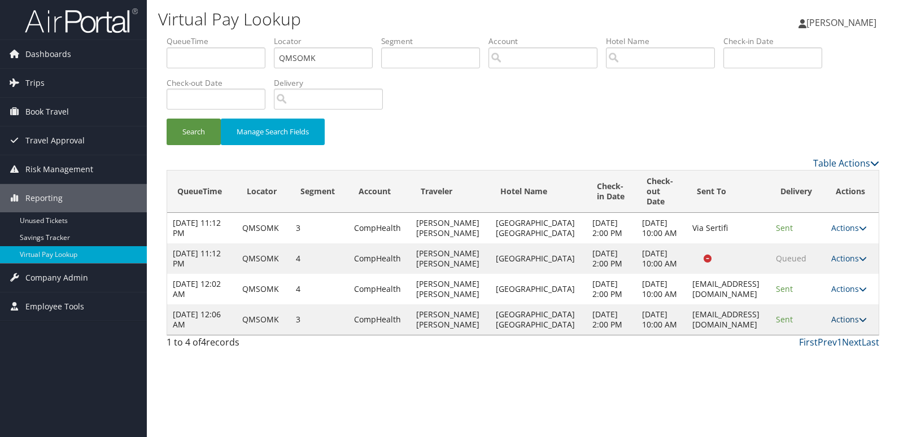
click at [859, 323] on icon at bounding box center [863, 320] width 8 height 8
click at [817, 369] on link "Resend" at bounding box center [824, 371] width 71 height 19
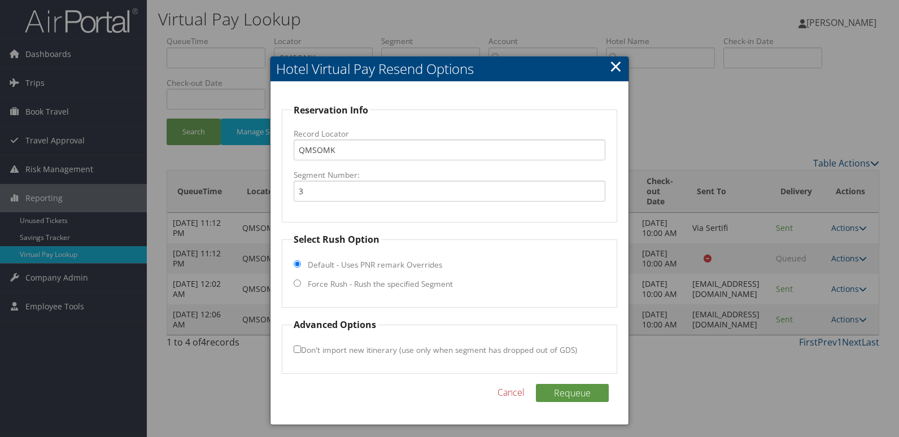
click at [332, 282] on label "Force Rush - Rush the specified Segment" at bounding box center [380, 283] width 145 height 11
click at [301, 282] on input "Force Rush - Rush the specified Segment" at bounding box center [297, 282] width 7 height 7
radio input "true"
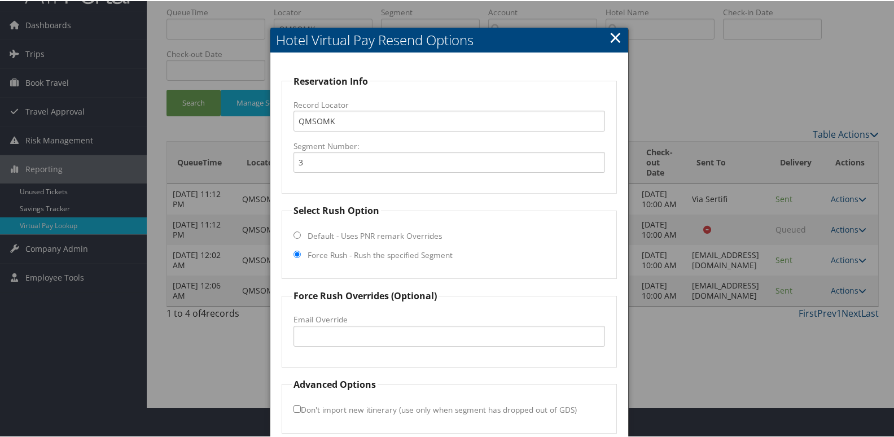
scroll to position [56, 0]
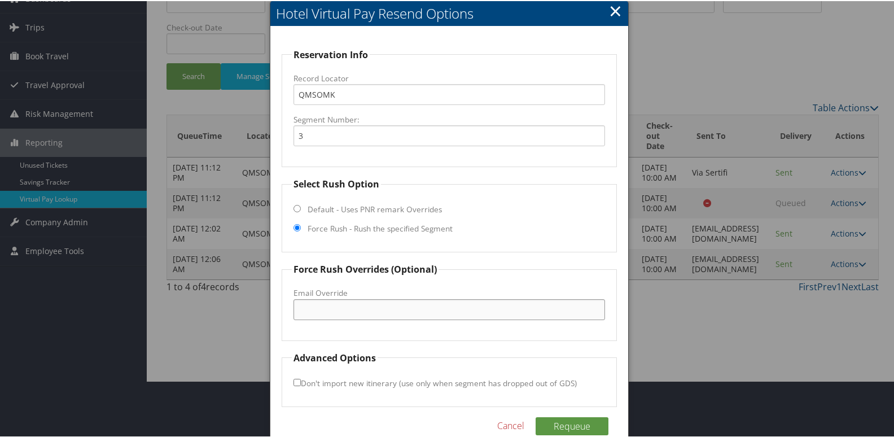
click at [338, 309] on input "Email Override" at bounding box center [450, 308] width 312 height 21
paste input "QMSOMK"
type input "QMSOMK"
drag, startPoint x: 325, startPoint y: 309, endPoint x: 246, endPoint y: 309, distance: 79.0
click at [246, 309] on body "Menu Dashboards ► AirPortal 360™ (Manager) My Travel Dashboard Trips ► Airtiner…" at bounding box center [449, 162] width 899 height 437
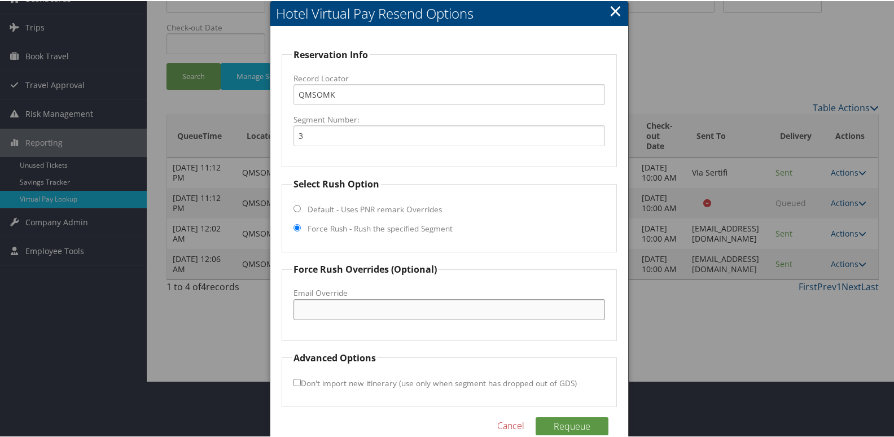
click at [330, 308] on input "Email Override" at bounding box center [450, 308] width 312 height 21
paste input "effishotel@gmail.com"
type input "effishotel@gmail.com"
click at [250, 351] on div at bounding box center [449, 218] width 899 height 437
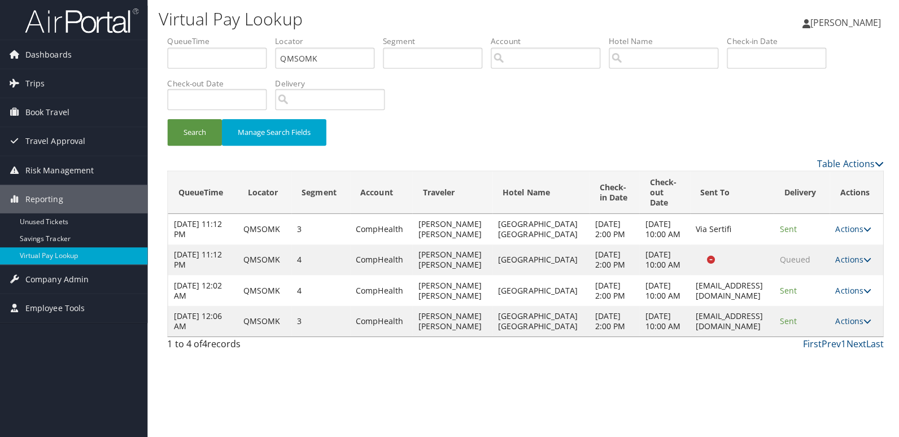
scroll to position [0, 0]
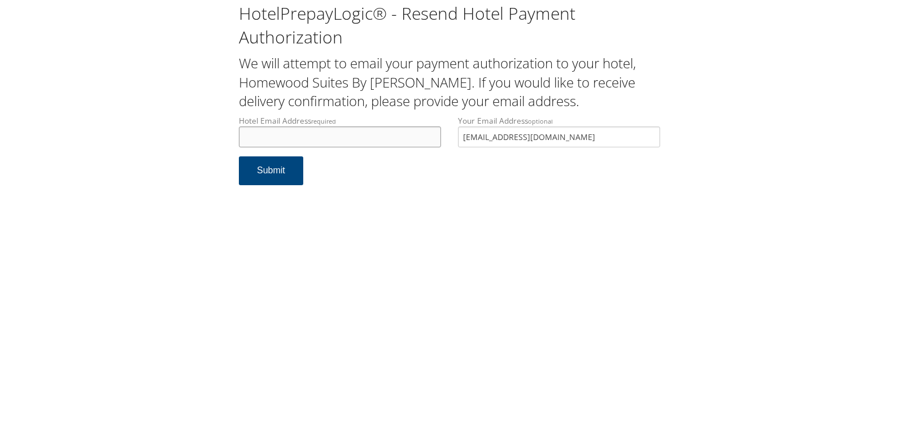
click at [309, 130] on input "Hotel Email Address required" at bounding box center [340, 136] width 202 height 21
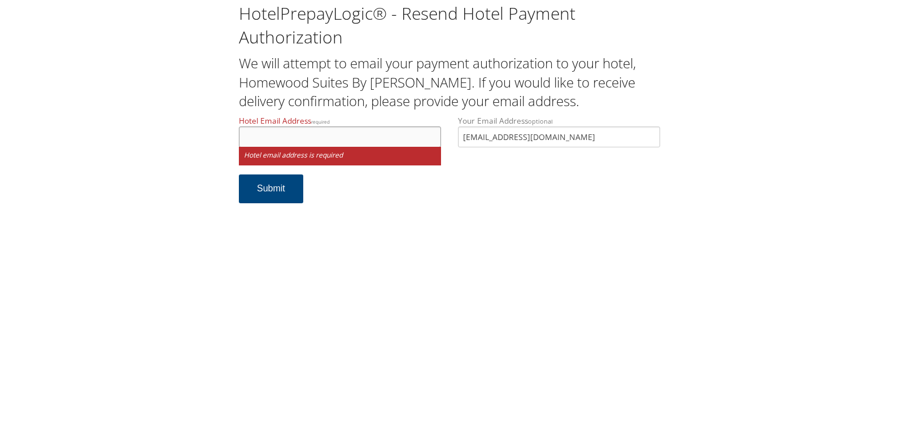
click at [284, 144] on input "Hotel Email Address required" at bounding box center [340, 136] width 202 height 21
type input "h"
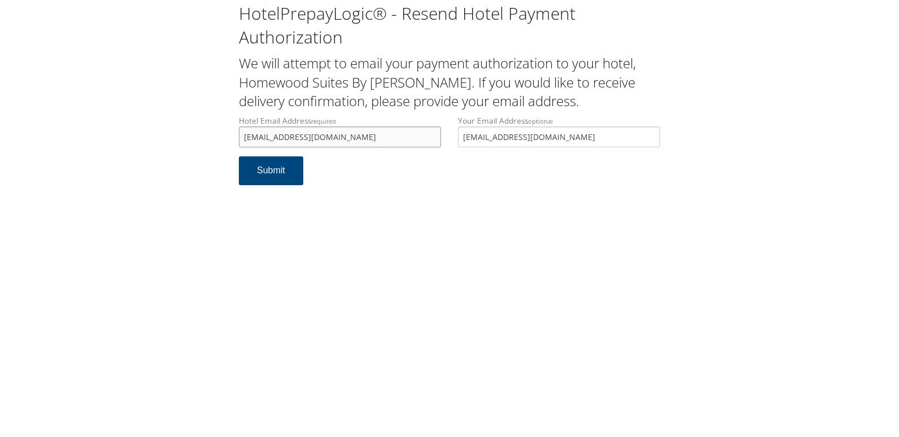
type input "[EMAIL_ADDRESS][DOMAIN_NAME]"
drag, startPoint x: 364, startPoint y: 134, endPoint x: 233, endPoint y: 133, distance: 131.0
click at [233, 133] on div "Hotel Email Address required [EMAIL_ADDRESS][DOMAIN_NAME] Hotel email address i…" at bounding box center [339, 135] width 219 height 41
click at [259, 173] on button "Submit" at bounding box center [271, 170] width 64 height 29
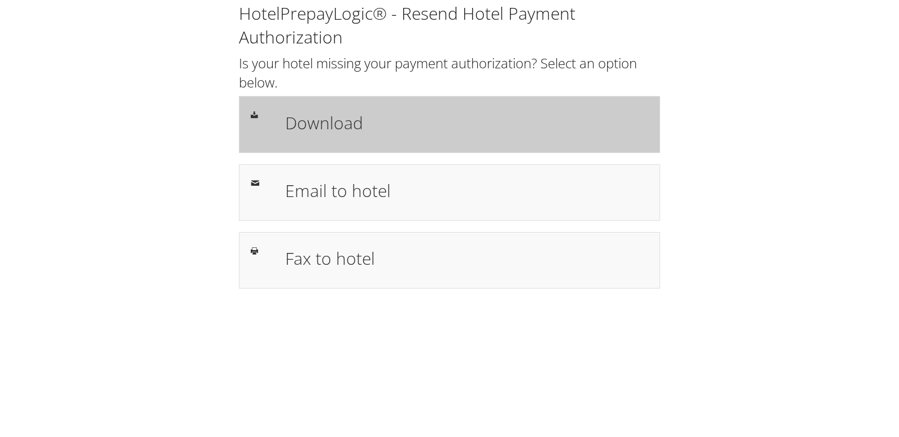
click at [353, 107] on div "Download" at bounding box center [449, 124] width 421 height 56
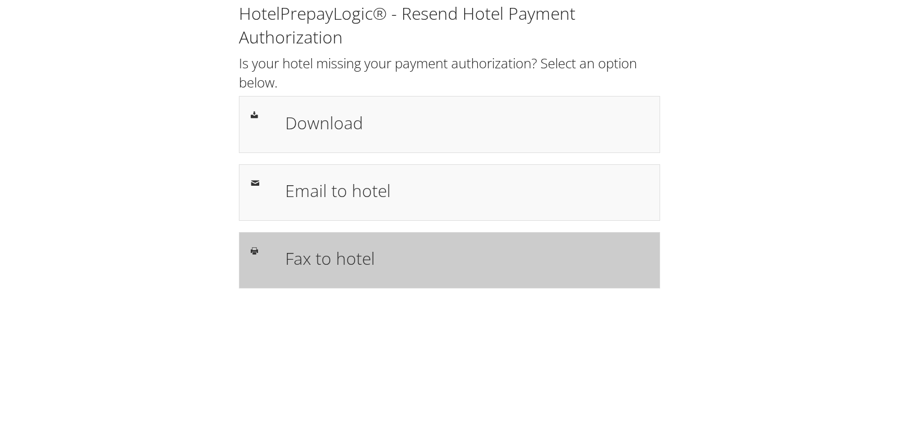
drag, startPoint x: 369, startPoint y: 266, endPoint x: 293, endPoint y: 278, distance: 76.5
click at [369, 266] on h1 "Fax to hotel" at bounding box center [466, 258] width 363 height 25
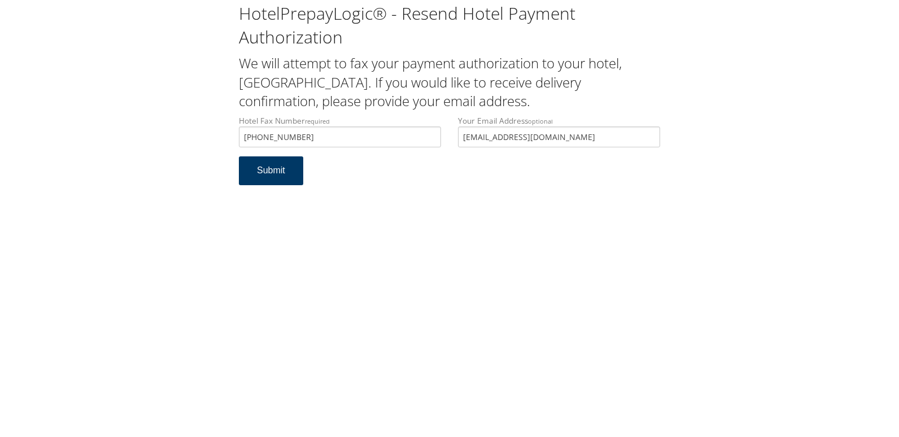
click at [281, 172] on button "Submit" at bounding box center [271, 170] width 64 height 29
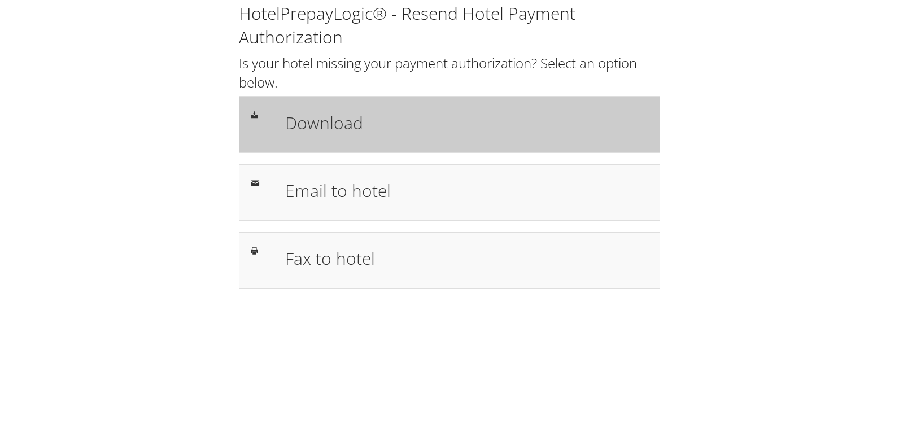
click at [429, 105] on div "Download" at bounding box center [449, 124] width 421 height 56
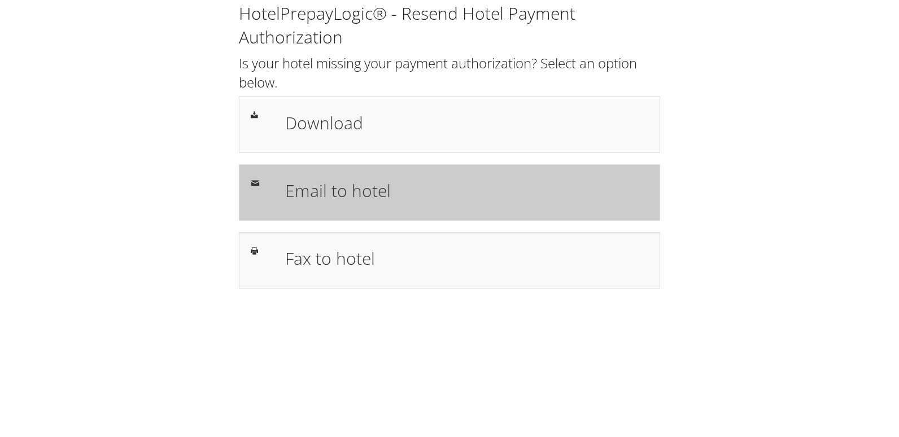
click at [371, 197] on h1 "Email to hotel" at bounding box center [466, 190] width 363 height 25
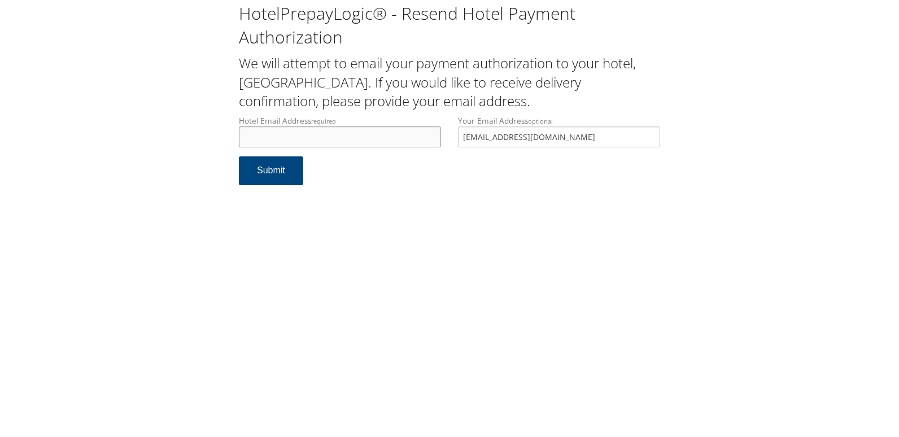
drag, startPoint x: 281, startPoint y: 135, endPoint x: 79, endPoint y: 143, distance: 202.3
click at [281, 134] on input "Hotel Email Address required" at bounding box center [340, 136] width 202 height 21
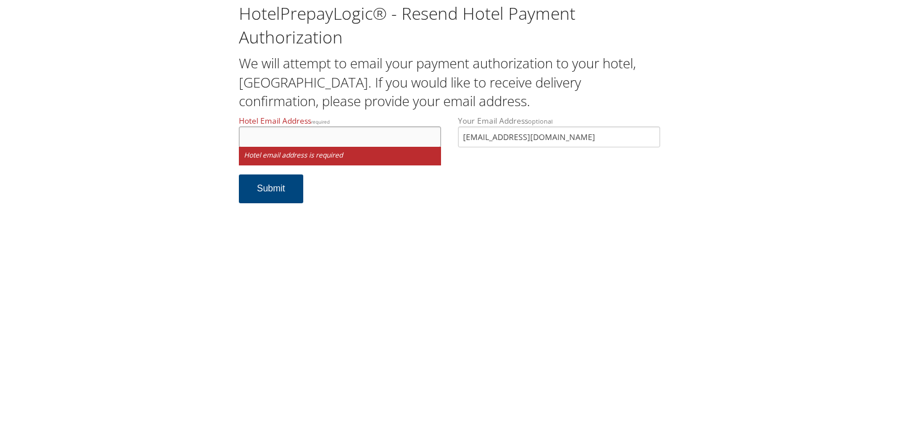
click at [346, 136] on input "Hotel Email Address required" at bounding box center [340, 136] width 202 height 21
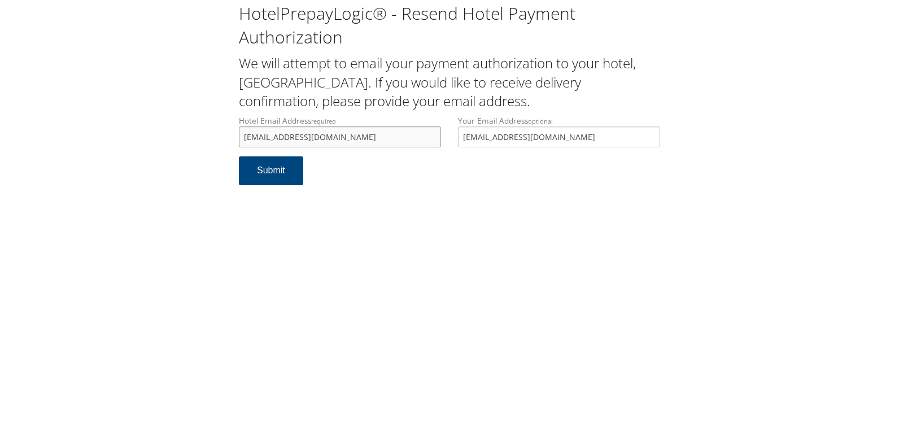
drag, startPoint x: 346, startPoint y: 136, endPoint x: 55, endPoint y: 145, distance: 290.9
click at [55, 145] on div "HotelPrepayLogic® - Resend Hotel Payment Authorization We will attempt to email…" at bounding box center [449, 98] width 876 height 196
type input "abycy.fd@gmail.com"
click at [265, 172] on button "Submit" at bounding box center [271, 170] width 64 height 29
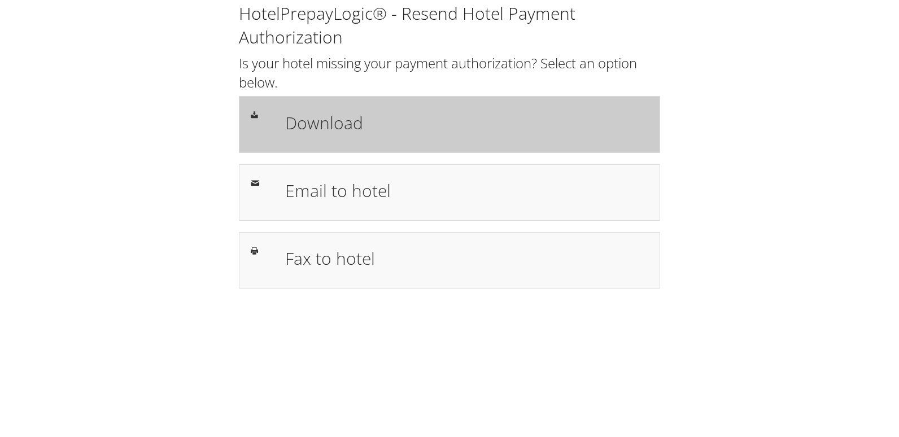
click at [441, 116] on h1 "Download" at bounding box center [466, 122] width 363 height 25
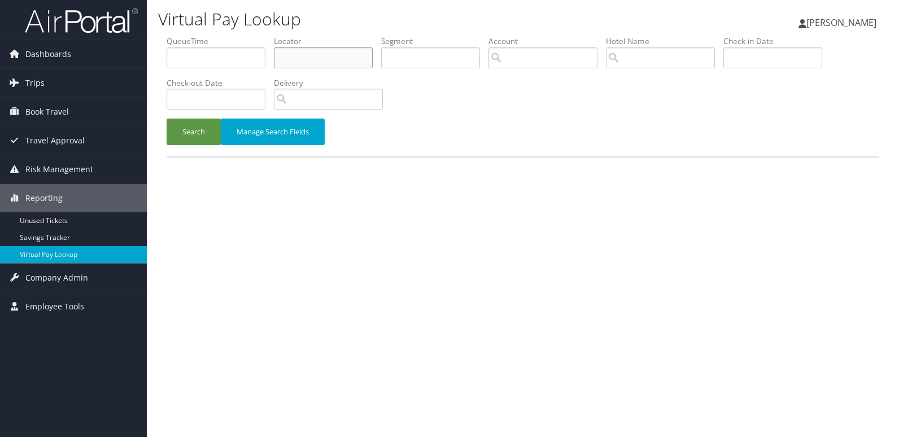
click at [290, 58] on input "text" at bounding box center [323, 57] width 99 height 21
paste input "FTSJIG"
type input "FTSJIG"
click at [196, 142] on button "Search" at bounding box center [194, 132] width 54 height 27
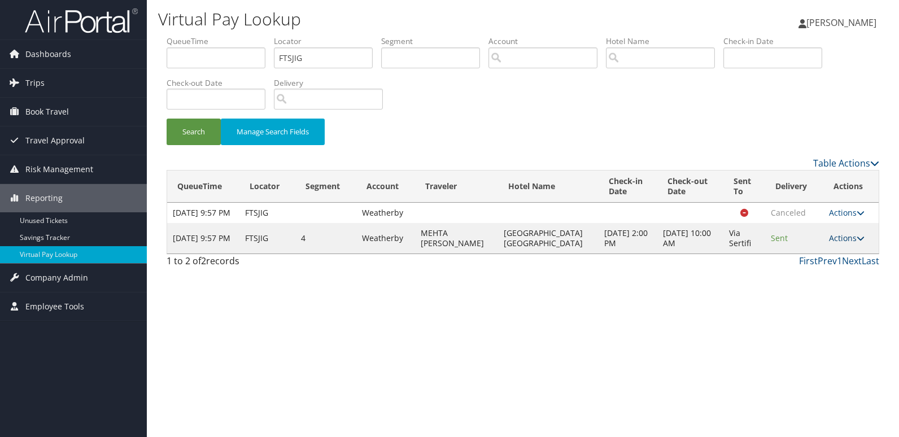
click at [857, 242] on icon at bounding box center [860, 238] width 8 height 8
click at [811, 291] on link "Logs" at bounding box center [823, 283] width 71 height 19
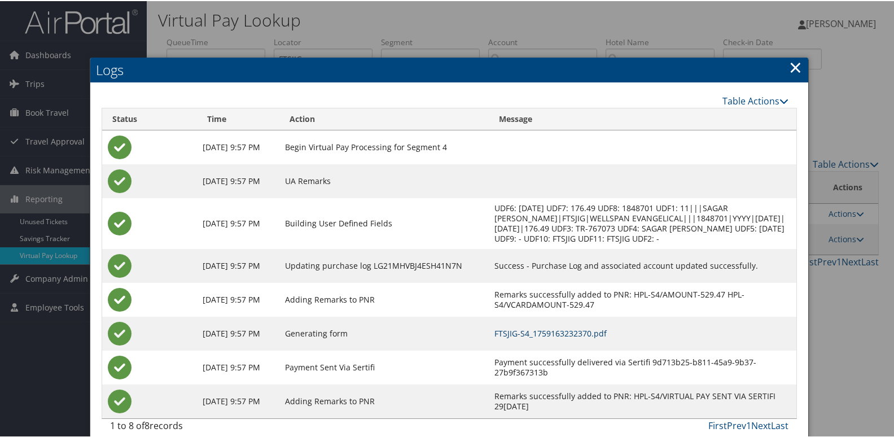
click at [524, 337] on link "FTSJIG-S4_1759163232370.pdf" at bounding box center [551, 332] width 112 height 11
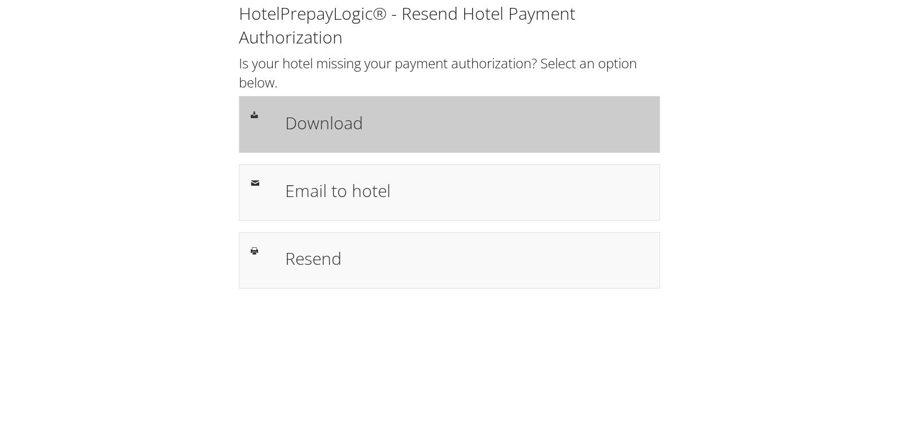
drag, startPoint x: 467, startPoint y: 150, endPoint x: 445, endPoint y: 149, distance: 22.0
click at [467, 150] on div "Download" at bounding box center [449, 124] width 421 height 56
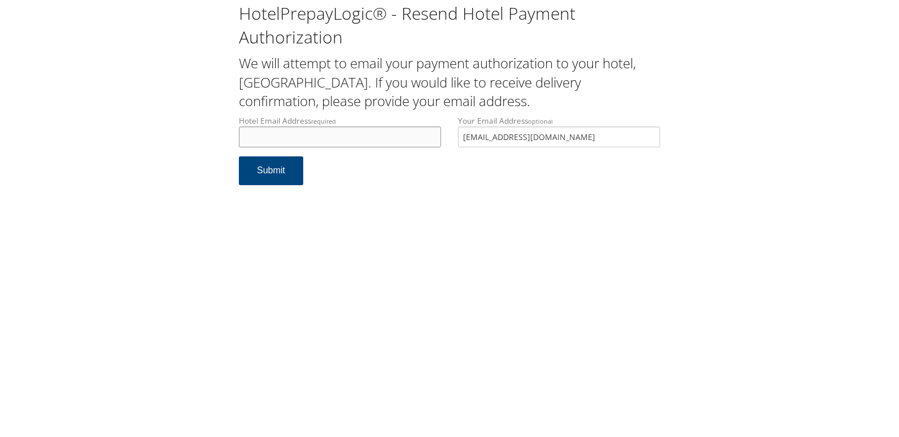
click at [335, 134] on input "Hotel Email Address required" at bounding box center [340, 136] width 202 height 21
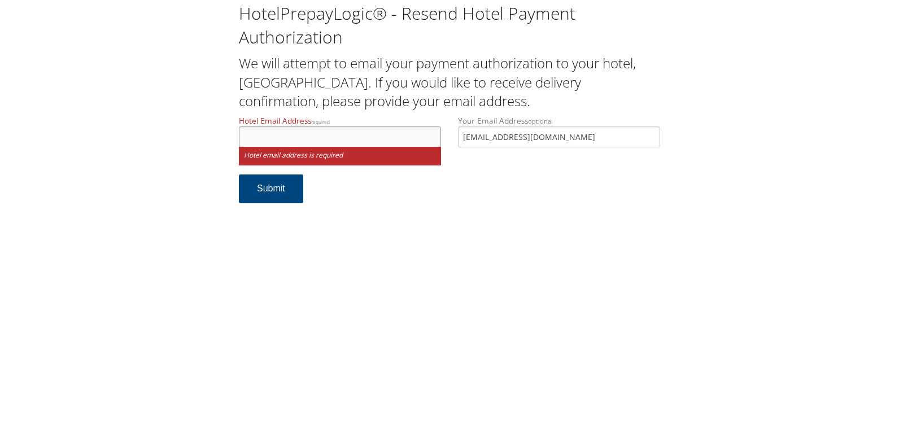
click at [312, 139] on input "Hotel Email Address required" at bounding box center [340, 136] width 202 height 21
click at [321, 139] on input "stpfrontdesk@" at bounding box center [340, 136] width 202 height 21
click at [307, 140] on input "stpfrontdesk@blooming" at bounding box center [340, 136] width 202 height 21
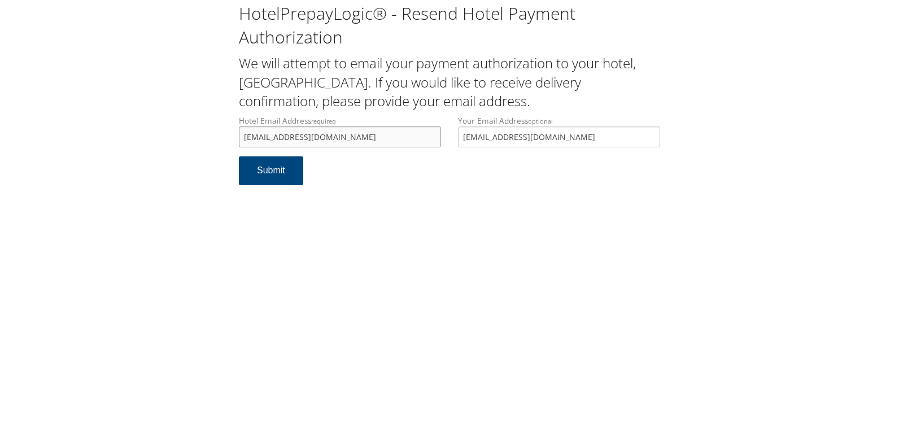
drag, startPoint x: 404, startPoint y: 134, endPoint x: 243, endPoint y: 124, distance: 161.8
click at [243, 124] on label "Hotel Email Address required stpfrontdesk@remingtonhotels.com" at bounding box center [340, 131] width 202 height 32
type input "stpfrontdesk@remingtonhotels.com"
click at [282, 174] on button "Submit" at bounding box center [271, 170] width 64 height 29
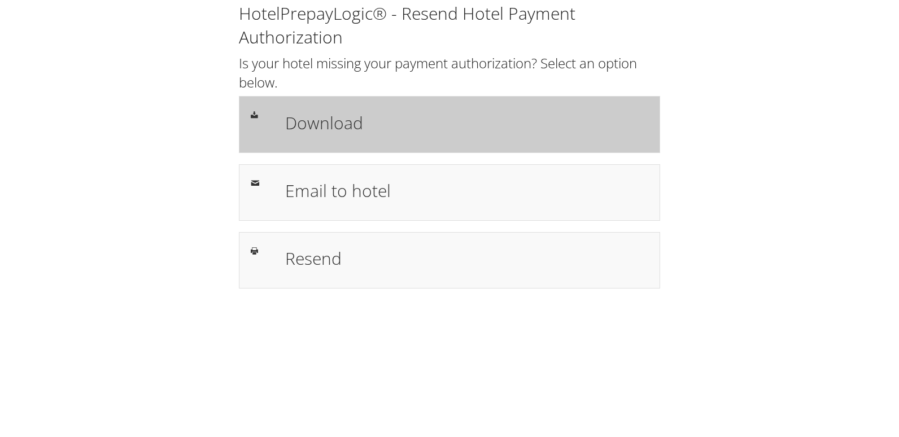
click at [337, 99] on div "Download" at bounding box center [449, 124] width 421 height 56
